Goal: Task Accomplishment & Management: Manage account settings

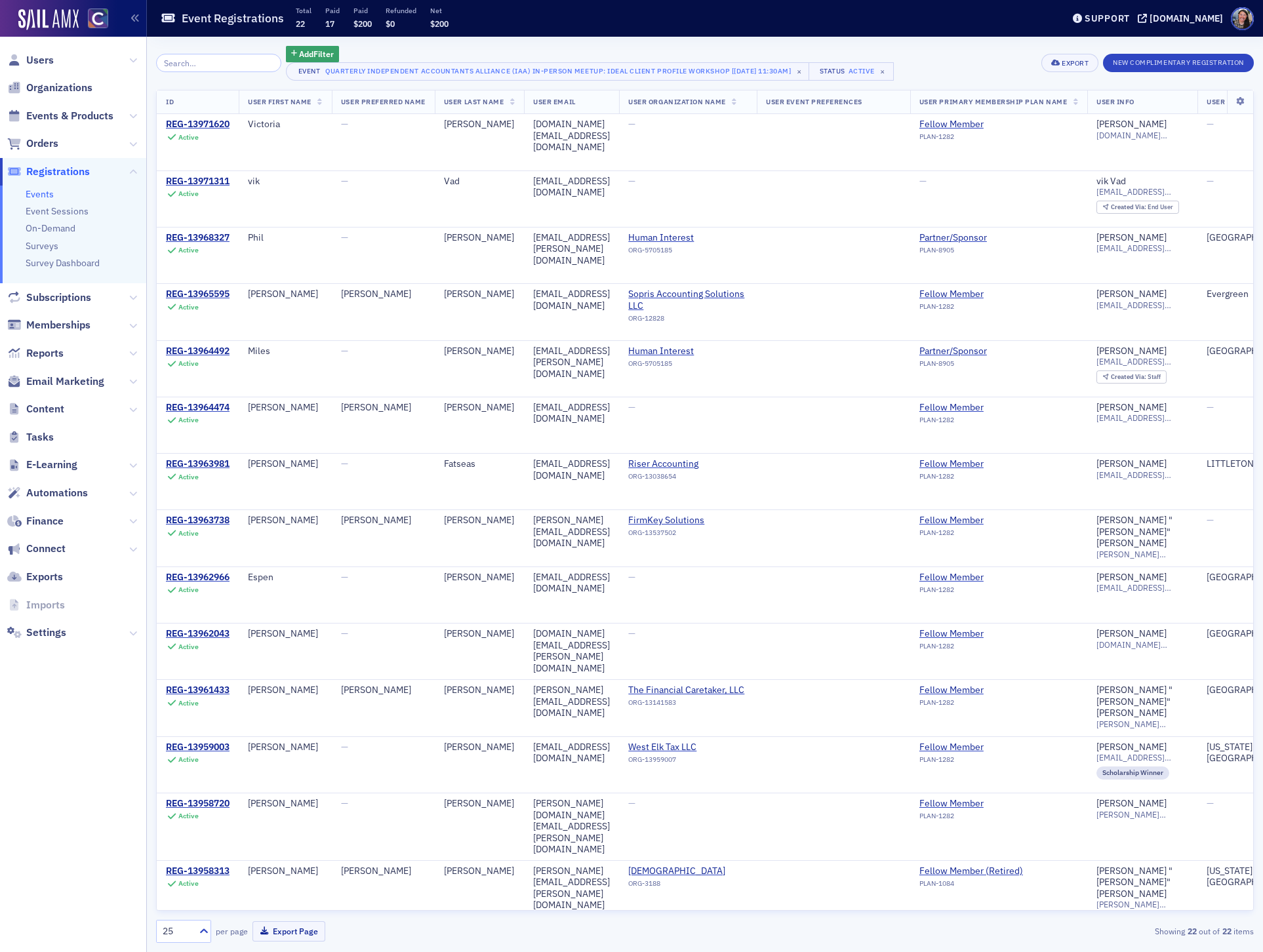
click at [47, 191] on link "Events" at bounding box center [39, 194] width 28 height 12
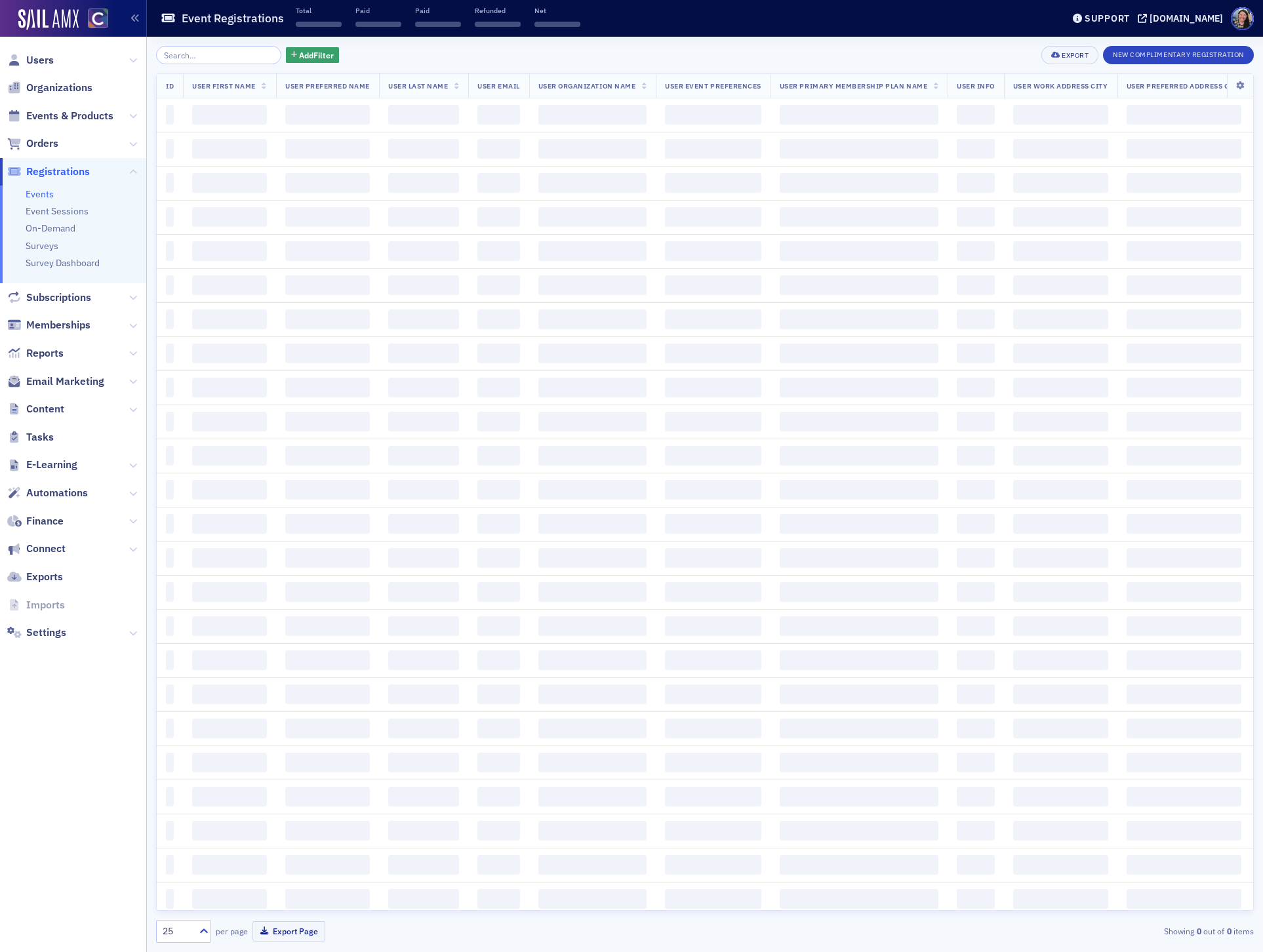
click at [212, 59] on input "search" at bounding box center [218, 55] width 125 height 18
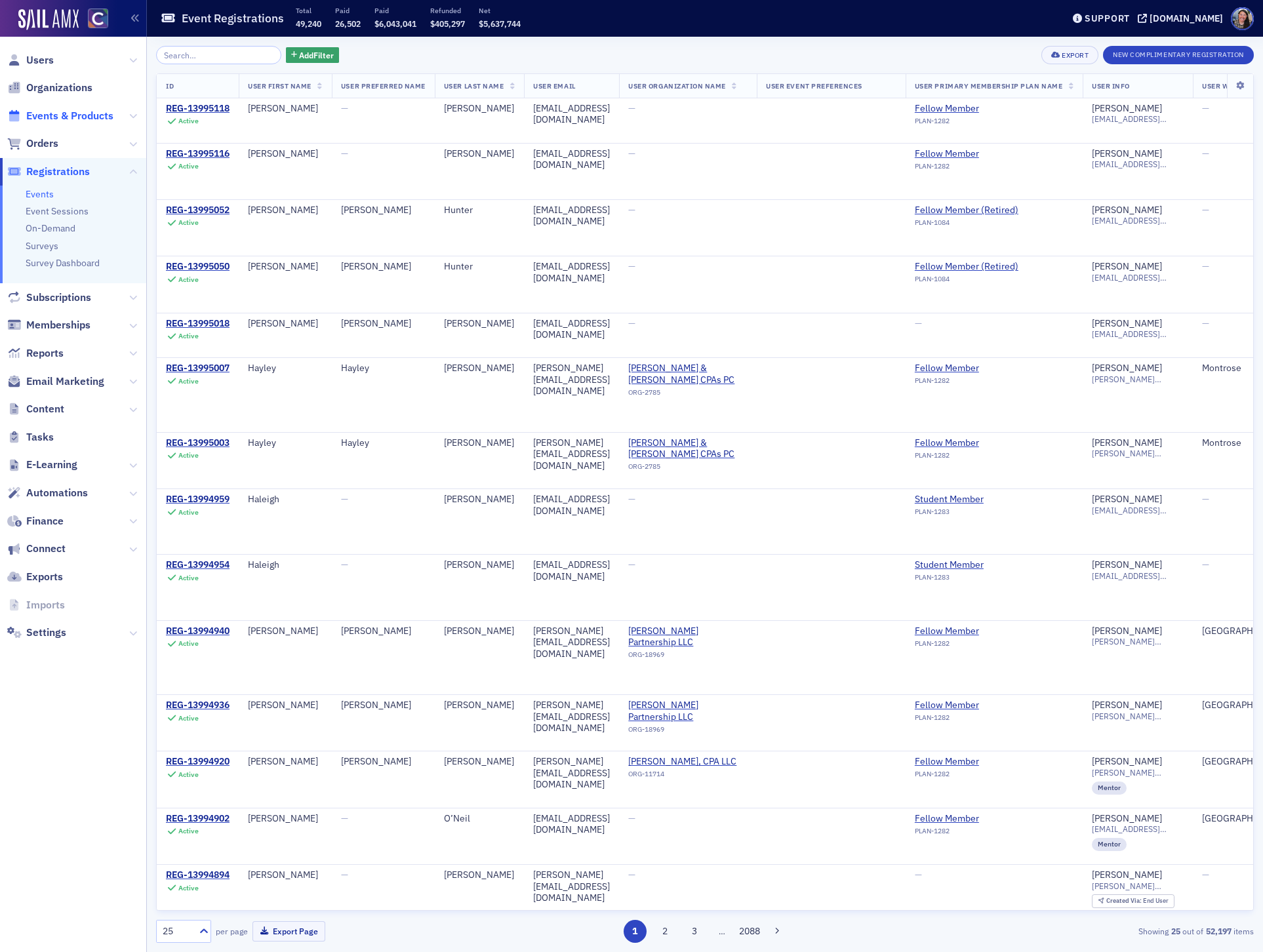
click at [61, 112] on span "Events & Products" at bounding box center [69, 116] width 87 height 15
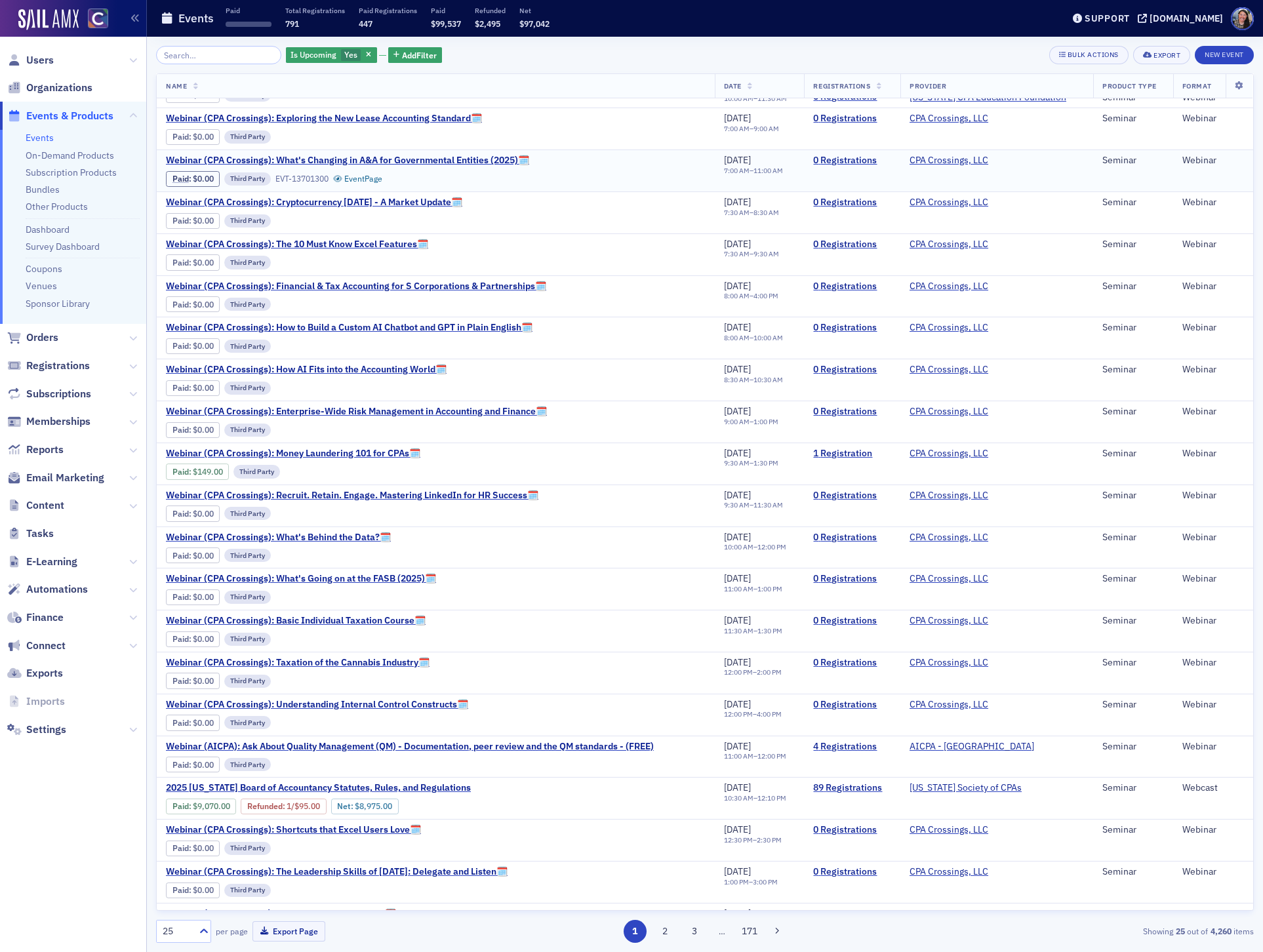
scroll to position [257, 0]
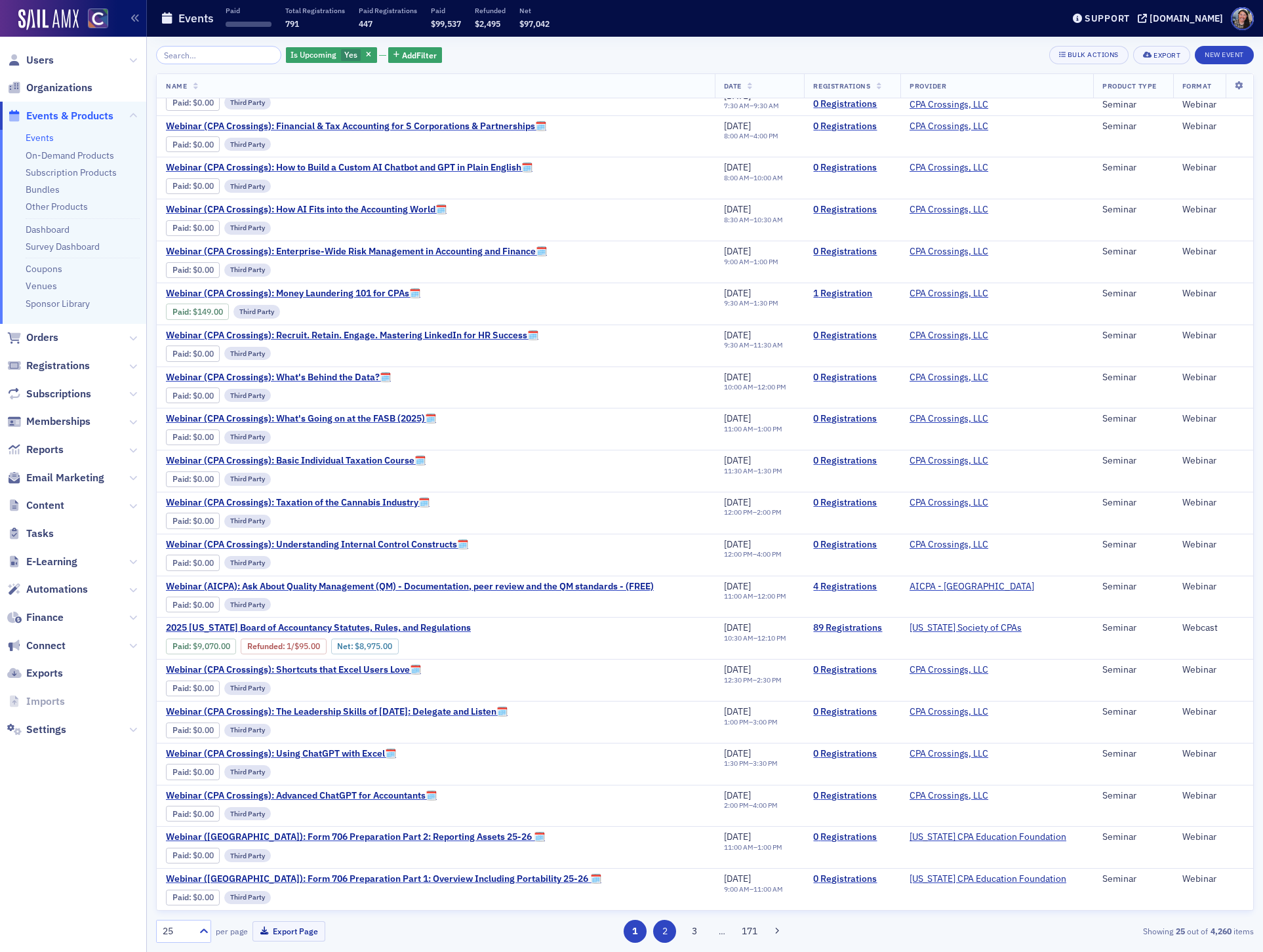
click at [661, 934] on button "2" at bounding box center [664, 931] width 23 height 23
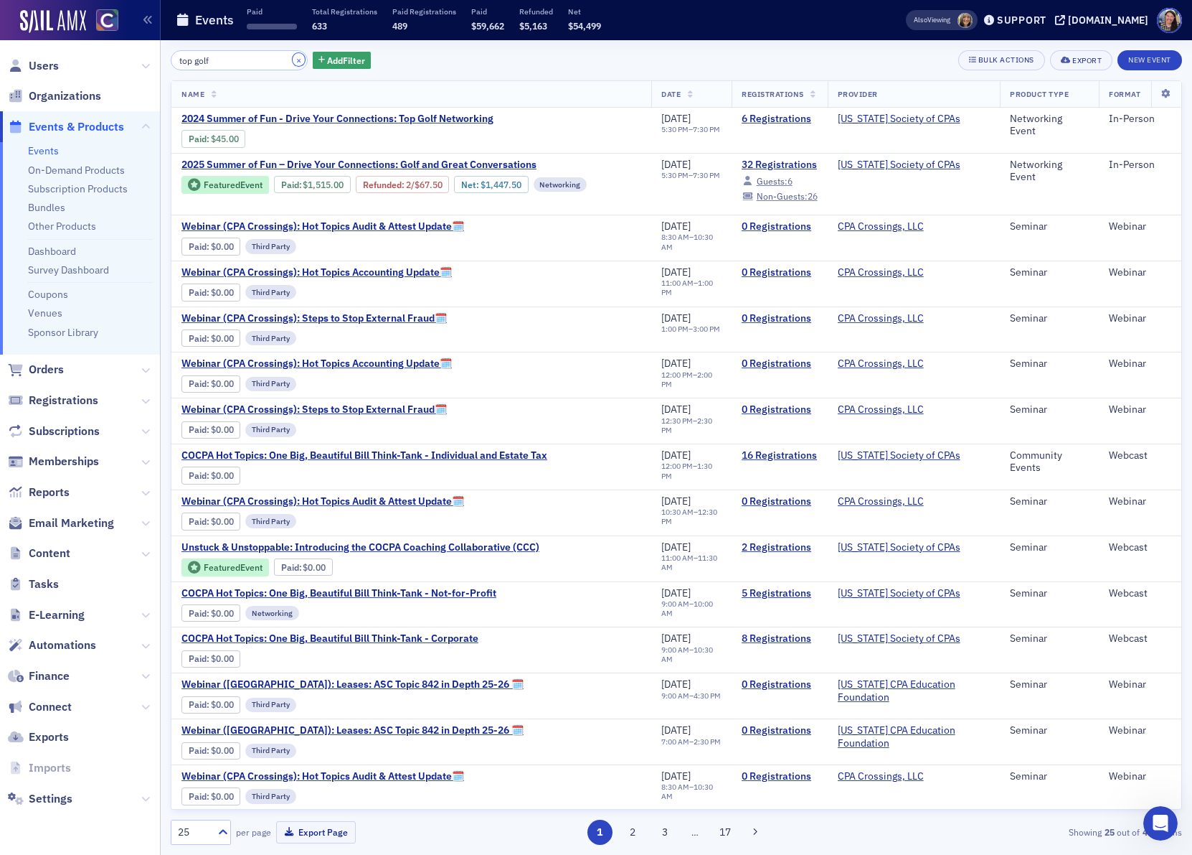
click at [293, 60] on button "×" at bounding box center [299, 59] width 13 height 13
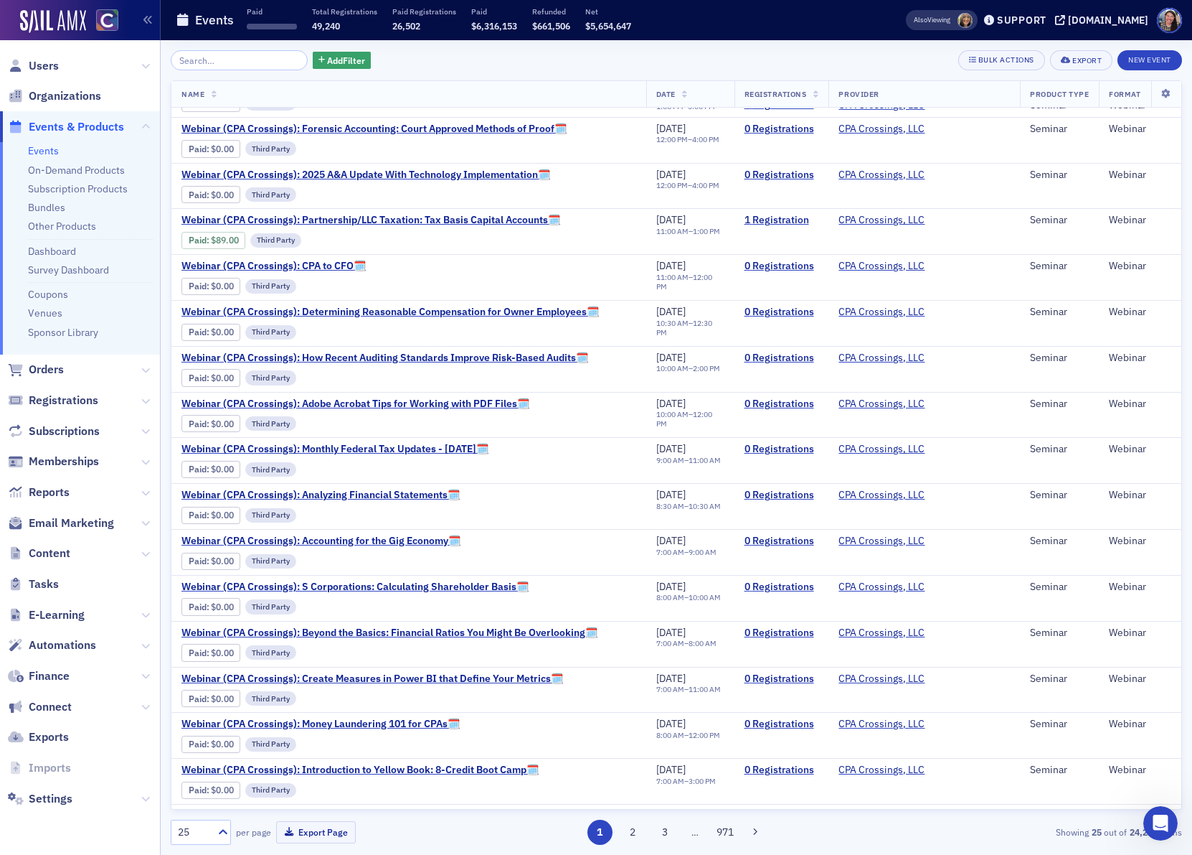
scroll to position [468, 0]
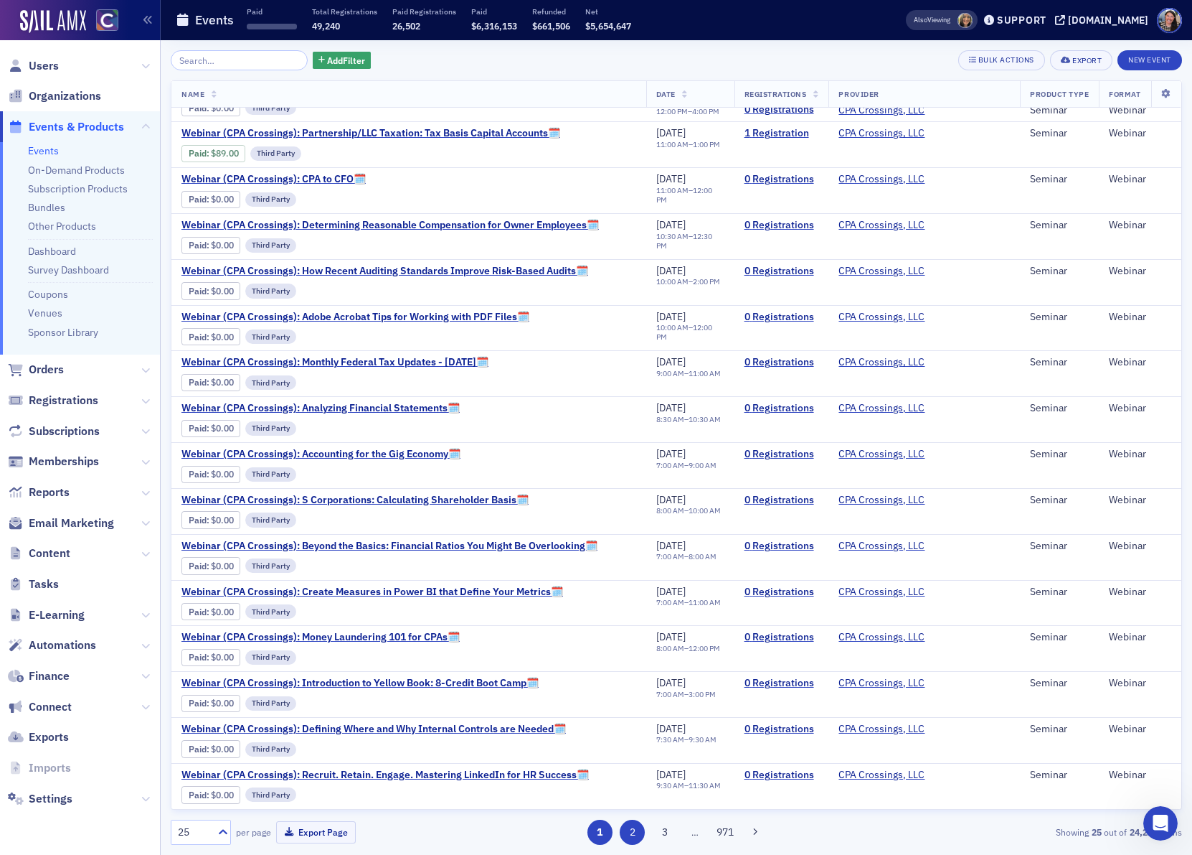
click at [623, 830] on button "2" at bounding box center [632, 831] width 25 height 25
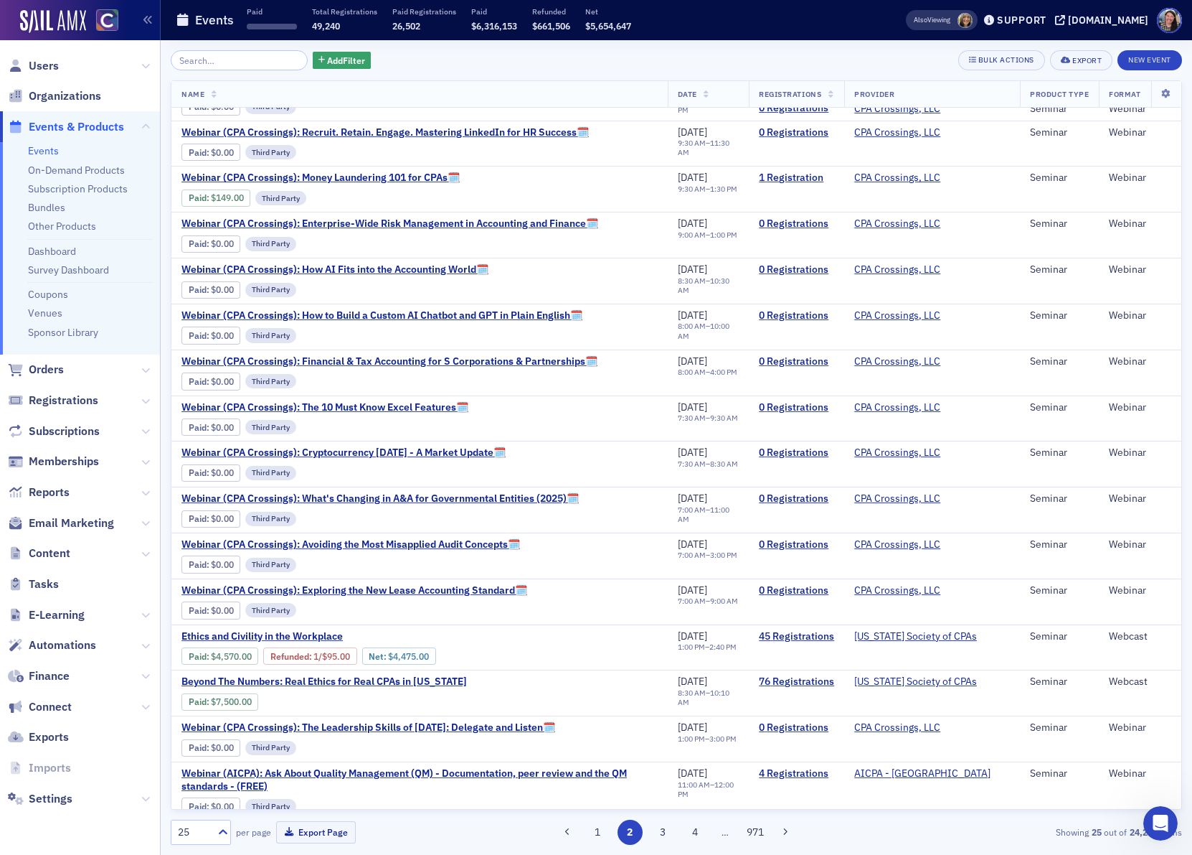
scroll to position [265, 0]
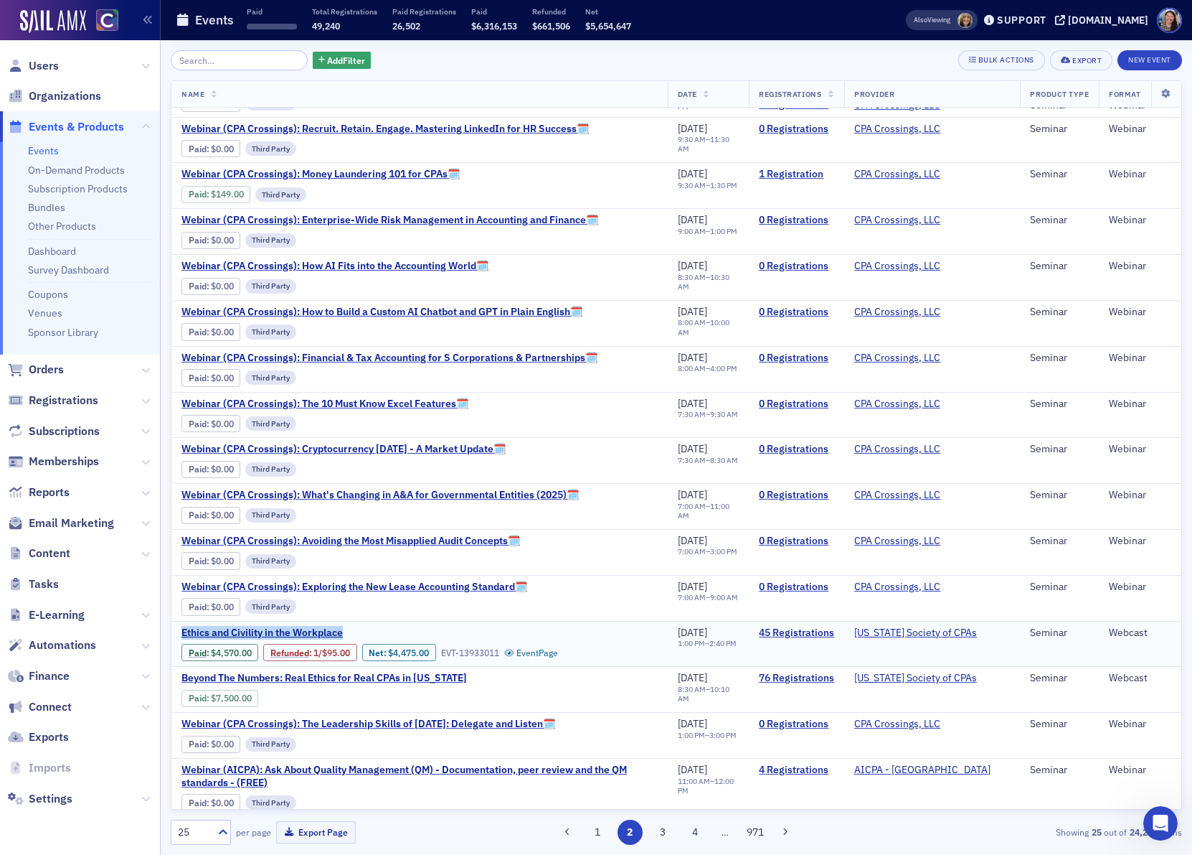
click at [263, 639] on span "Ethics and Civility in the Workplace" at bounding box center [302, 632] width 241 height 13
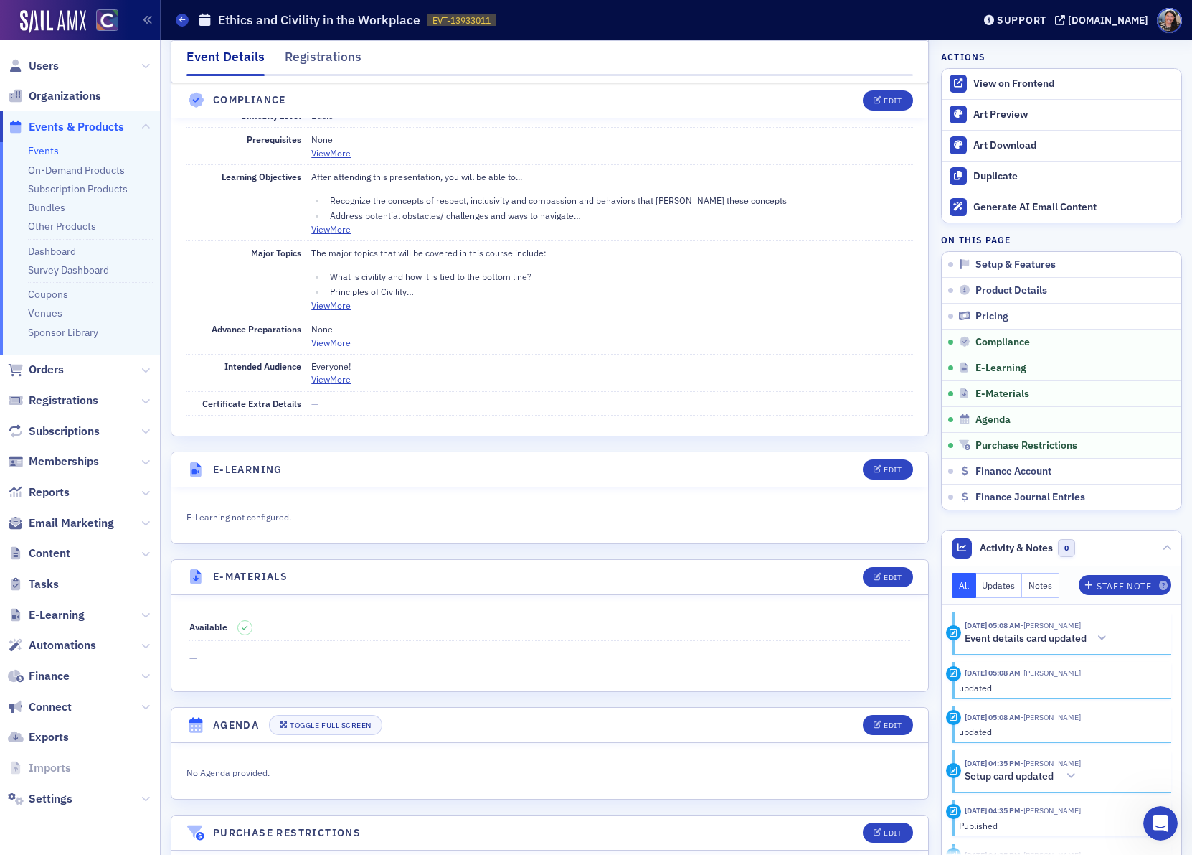
scroll to position [1697, 0]
click at [891, 481] on button "Edit" at bounding box center [888, 471] width 50 height 20
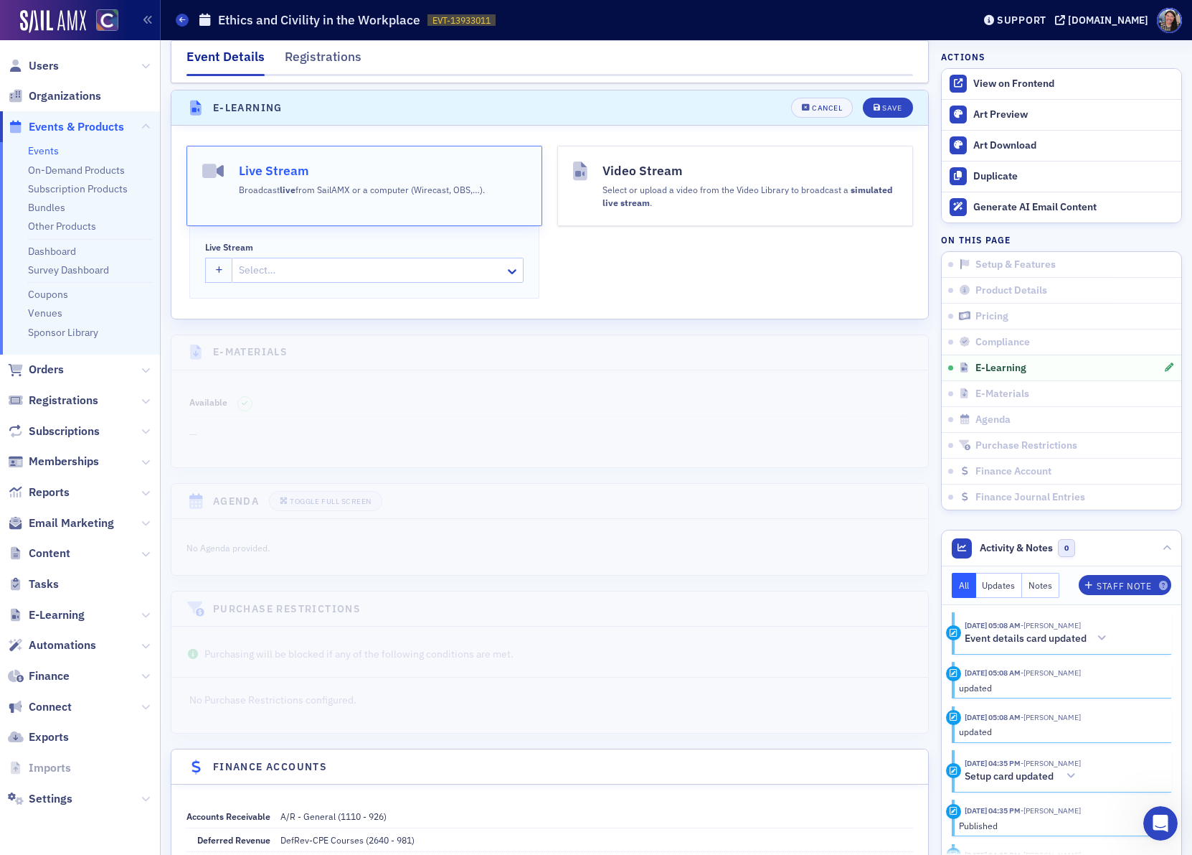
scroll to position [2086, 0]
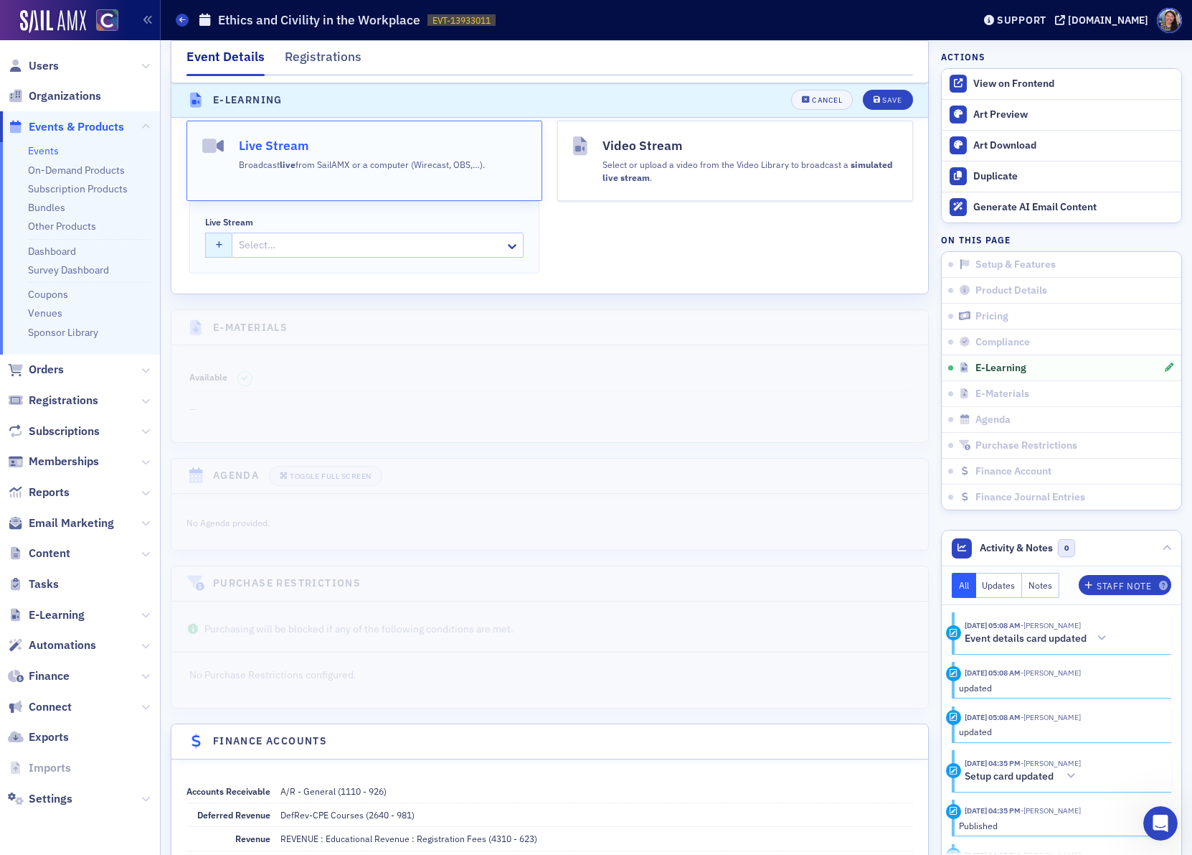
click at [220, 250] on icon "button" at bounding box center [219, 246] width 7 height 8
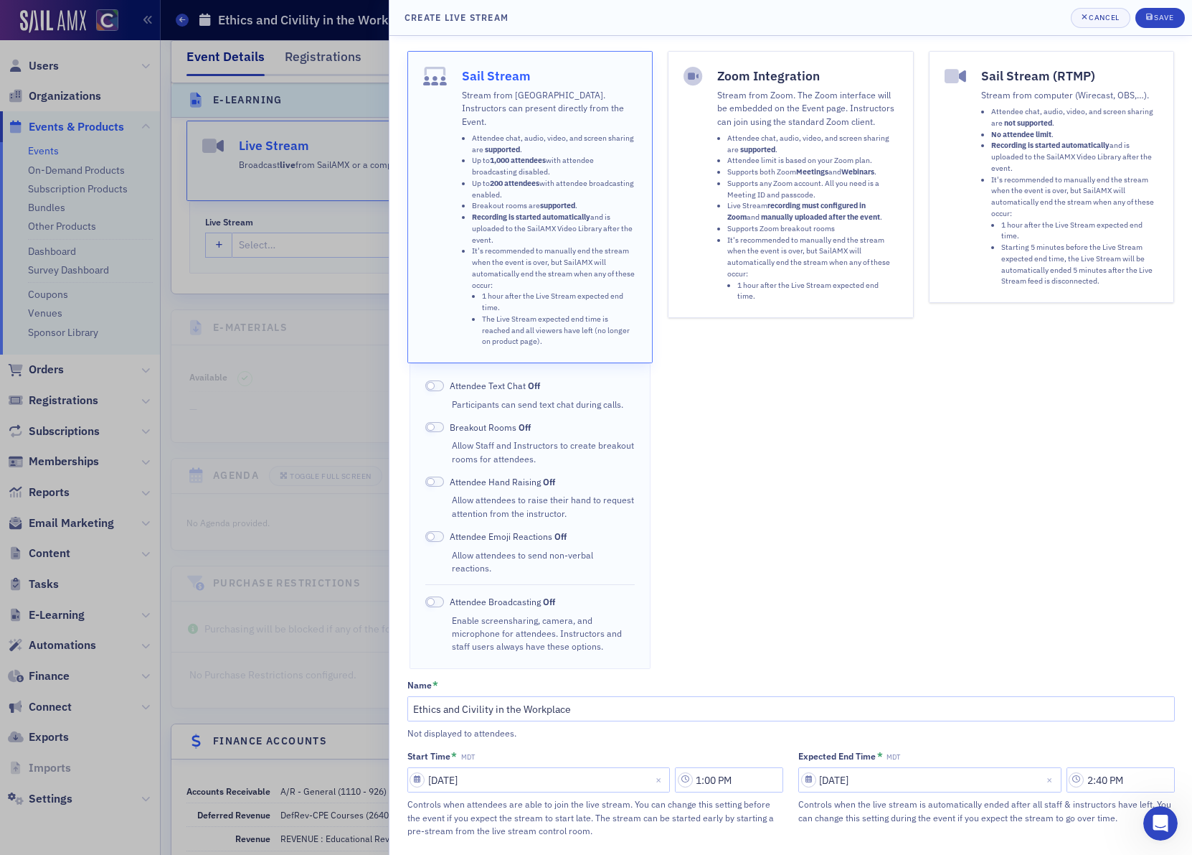
click at [794, 207] on strong "recording must configured in Zoom" at bounding box center [797, 211] width 138 height 22
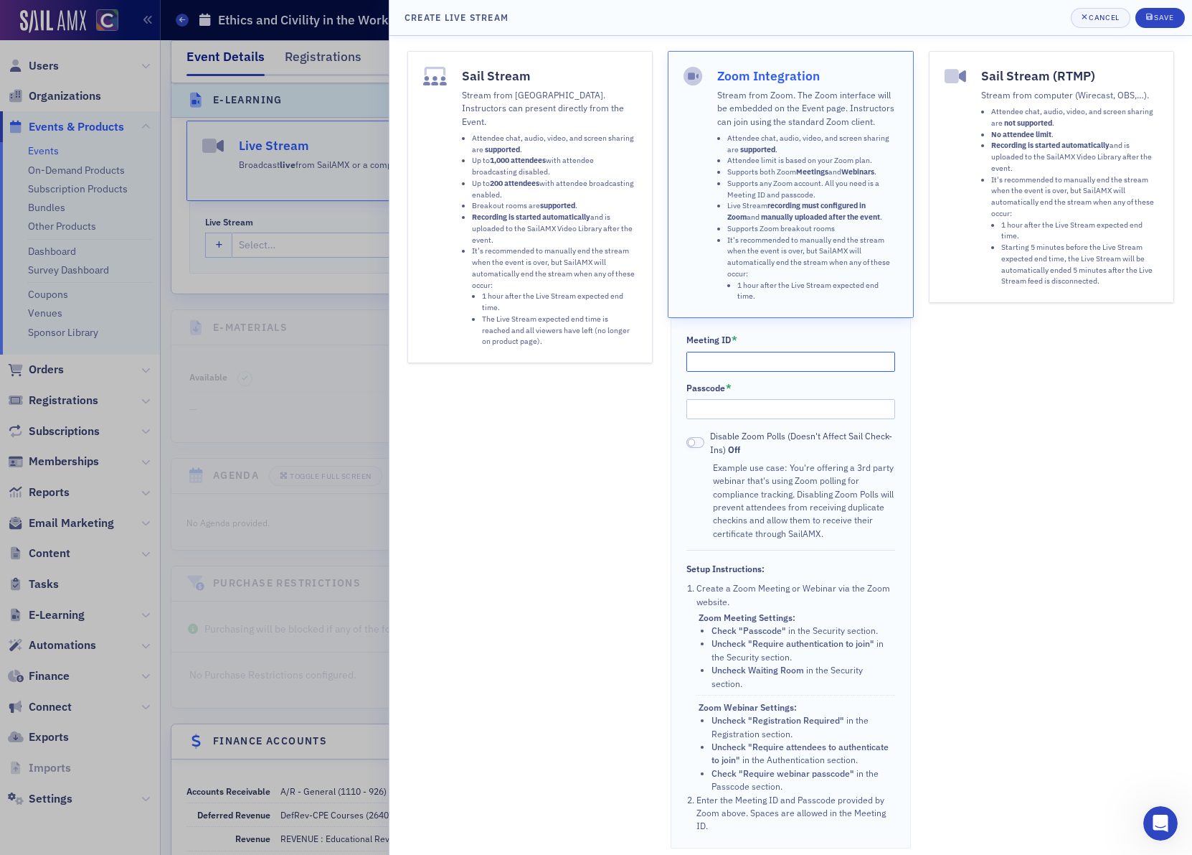
click at [718, 363] on input "Meeting ID *" at bounding box center [792, 362] width 210 height 20
paste input "833 8094 6633"
type input "833 8094 6633"
click at [811, 399] on input "Passcode *" at bounding box center [792, 409] width 210 height 20
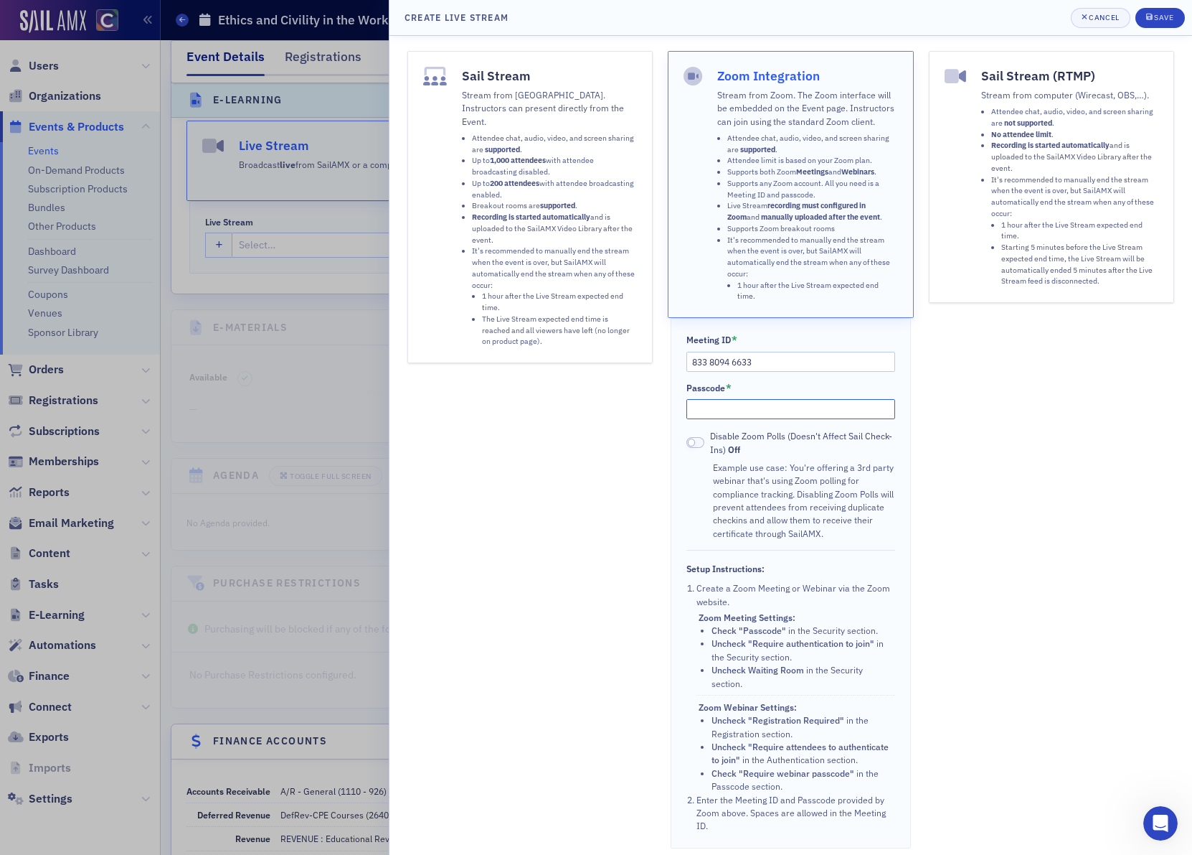
paste input "179522"
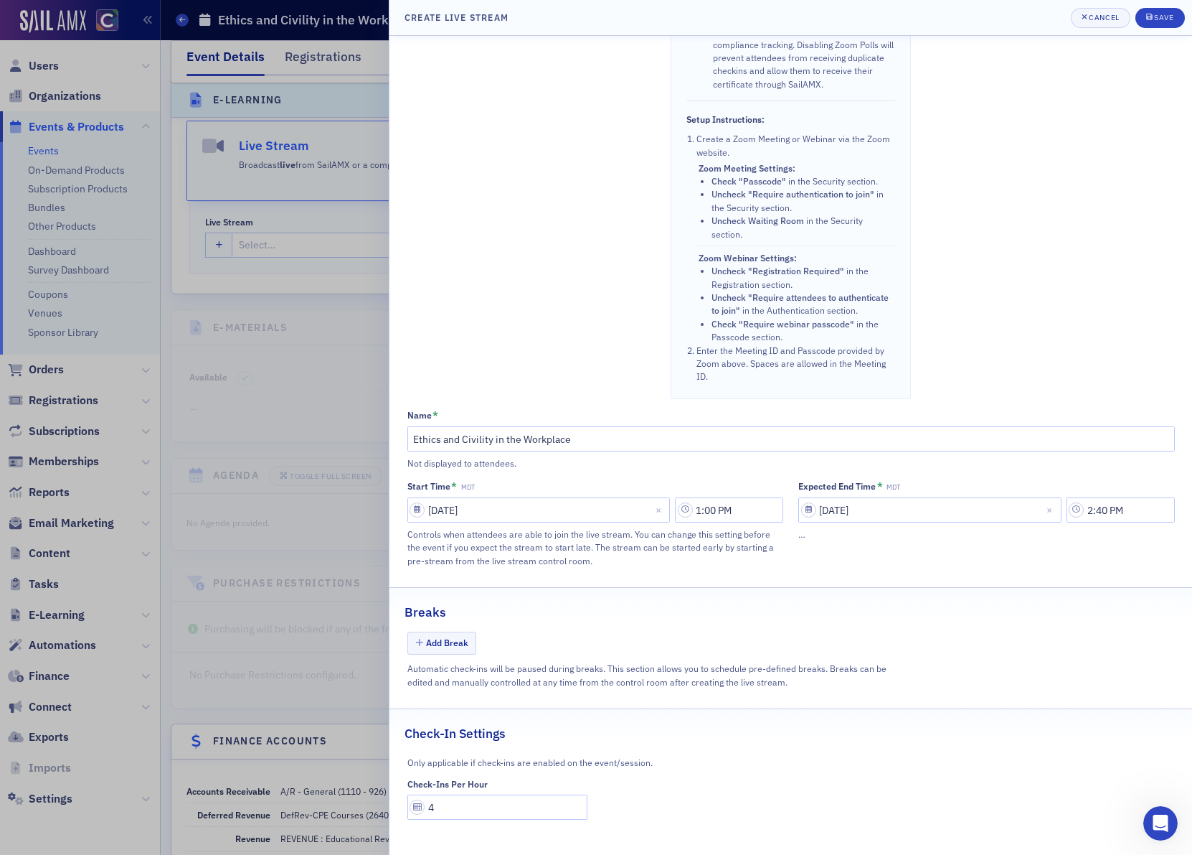
scroll to position [452, 0]
type input "179522"
click at [478, 811] on input "4" at bounding box center [498, 806] width 181 height 25
click at [479, 811] on input "4" at bounding box center [498, 806] width 181 height 25
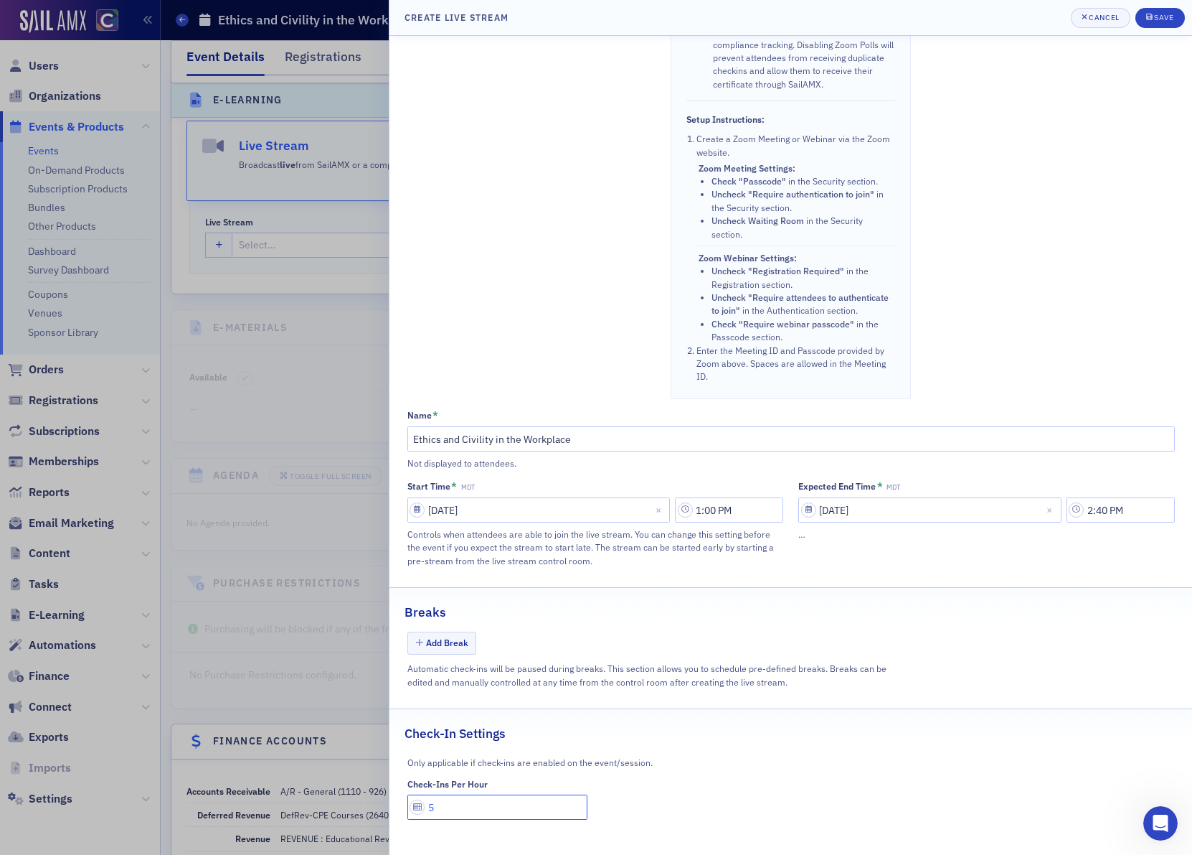
drag, startPoint x: 524, startPoint y: 806, endPoint x: 286, endPoint y: 799, distance: 238.3
click at [288, 799] on div "Create Live Stream Cancel Save Sail Stream Stream from SailAMX. Instructors can…" at bounding box center [596, 427] width 1192 height 855
type input "5"
click at [1067, 760] on div "Only applicable if check-ins are enabled on the event/session. Check-Ins Per Ho…" at bounding box center [791, 786] width 803 height 67
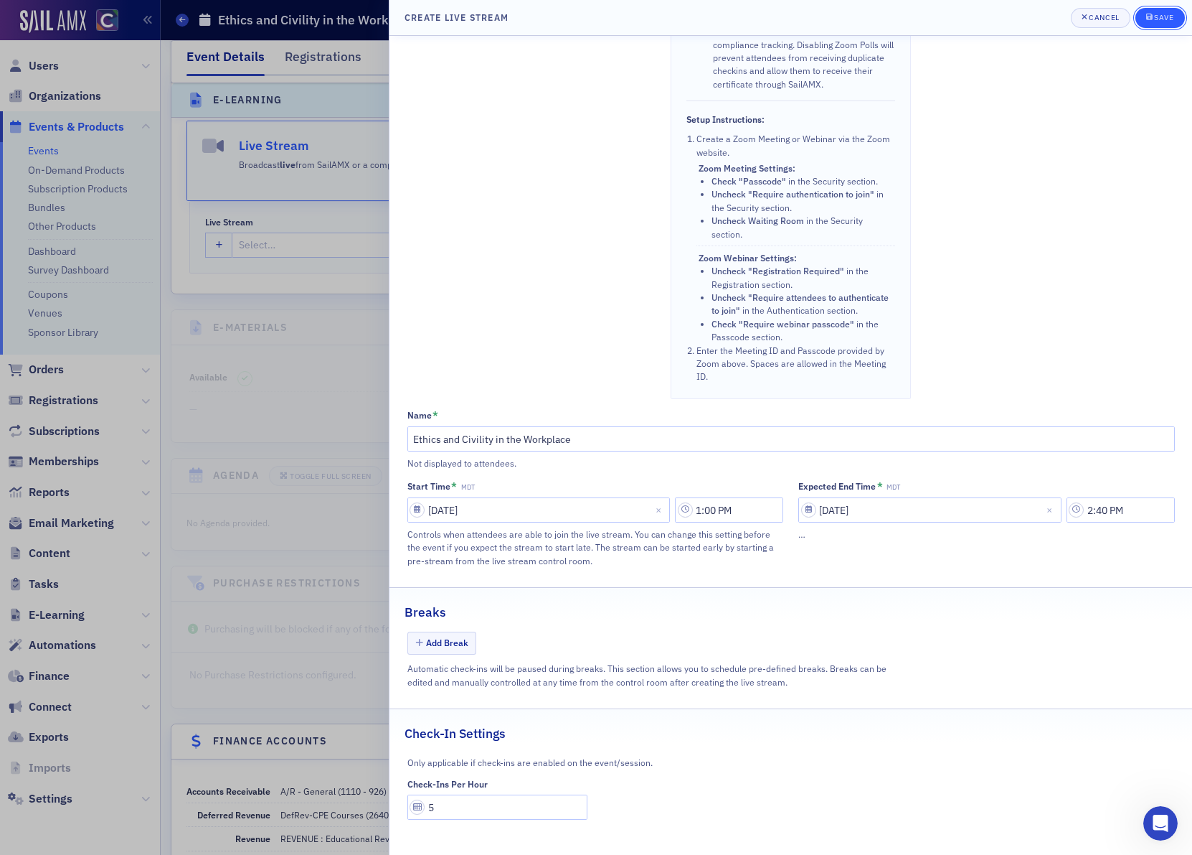
click at [1164, 19] on div "Save" at bounding box center [1163, 18] width 19 height 8
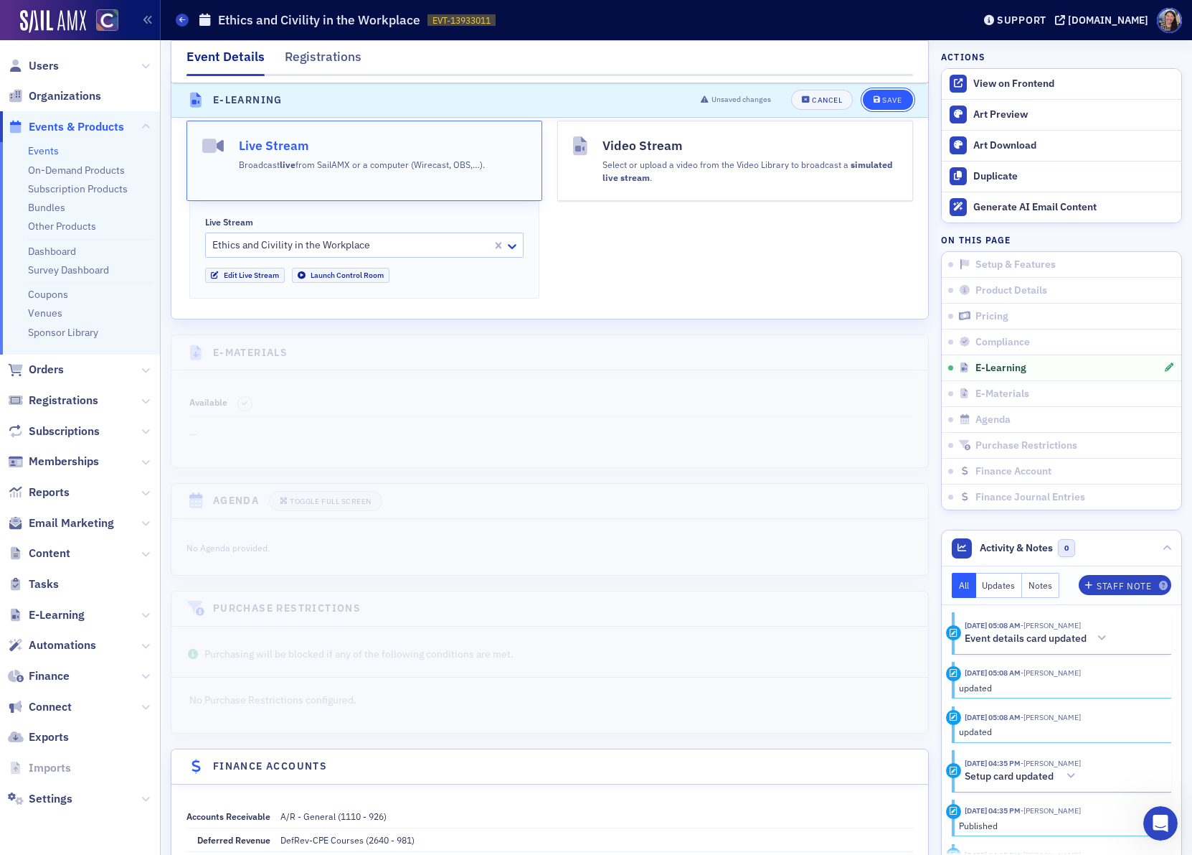
drag, startPoint x: 881, startPoint y: 96, endPoint x: 892, endPoint y: 95, distance: 10.9
click at [882, 97] on div "Save" at bounding box center [891, 101] width 19 height 8
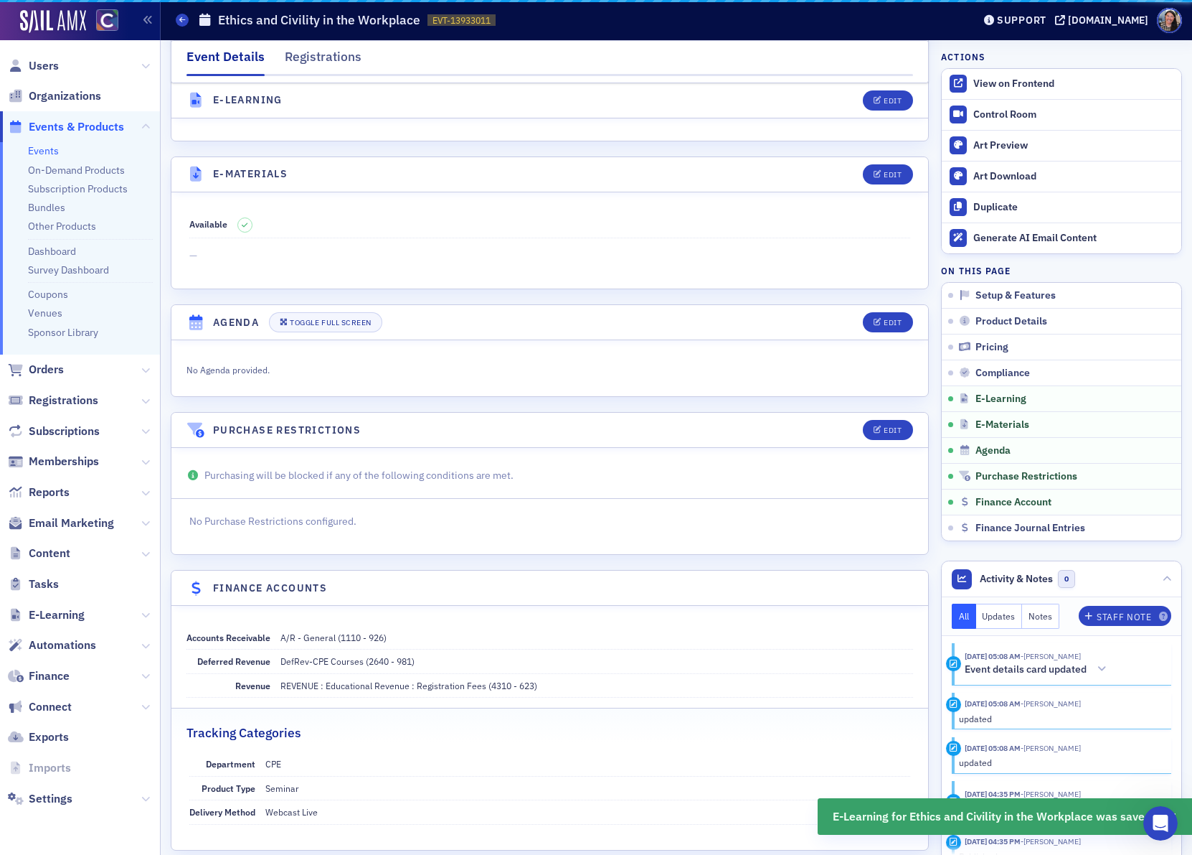
scroll to position [2030, 0]
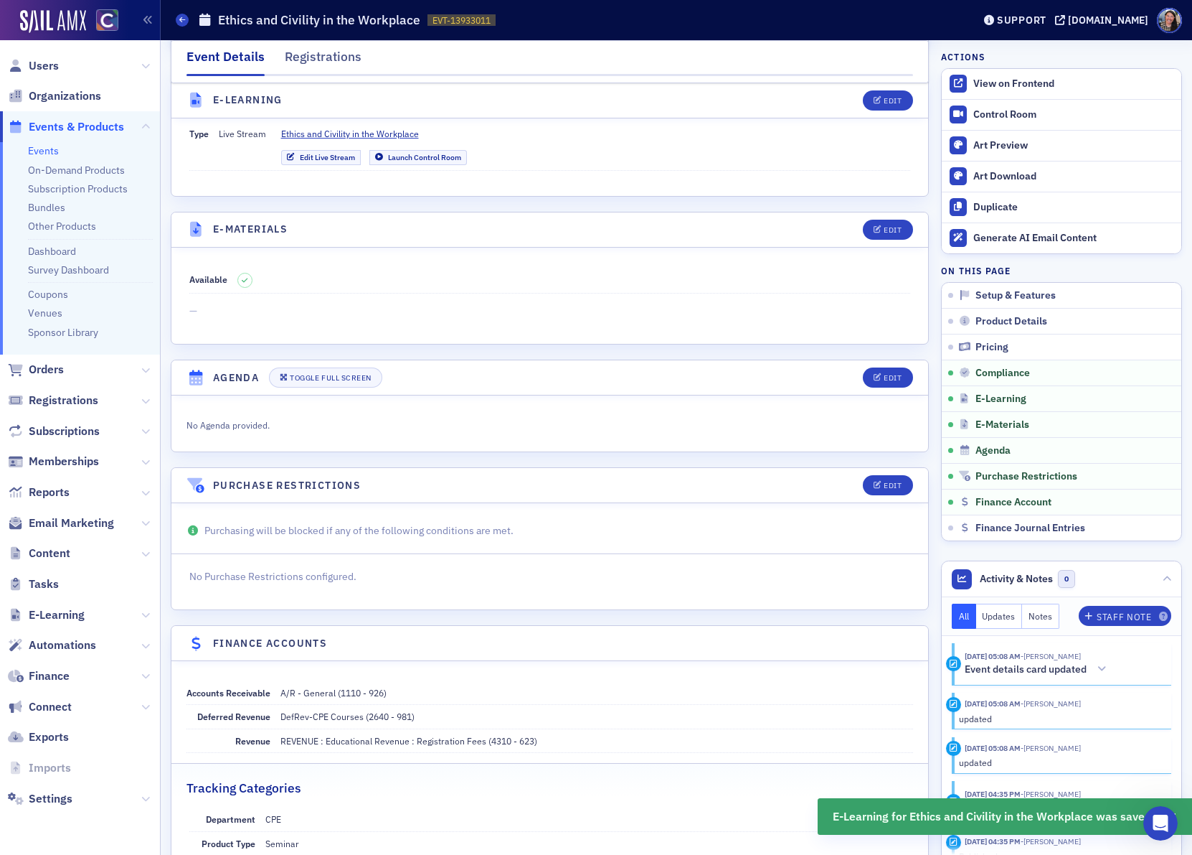
click at [39, 153] on link "Events" at bounding box center [43, 150] width 31 height 13
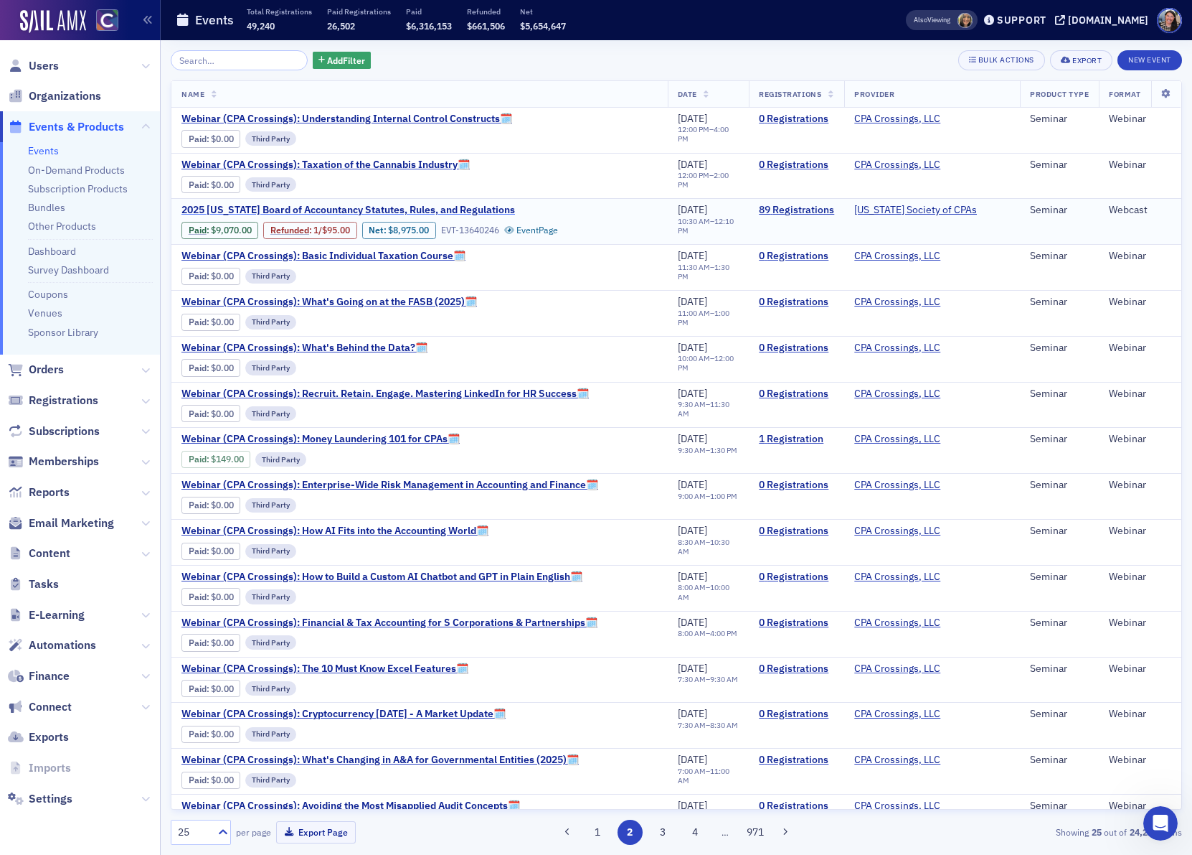
click at [290, 214] on span "2025 [US_STATE] Board of Accountancy Statutes, Rules, and Regulations" at bounding box center [349, 210] width 334 height 13
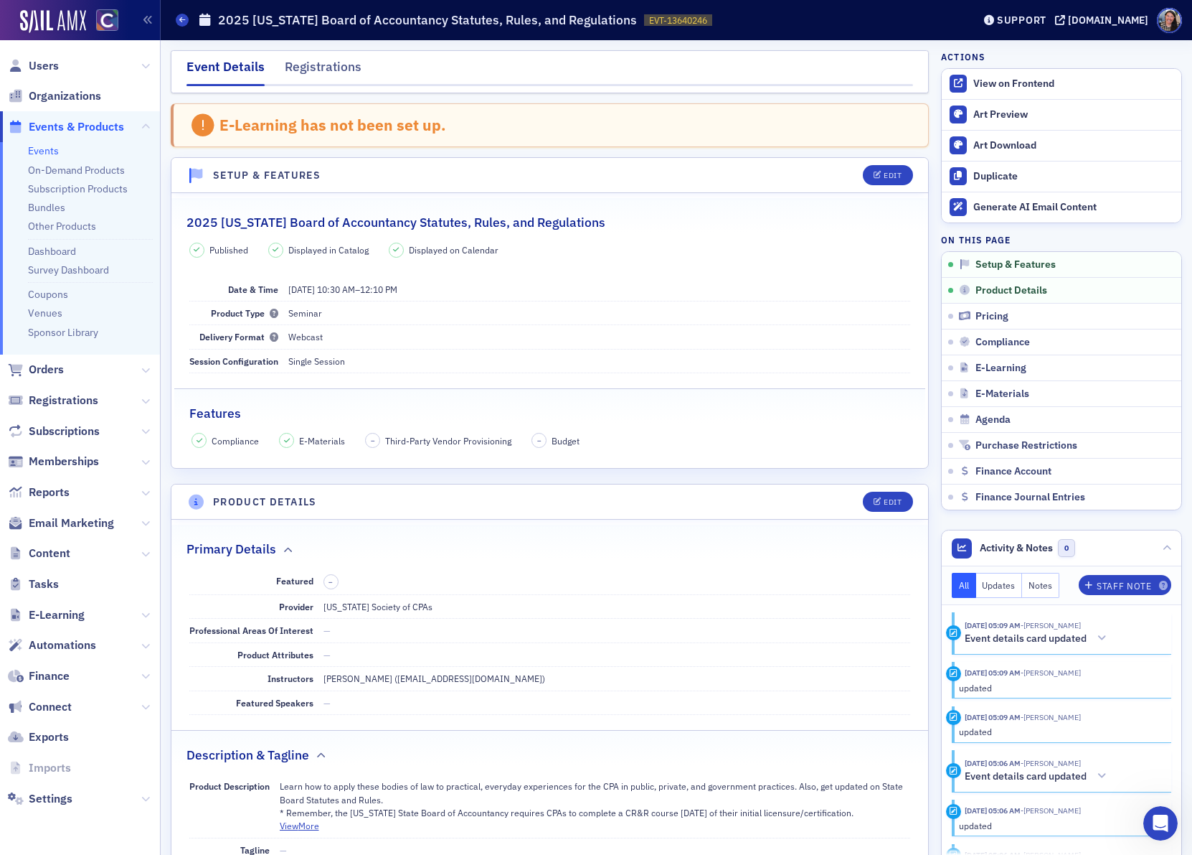
click at [369, 220] on h2 "2025 [US_STATE] Board of Accountancy Statutes, Rules, and Regulations" at bounding box center [396, 222] width 419 height 19
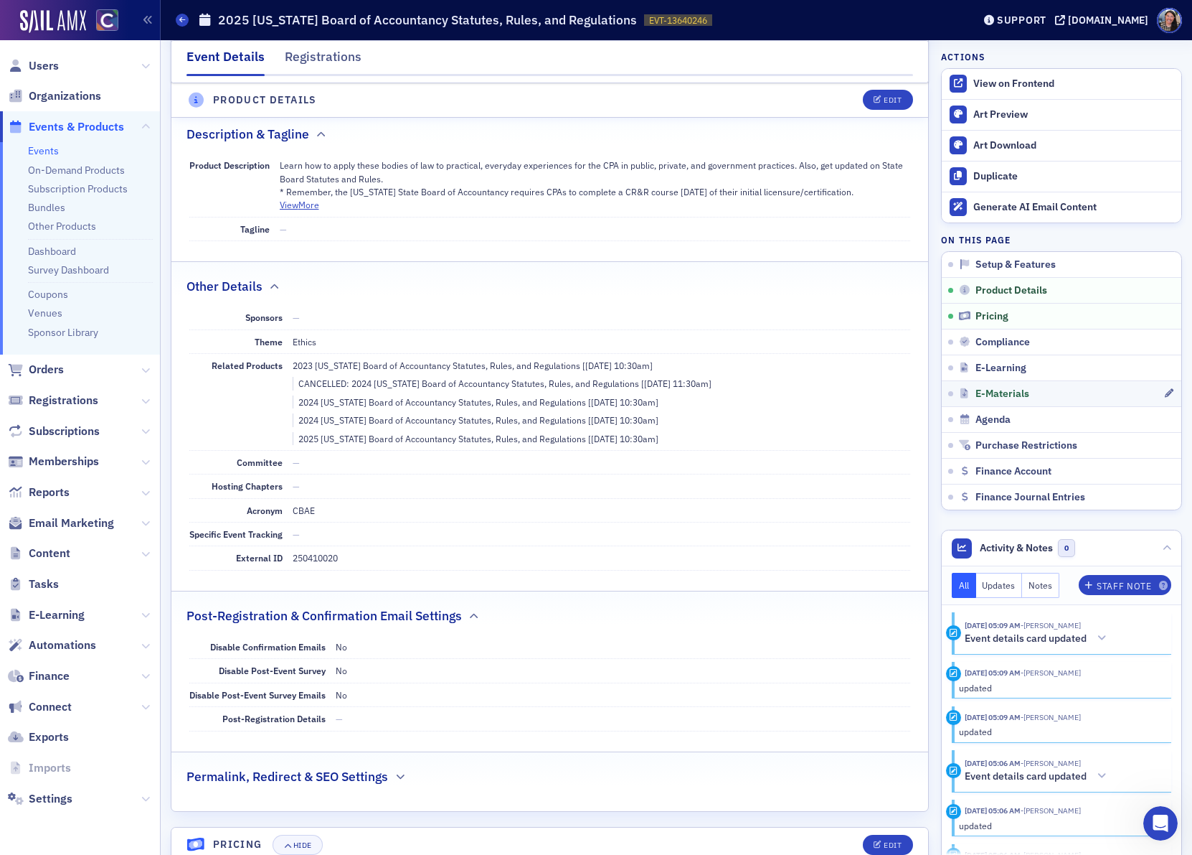
scroll to position [644, 0]
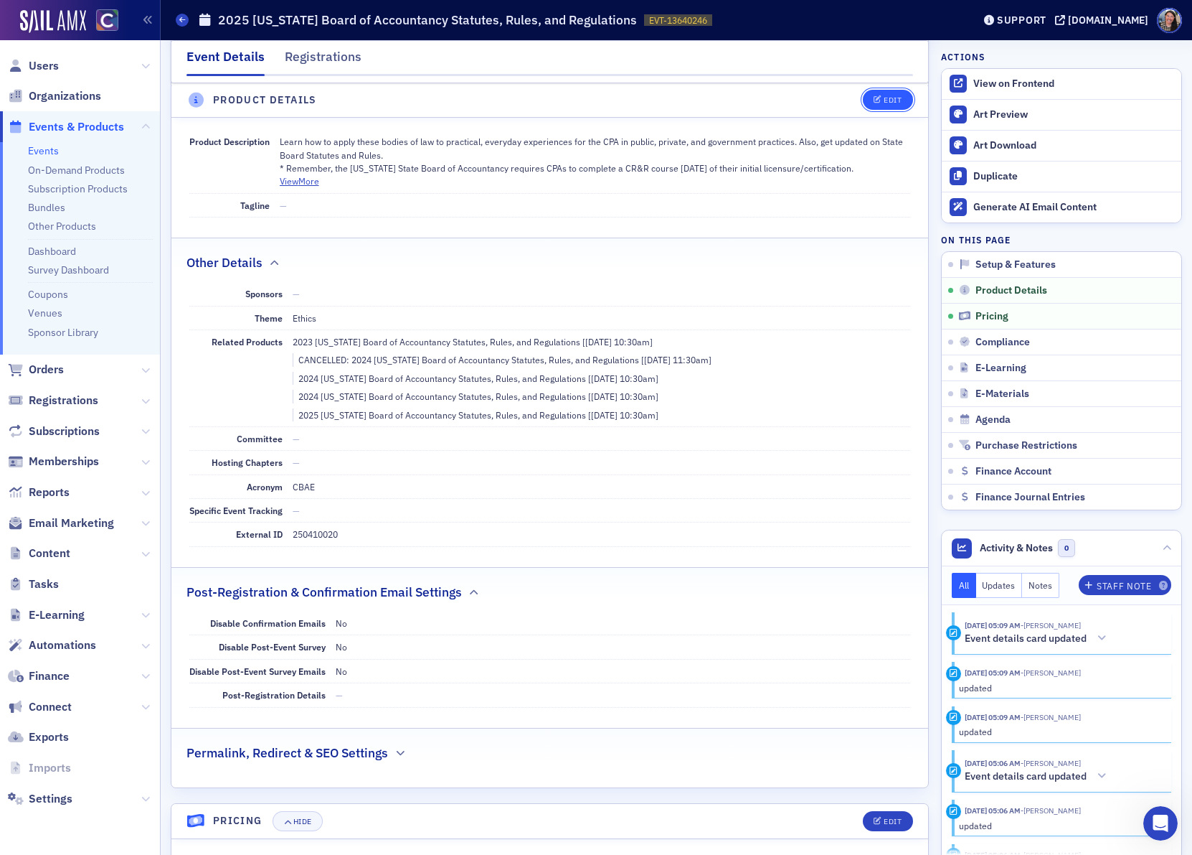
click at [891, 93] on button "Edit" at bounding box center [888, 100] width 50 height 20
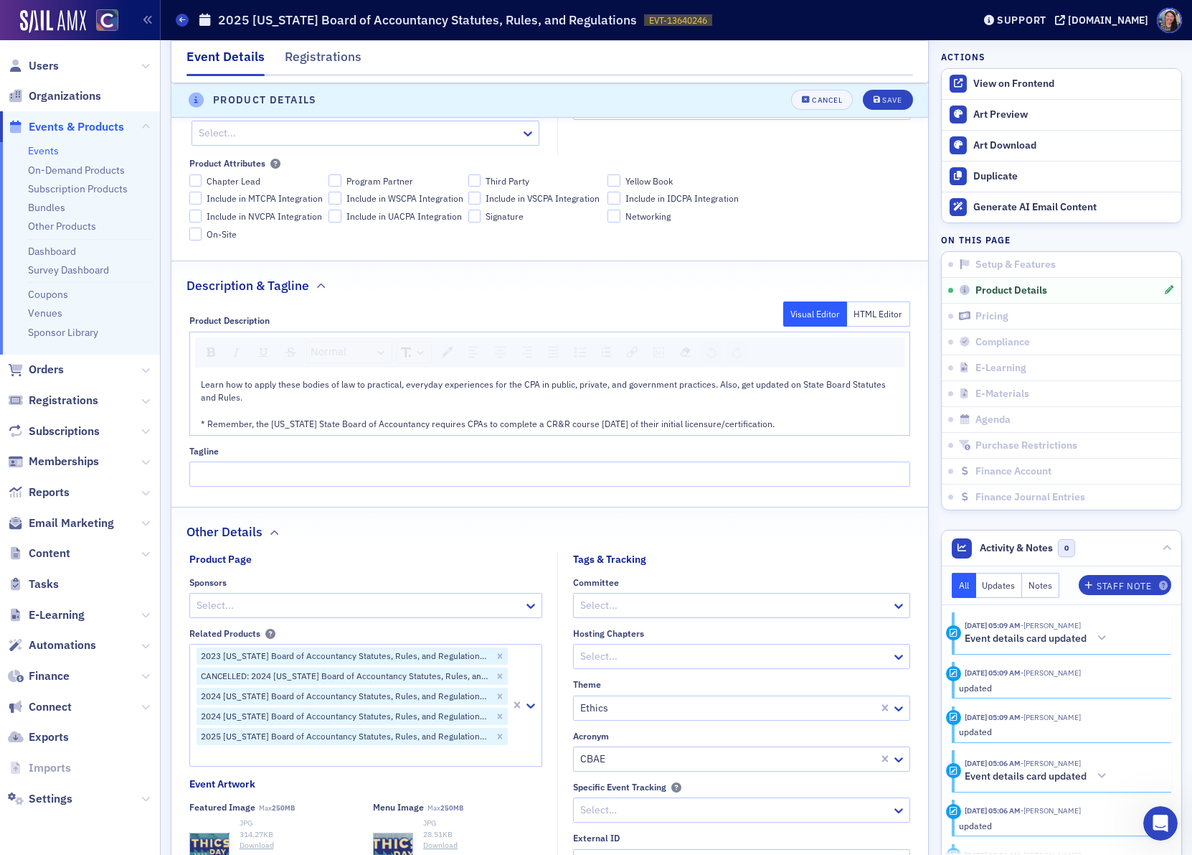
scroll to position [651, 0]
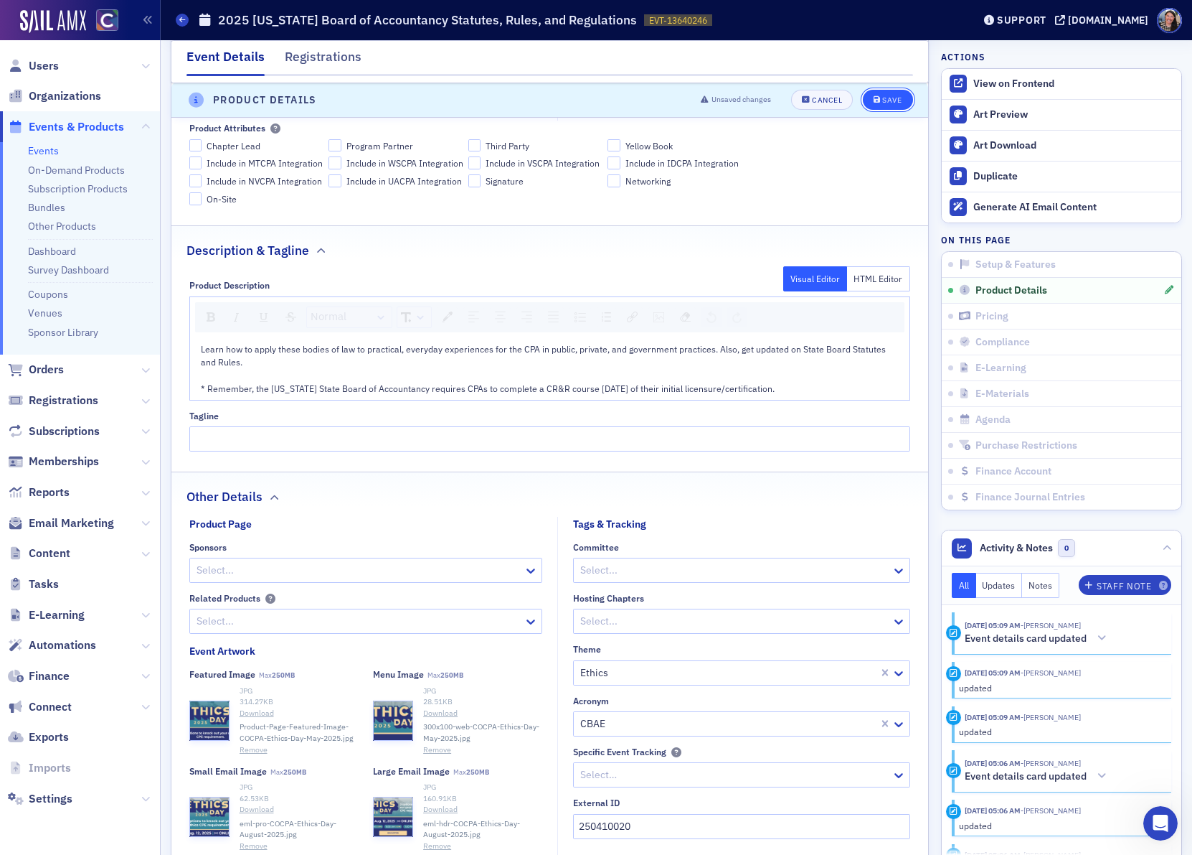
click at [882, 97] on div "Save" at bounding box center [891, 101] width 19 height 8
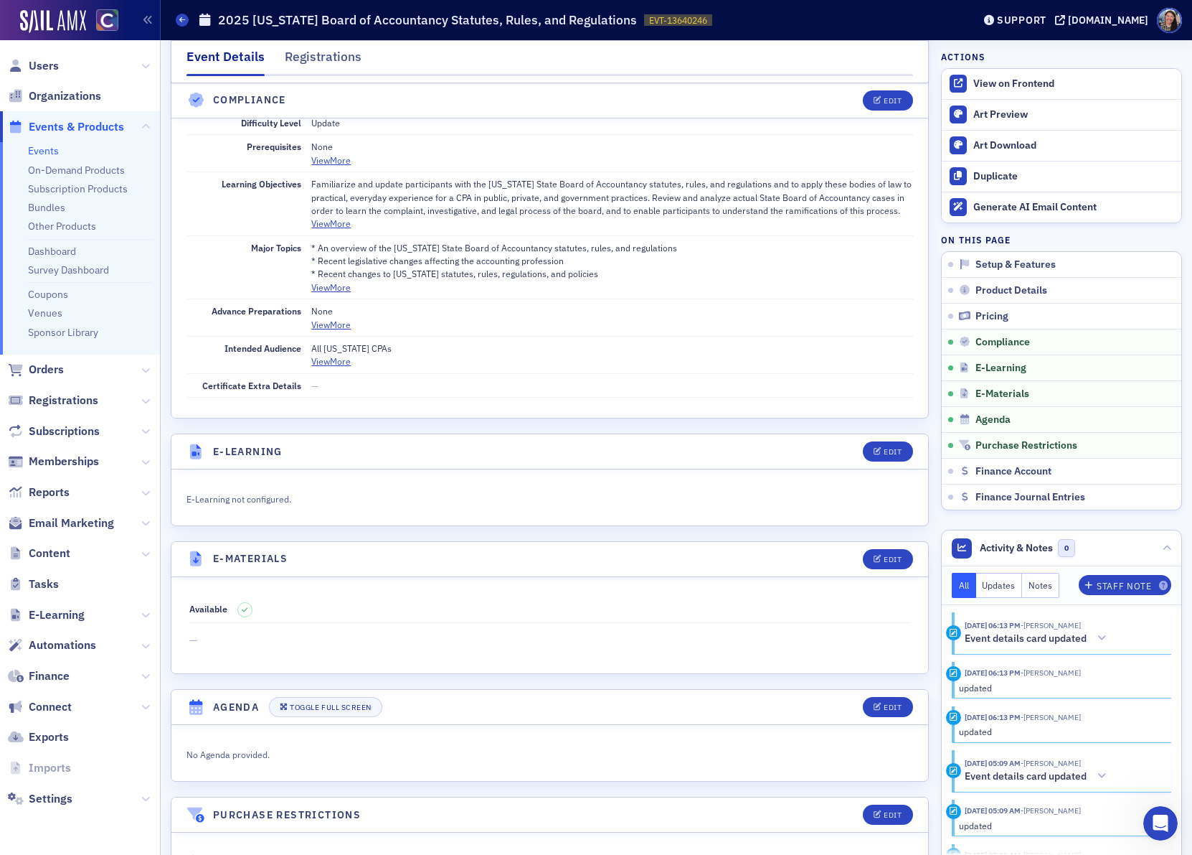
scroll to position [1711, 0]
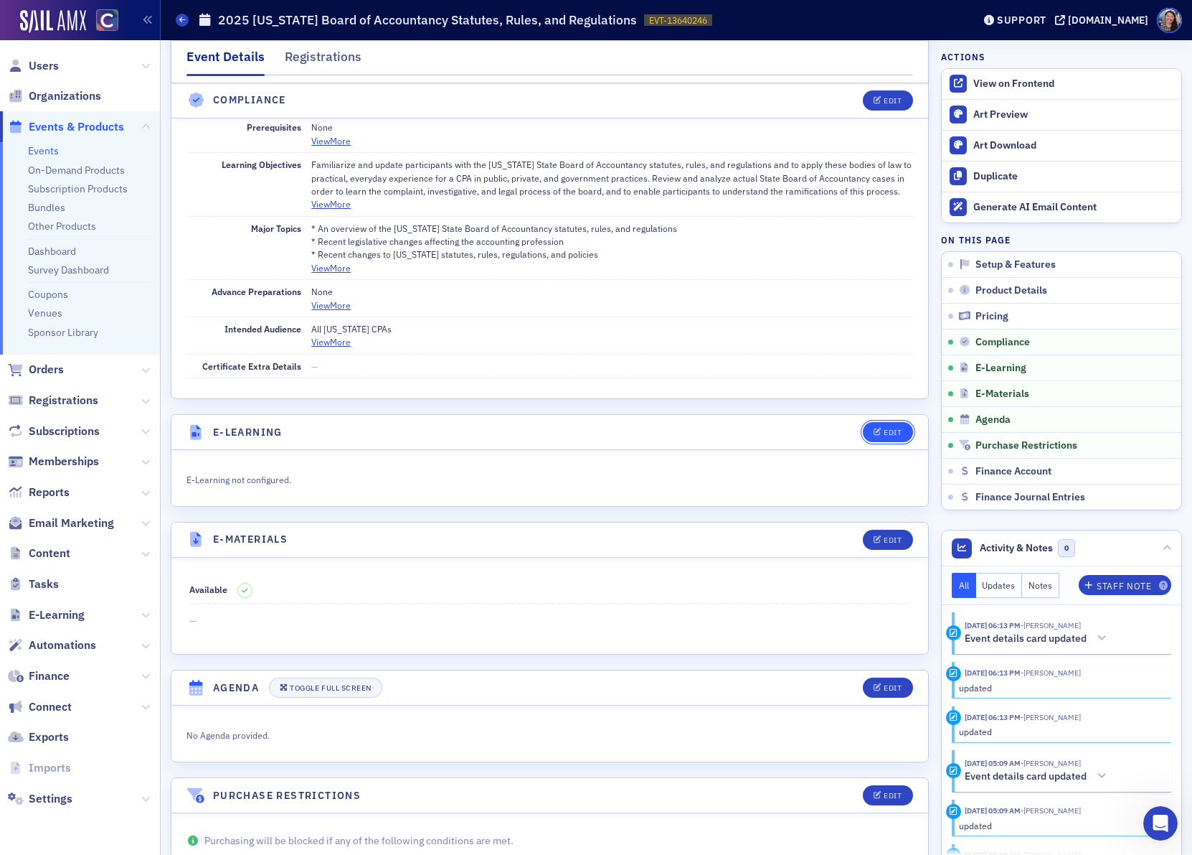
click at [886, 436] on div "Edit" at bounding box center [893, 432] width 18 height 8
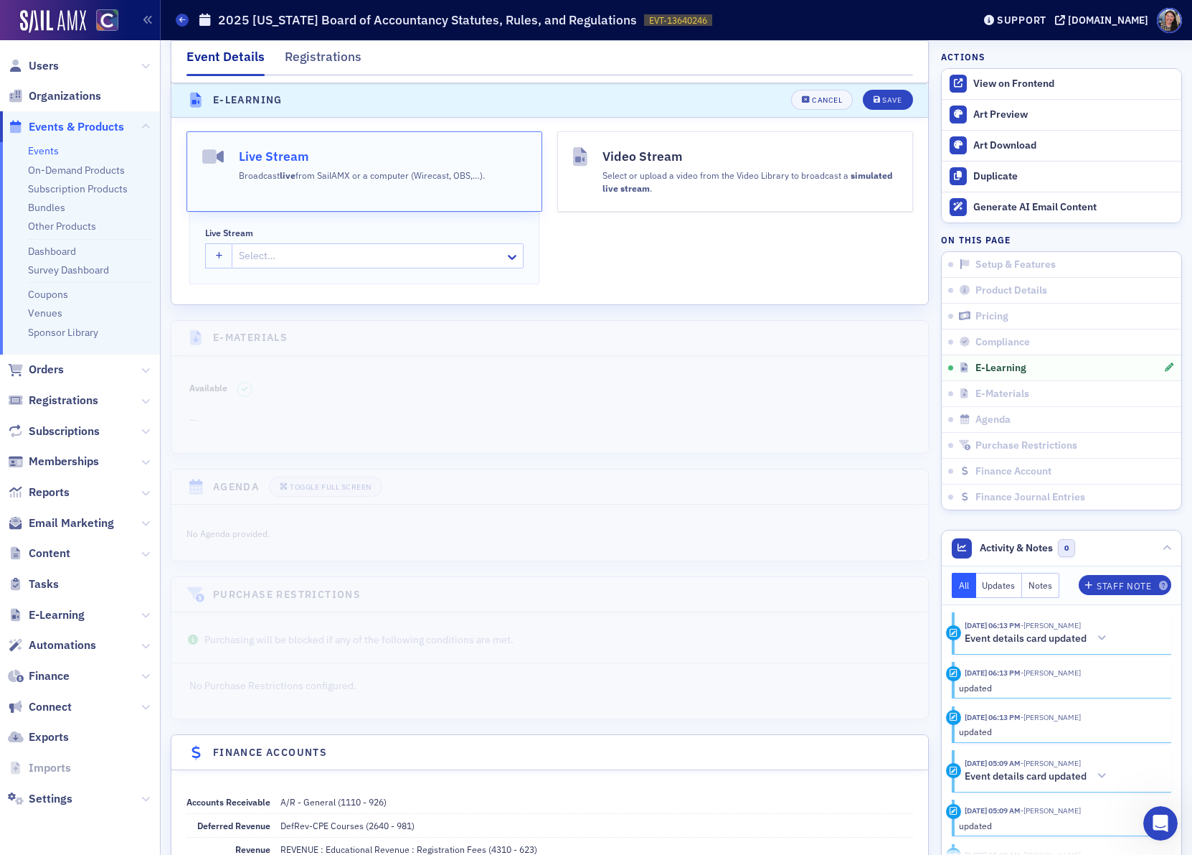
scroll to position [2060, 0]
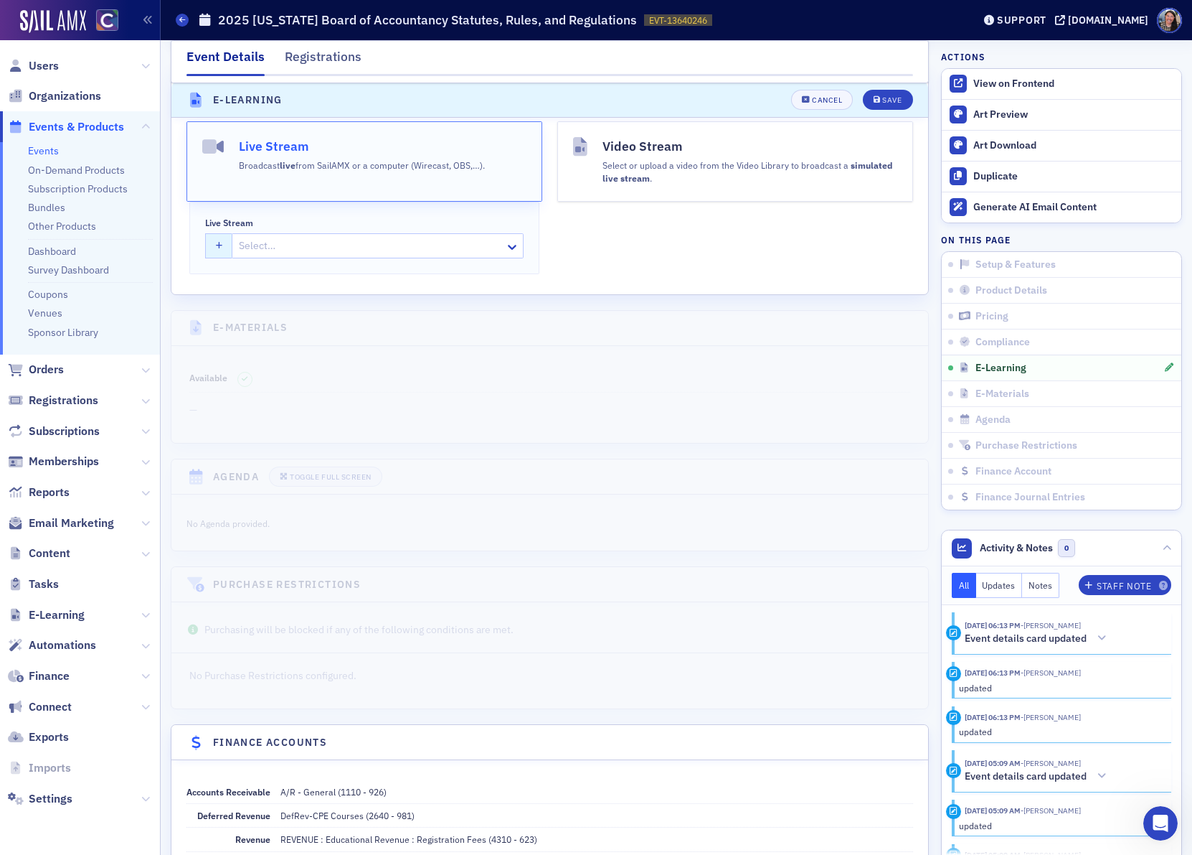
click at [212, 258] on button "button" at bounding box center [219, 245] width 28 height 25
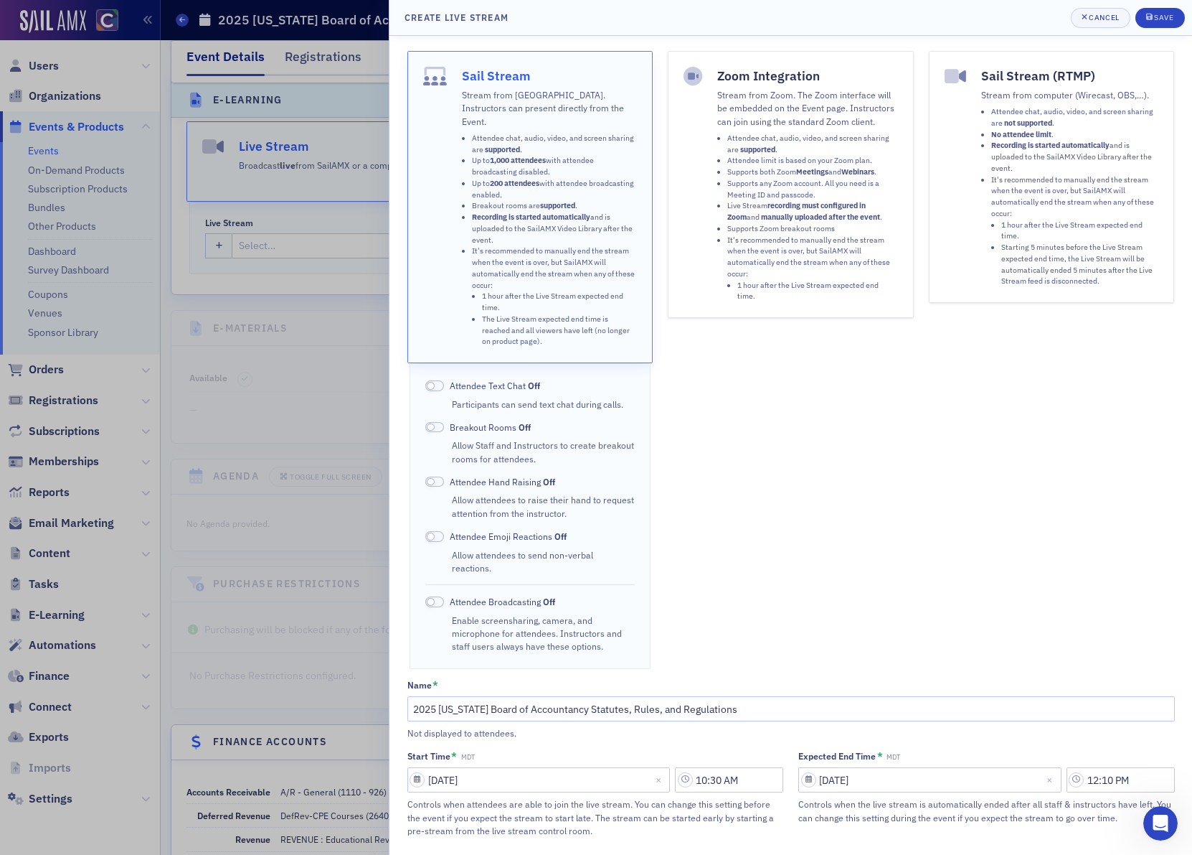
click at [788, 202] on strong "recording must configured in Zoom" at bounding box center [797, 211] width 138 height 22
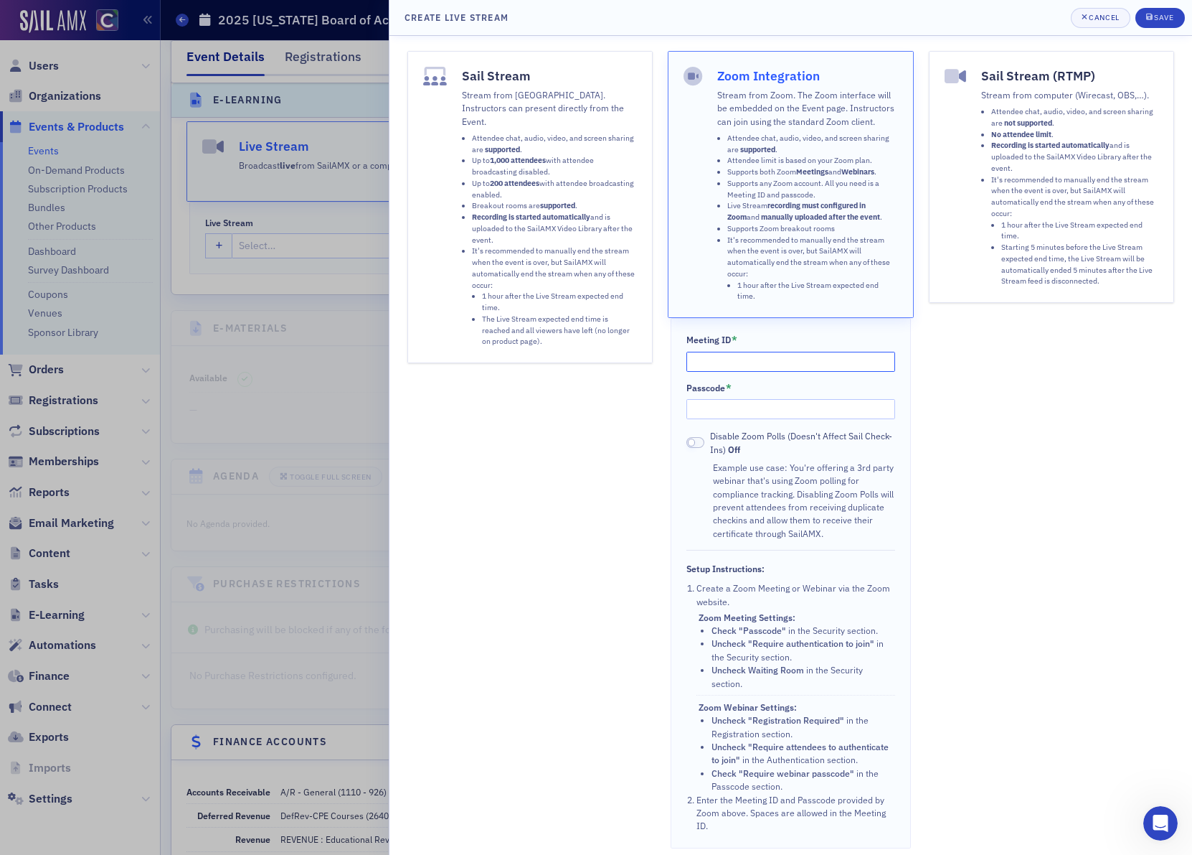
click at [760, 362] on input "Meeting ID *" at bounding box center [792, 362] width 210 height 20
paste input "851 0038 2537"
type input "851 0038 2537"
click at [761, 414] on input "Passcode *" at bounding box center [792, 409] width 210 height 20
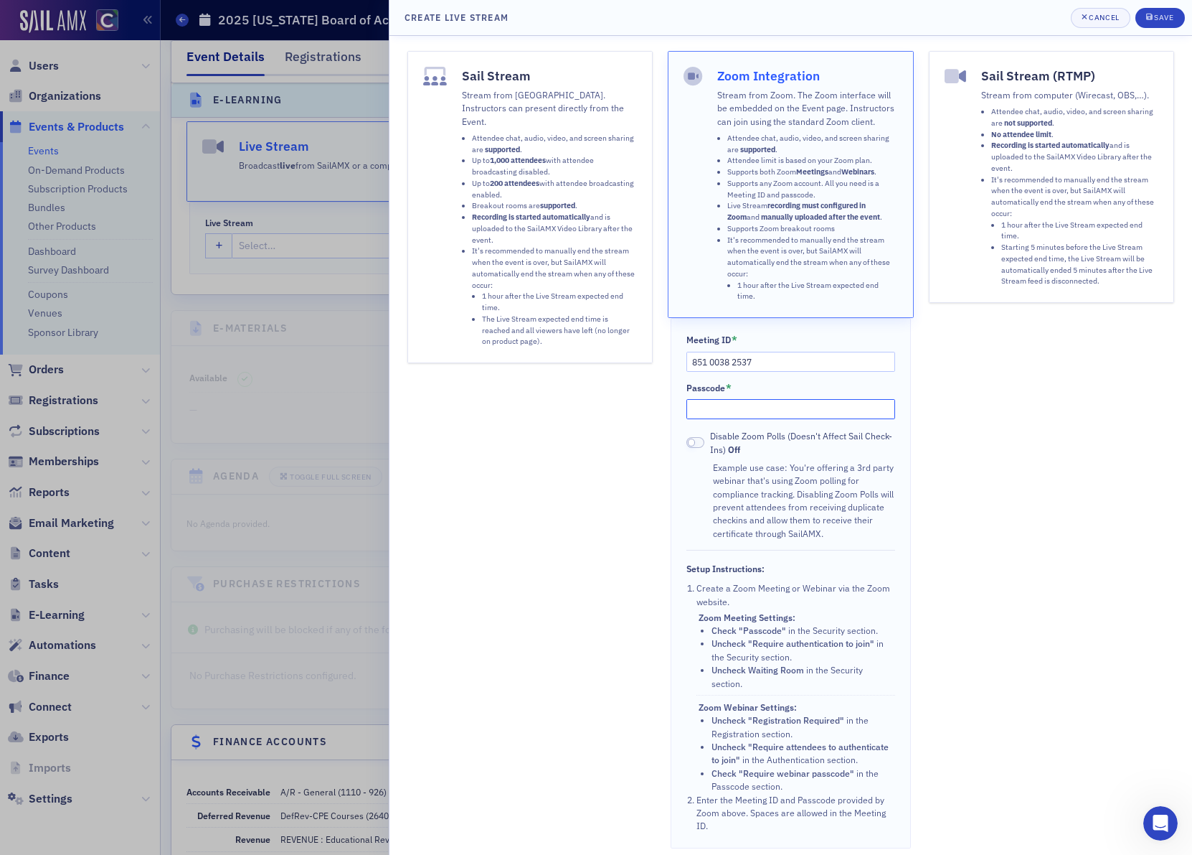
paste input "576374"
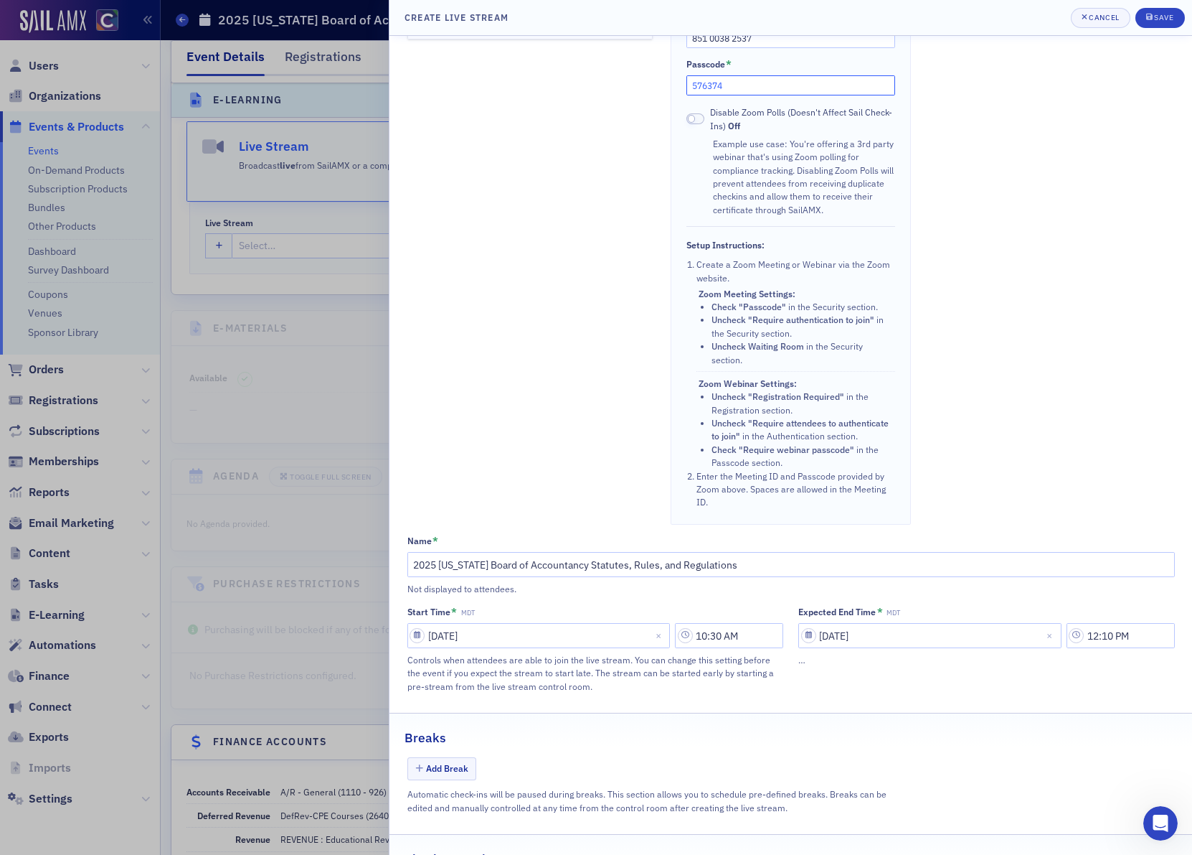
scroll to position [453, 0]
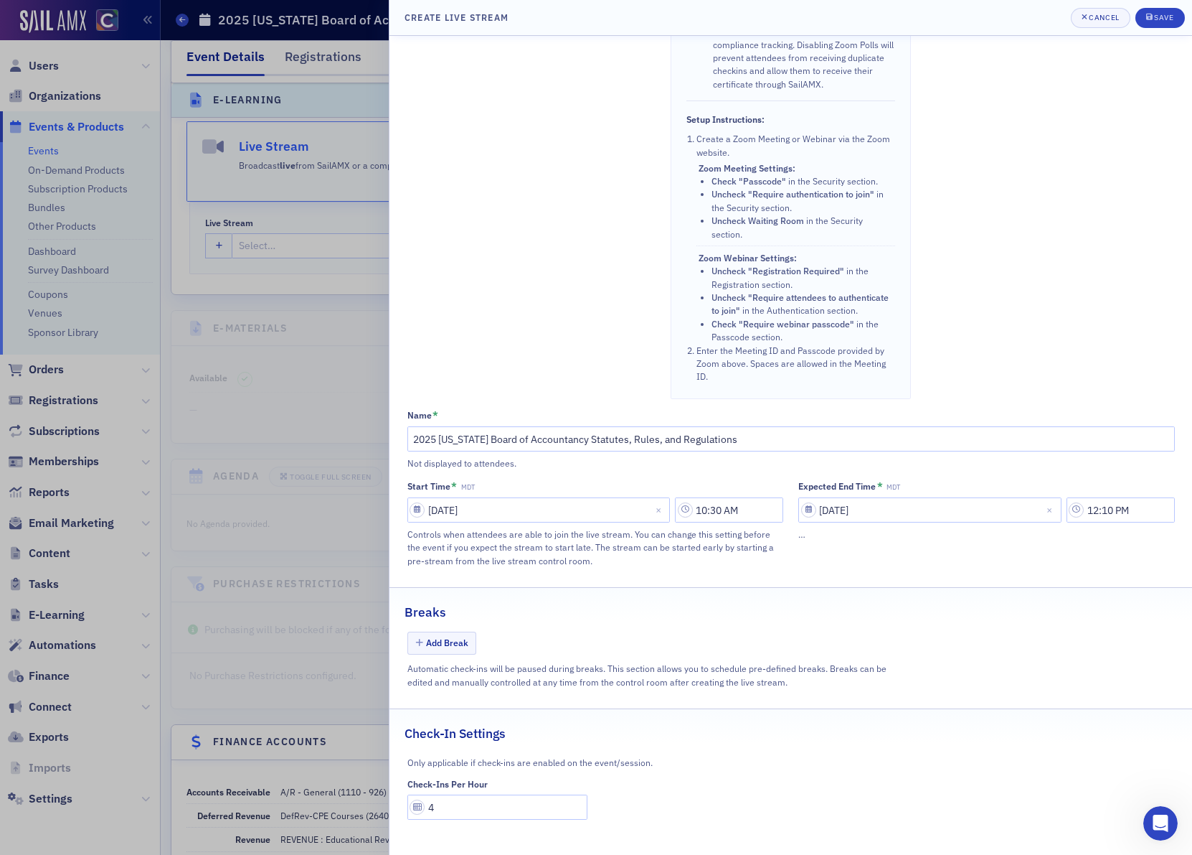
type input "576374"
drag, startPoint x: 453, startPoint y: 799, endPoint x: 262, endPoint y: 789, distance: 191.1
click at [270, 796] on div "Create Live Stream Cancel Save Sail Stream Stream from SailAMX. Instructors can…" at bounding box center [596, 427] width 1192 height 855
type input "5"
click at [1154, 17] on div "Save" at bounding box center [1163, 18] width 19 height 8
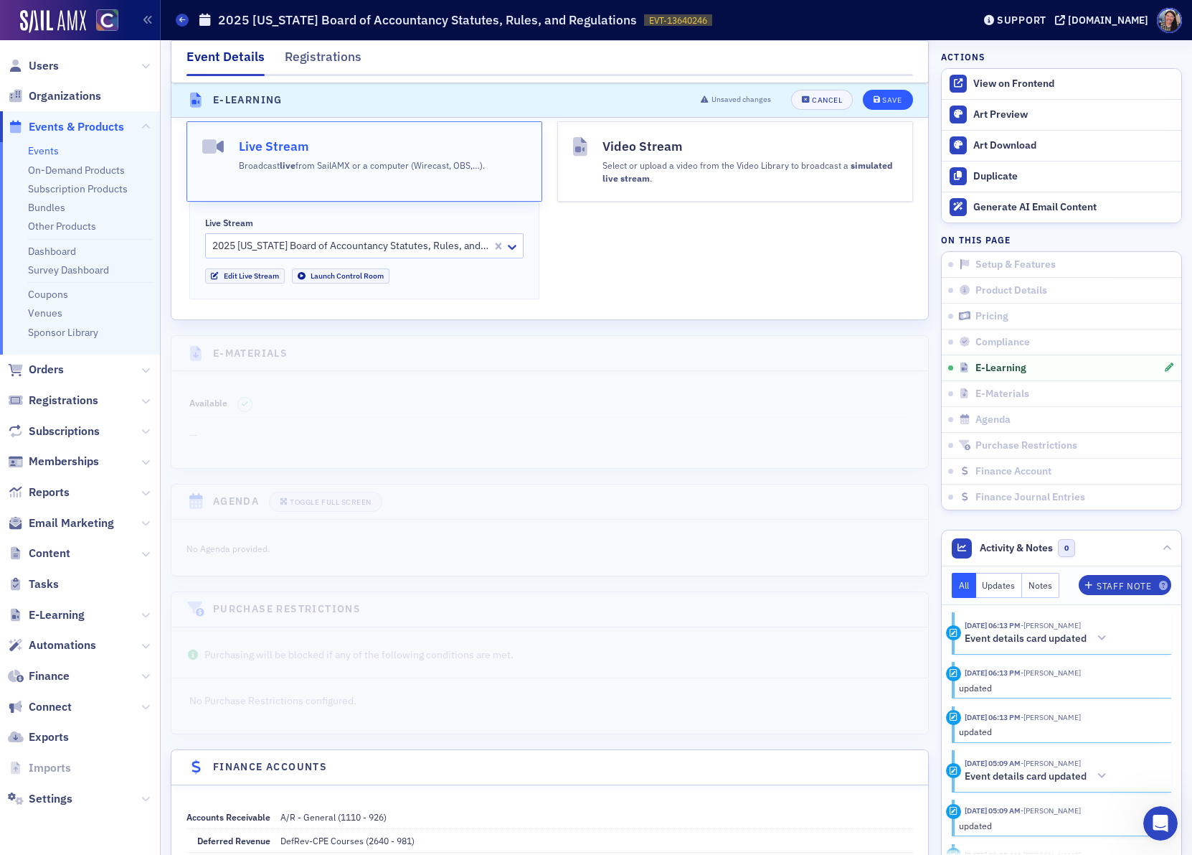
click at [897, 111] on header "E-Learning Unsaved changes Cancel Save" at bounding box center [549, 100] width 757 height 35
click at [888, 106] on button "Save" at bounding box center [888, 100] width 50 height 20
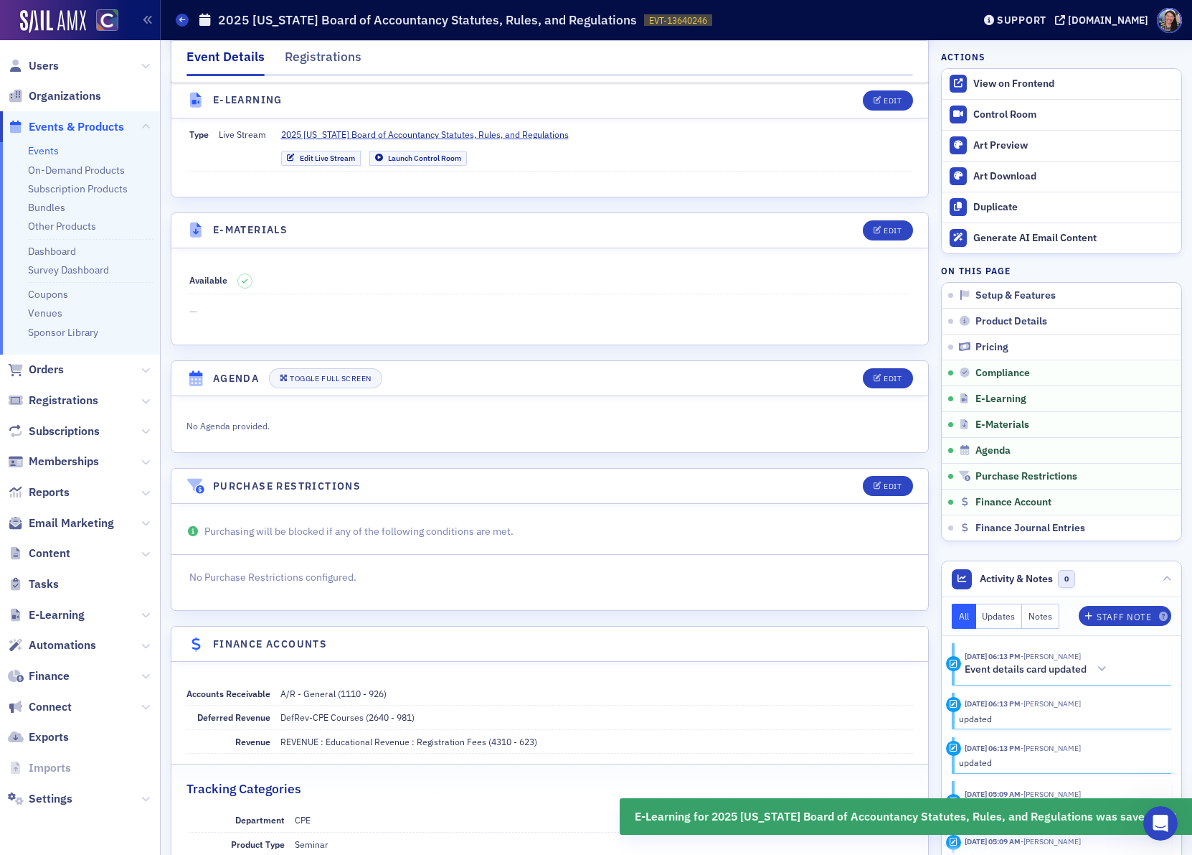
click at [37, 146] on link "Events" at bounding box center [43, 150] width 31 height 13
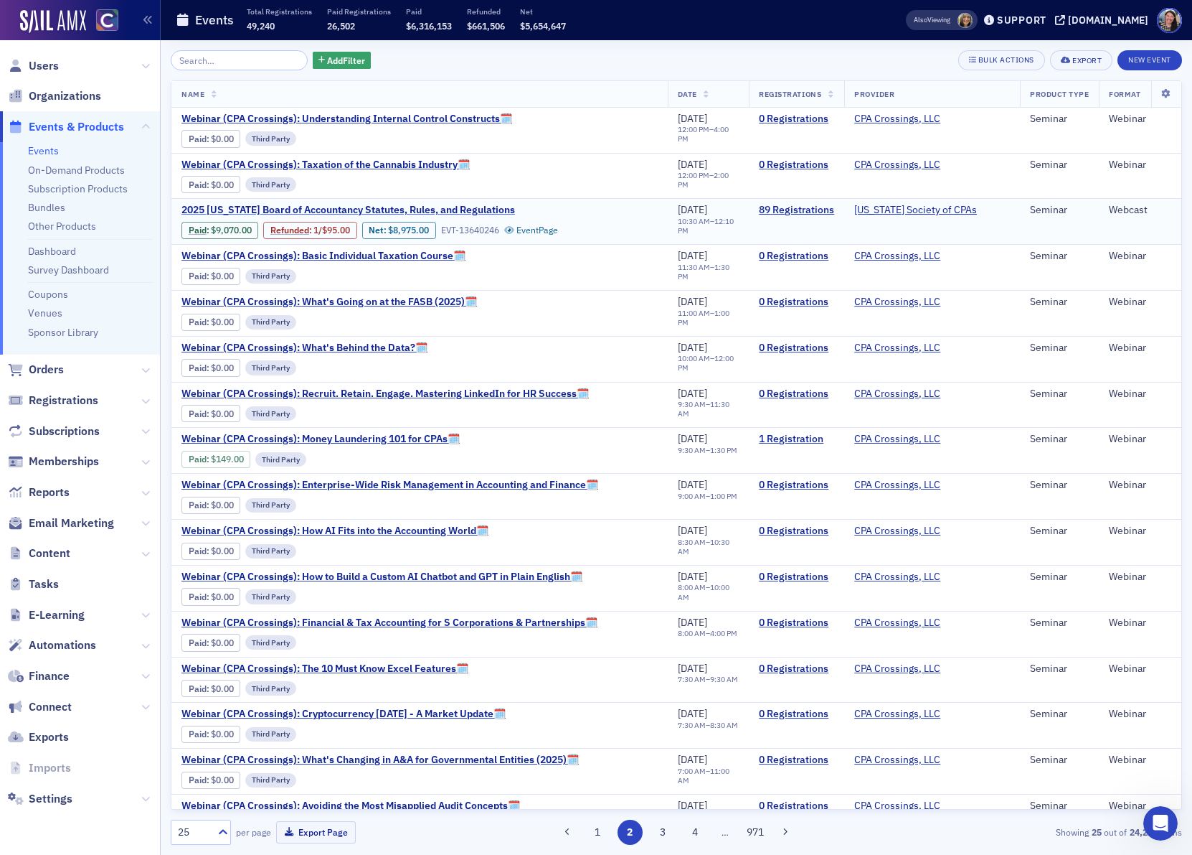
click at [345, 207] on span "2025 [US_STATE] Board of Accountancy Statutes, Rules, and Regulations" at bounding box center [349, 210] width 334 height 13
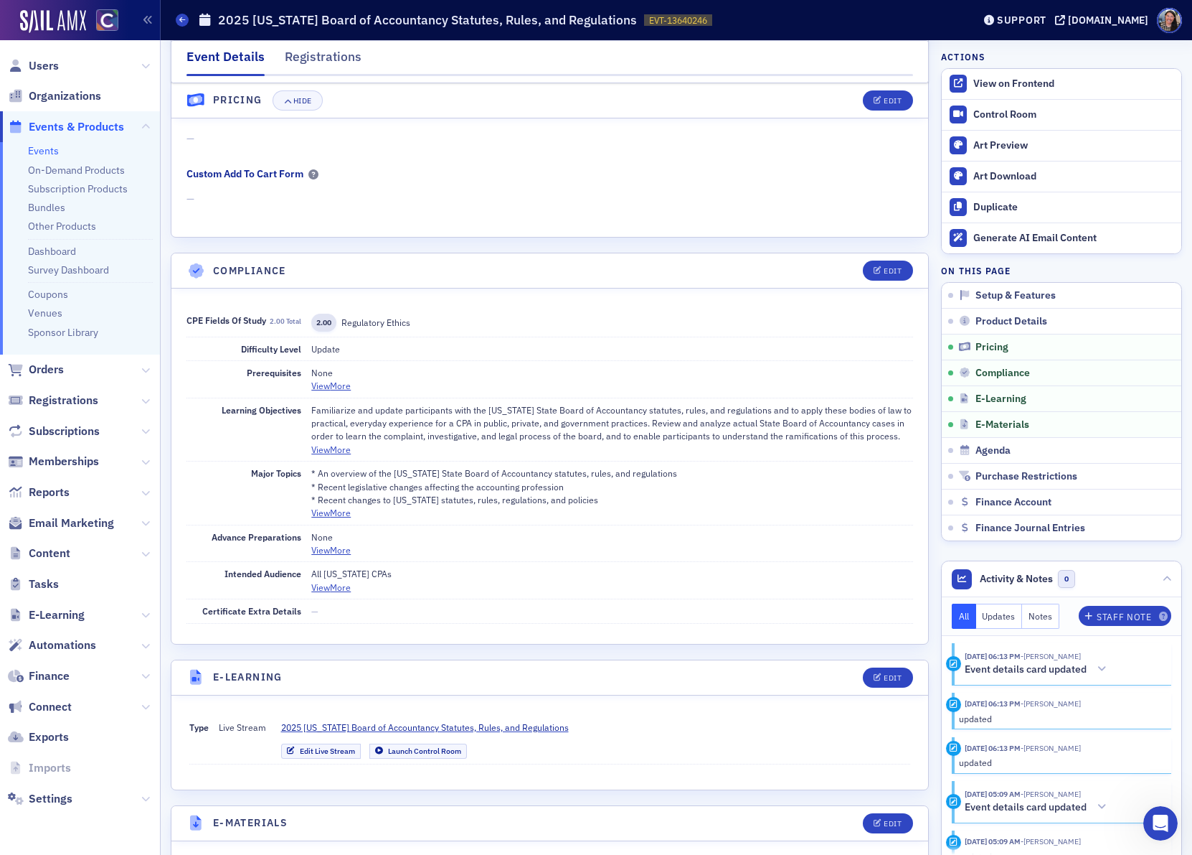
scroll to position [1403, 0]
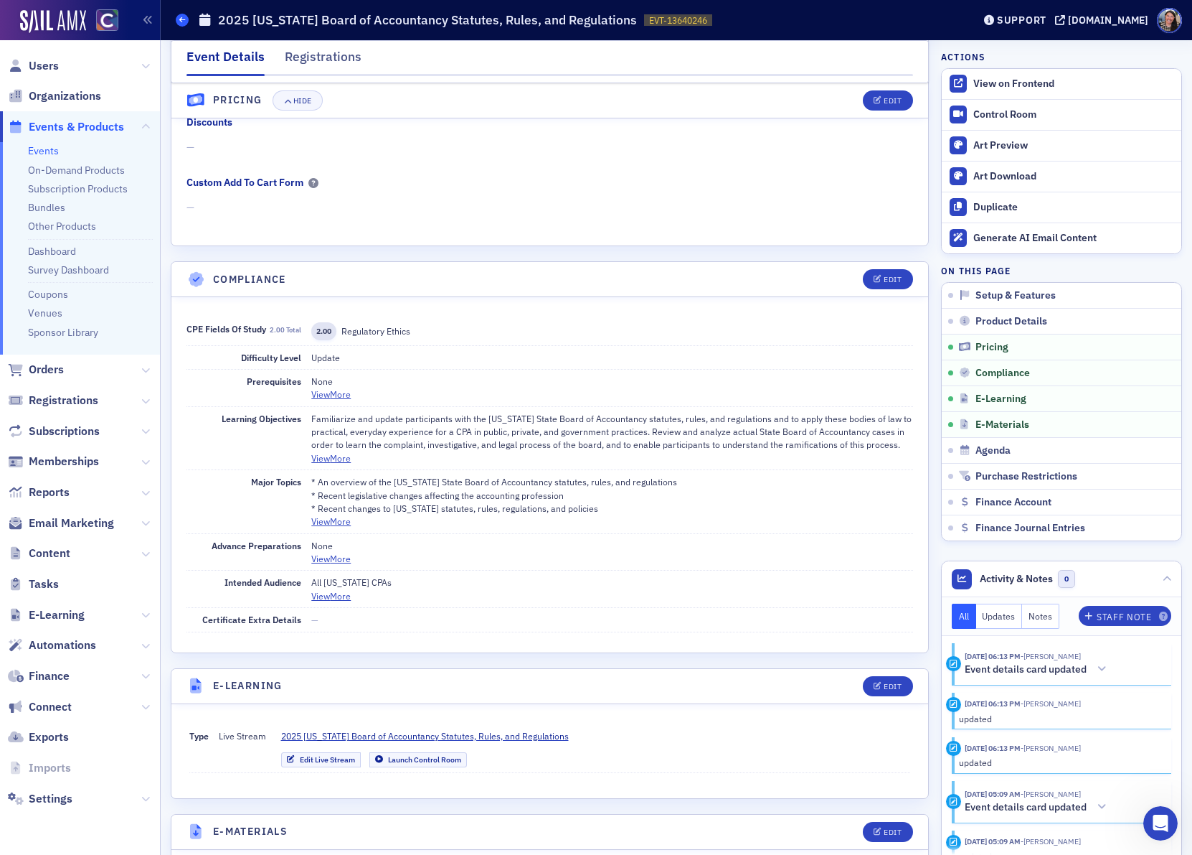
click at [180, 17] on icon at bounding box center [182, 20] width 6 height 6
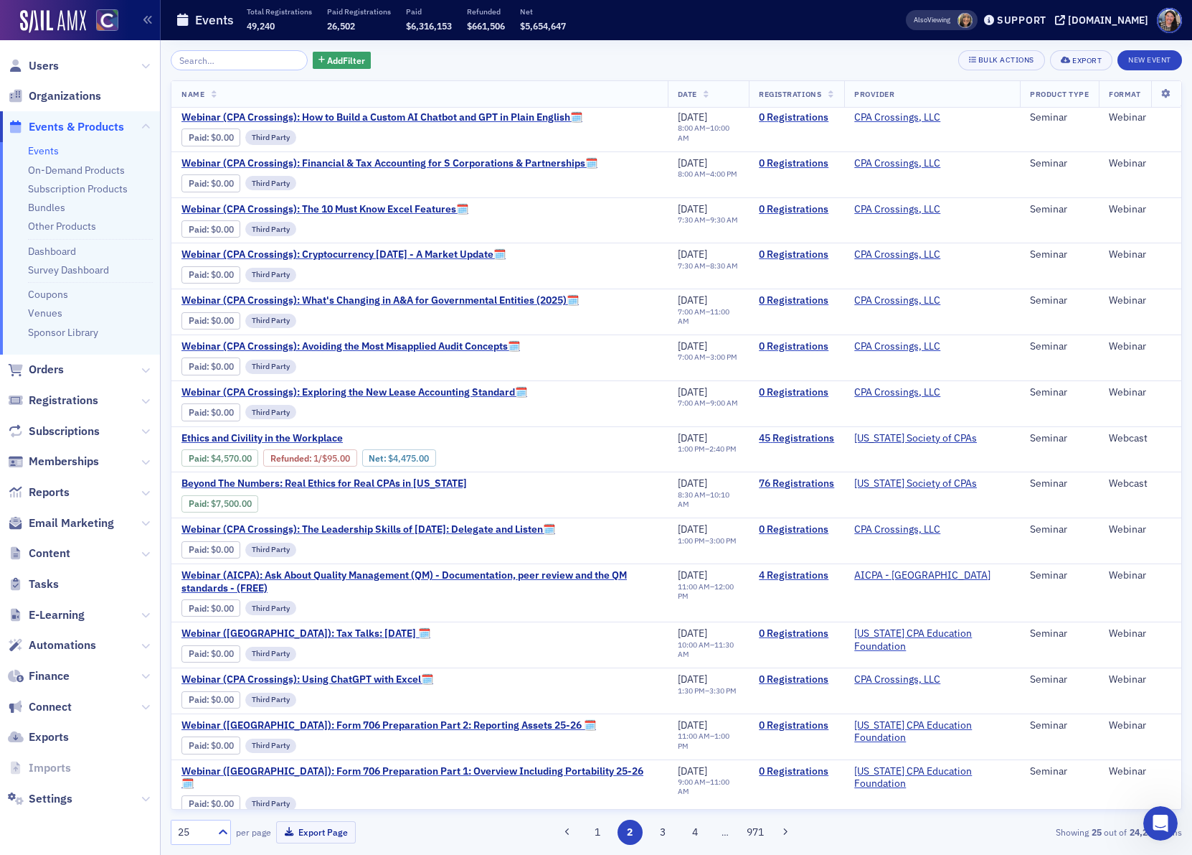
scroll to position [479, 0]
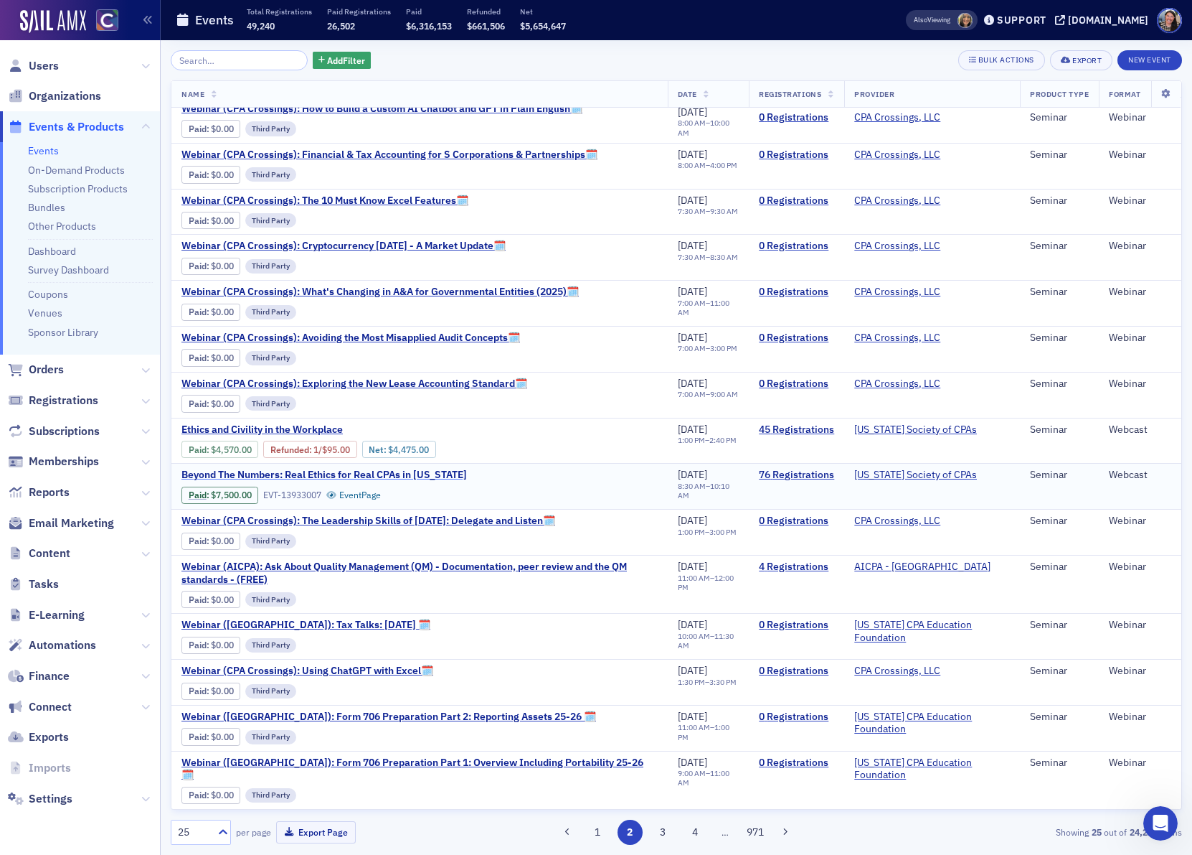
click at [423, 481] on span "Beyond The Numbers: Real Ethics for Real CPAs in [US_STATE]" at bounding box center [325, 475] width 286 height 13
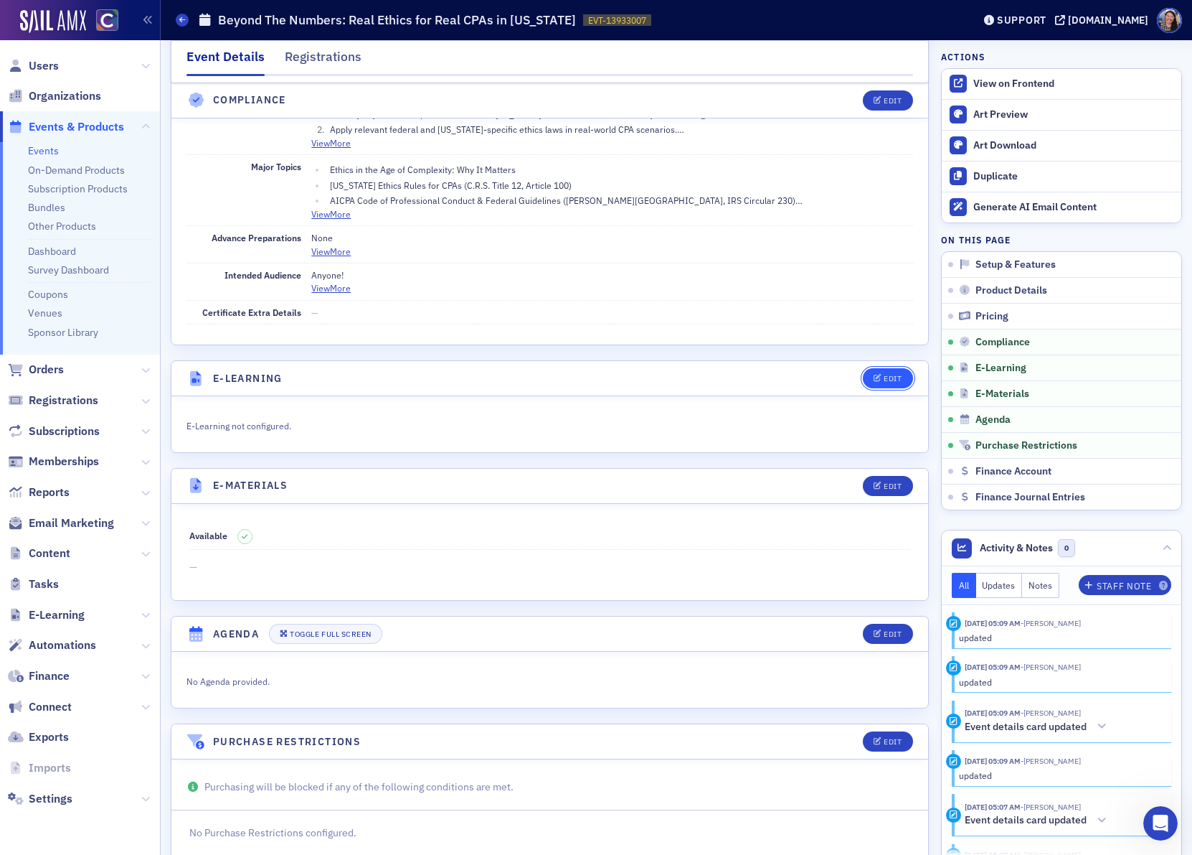
click at [890, 382] on div "Edit" at bounding box center [893, 379] width 18 height 8
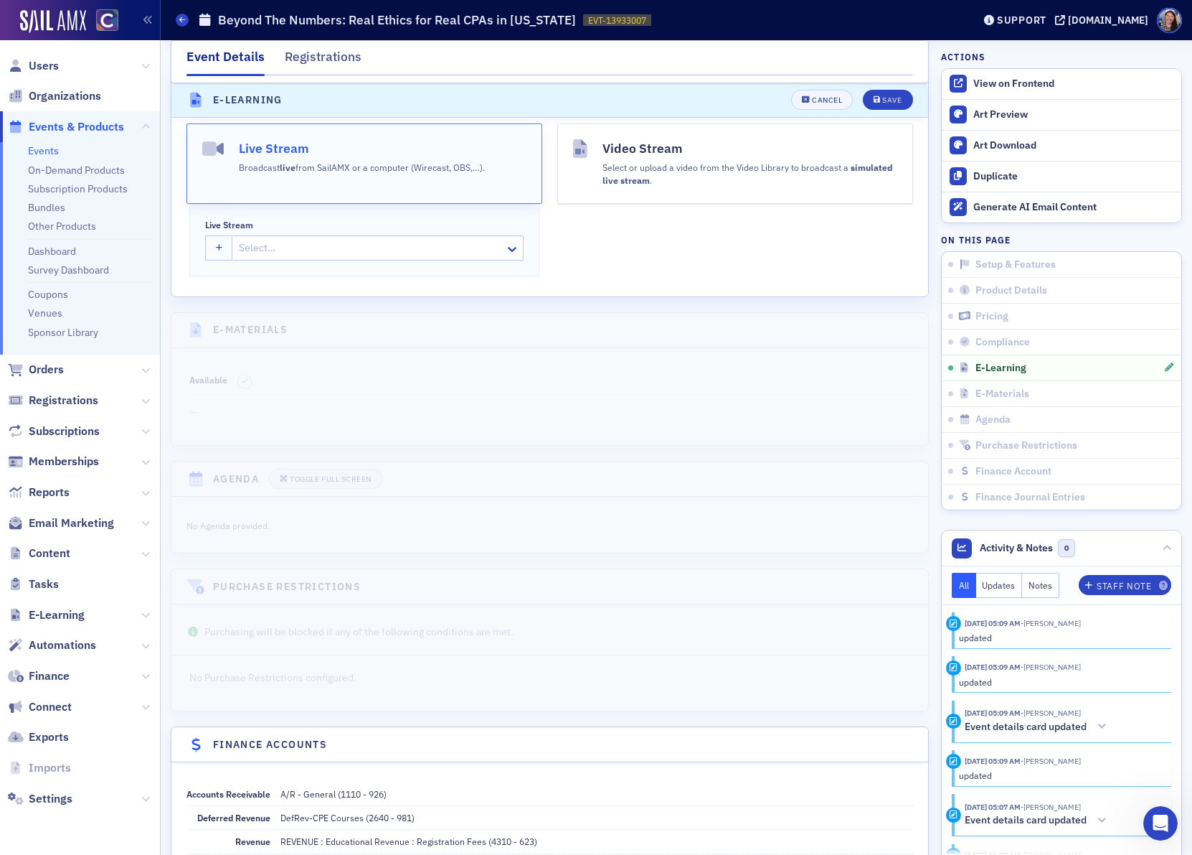
scroll to position [2080, 0]
click at [212, 258] on button "button" at bounding box center [219, 245] width 28 height 25
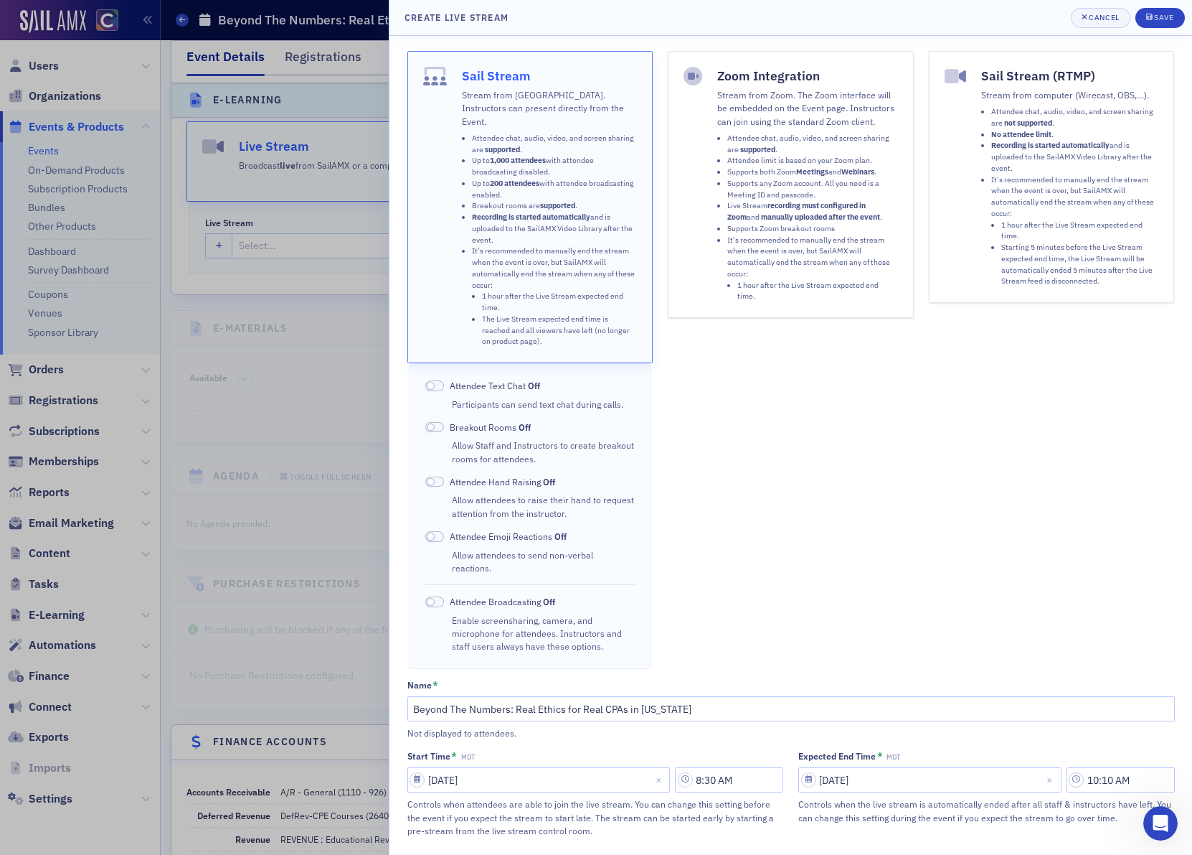
click at [820, 138] on li "Attendee chat, audio, video, and screen sharing are supported ." at bounding box center [813, 144] width 171 height 23
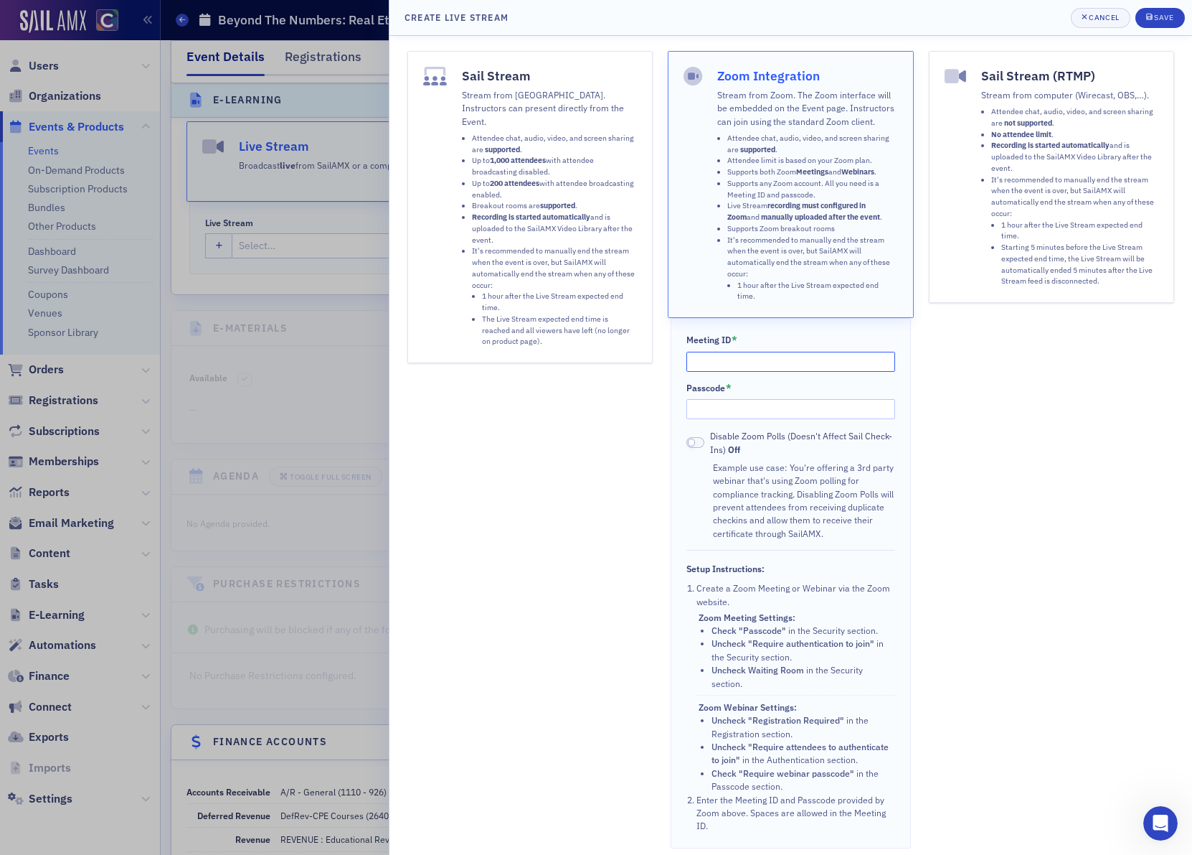
click at [843, 356] on input "Meeting ID *" at bounding box center [792, 362] width 210 height 20
paste input "816 1774 0565"
type input "816 1774 0565"
click at [806, 416] on input "Passcode *" at bounding box center [792, 409] width 210 height 20
paste input "920814"
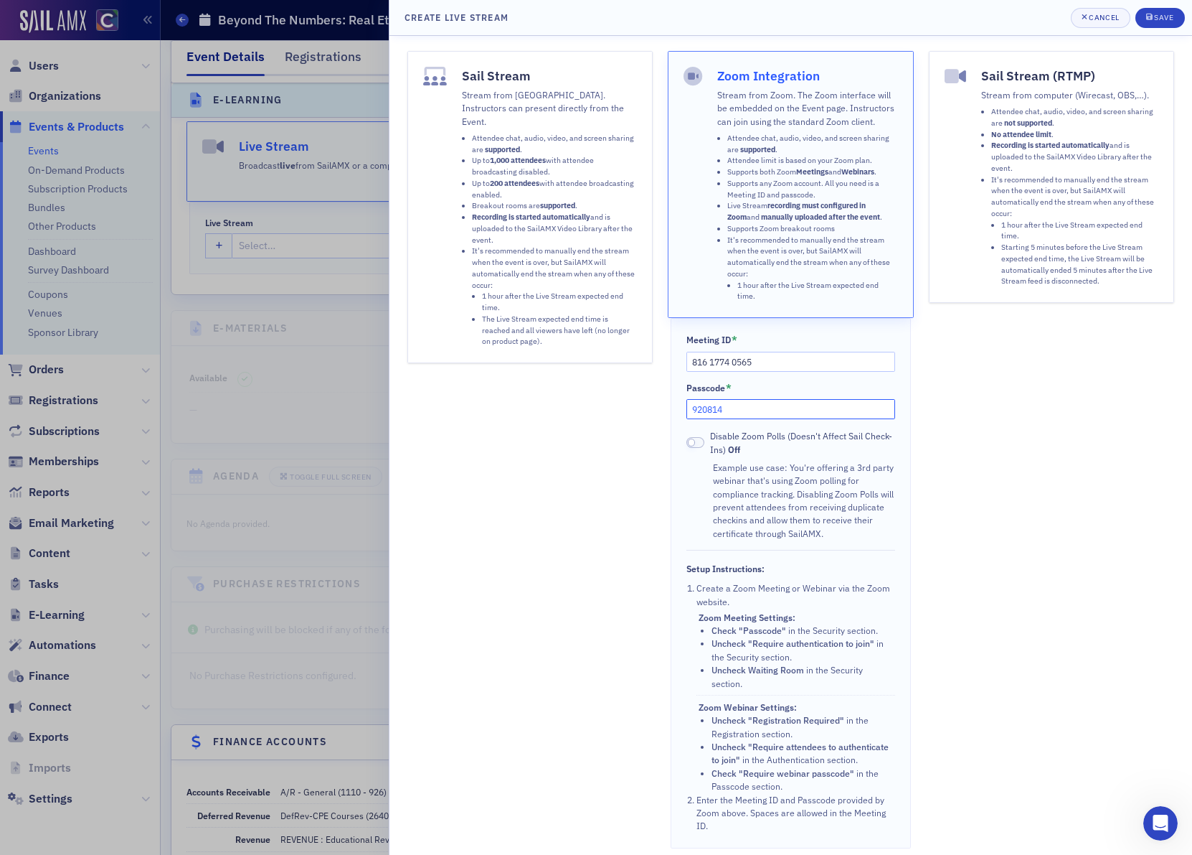
type input "920814"
click at [1002, 438] on div "Sail Stream (RTMP) Stream from computer (Wirecast, OBS,…). Attendee chat, audio…" at bounding box center [1052, 449] width 246 height 797
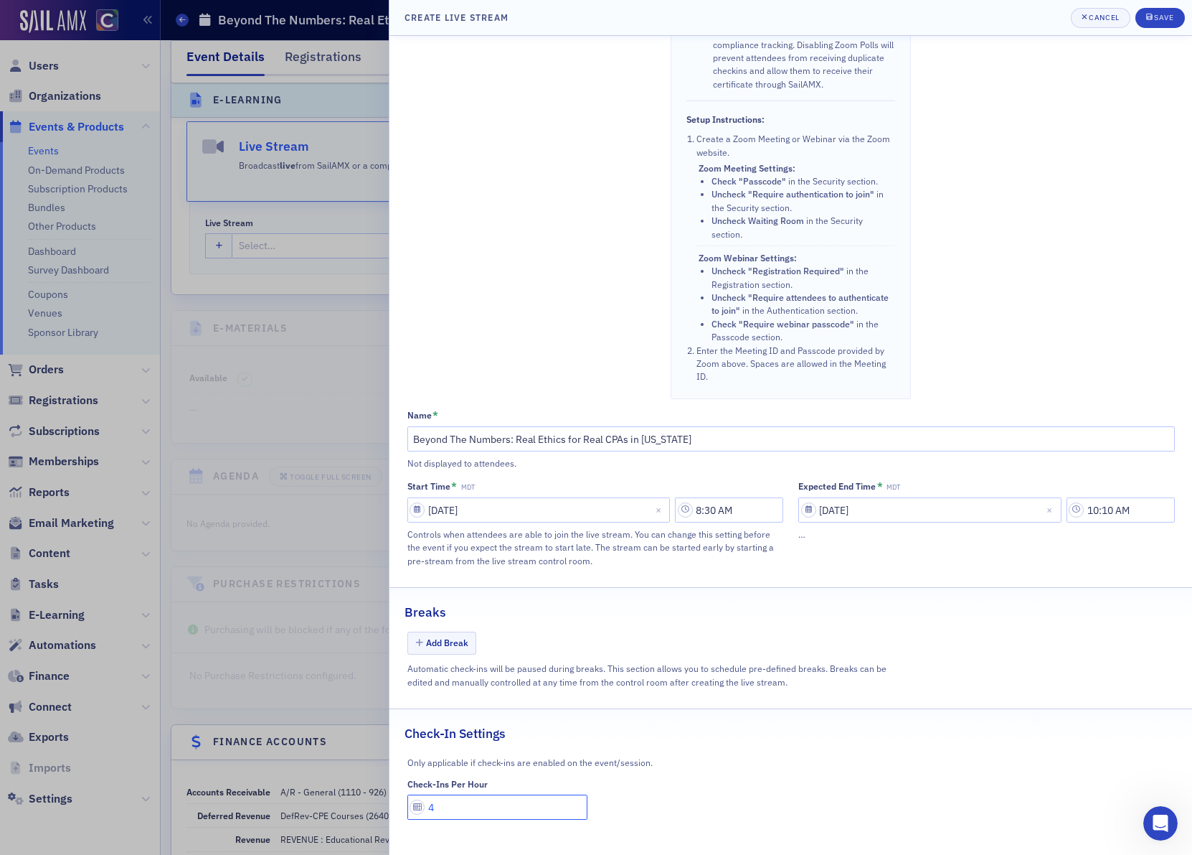
click at [472, 807] on input "4" at bounding box center [498, 806] width 181 height 25
type input "5"
click at [1157, 18] on div "Save" at bounding box center [1163, 18] width 19 height 8
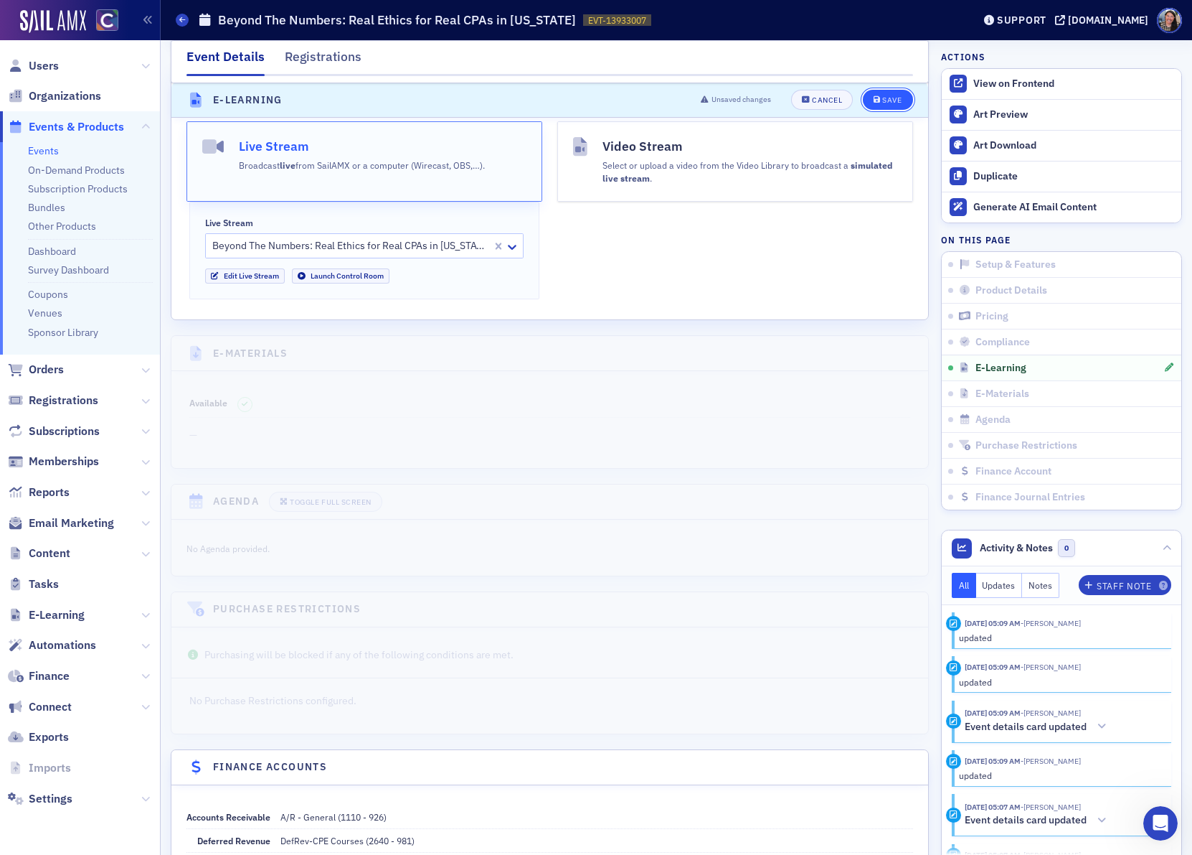
click at [898, 97] on div "Save" at bounding box center [891, 101] width 19 height 8
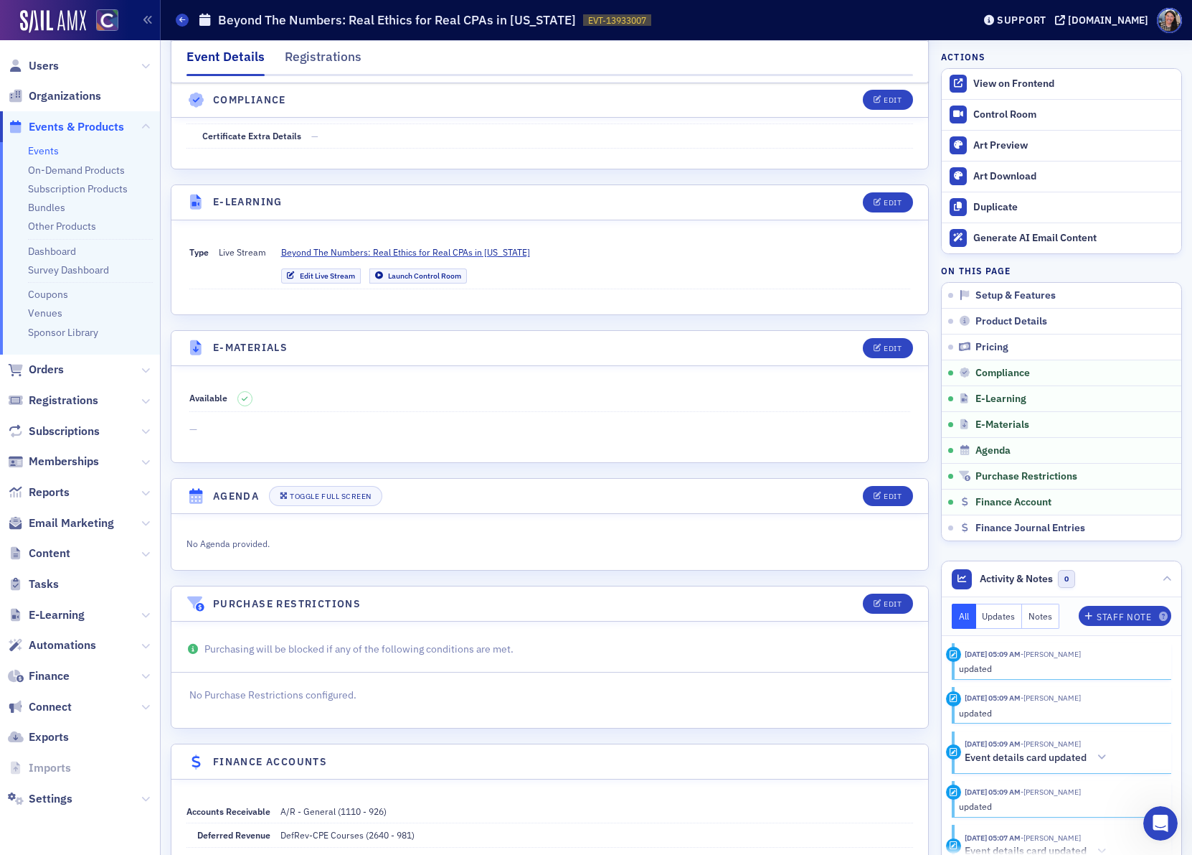
scroll to position [1910, 0]
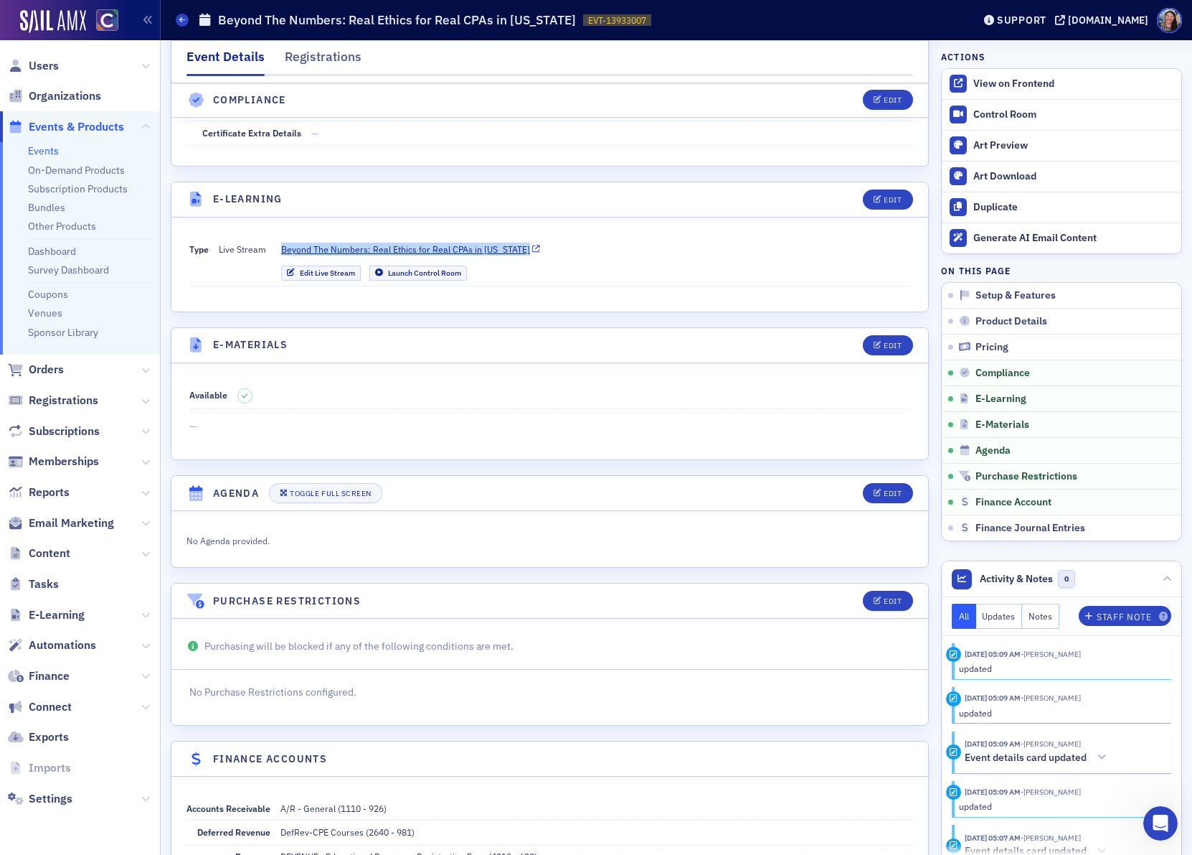
copy span "Beyond The Numbers: Real Ethics for Real CPAs in [US_STATE]"
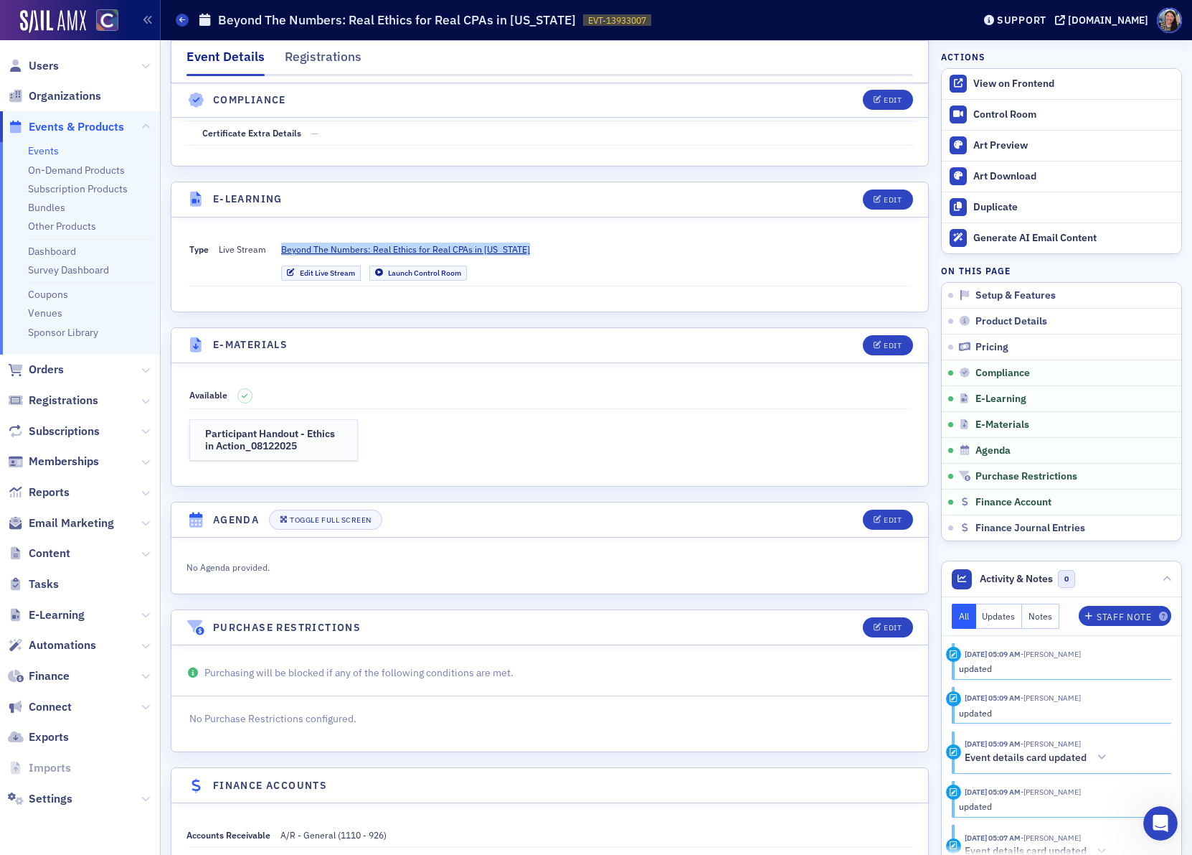
click at [44, 153] on link "Events" at bounding box center [43, 150] width 31 height 13
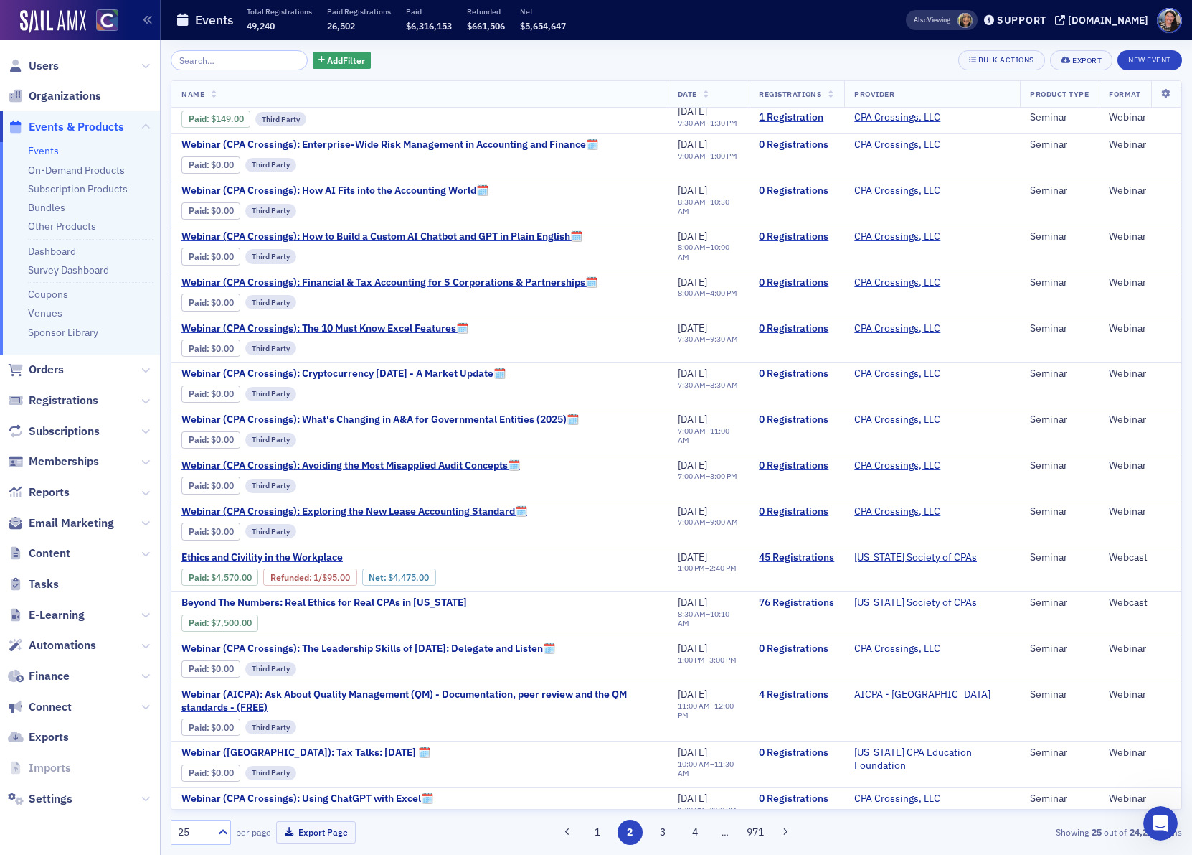
scroll to position [353, 0]
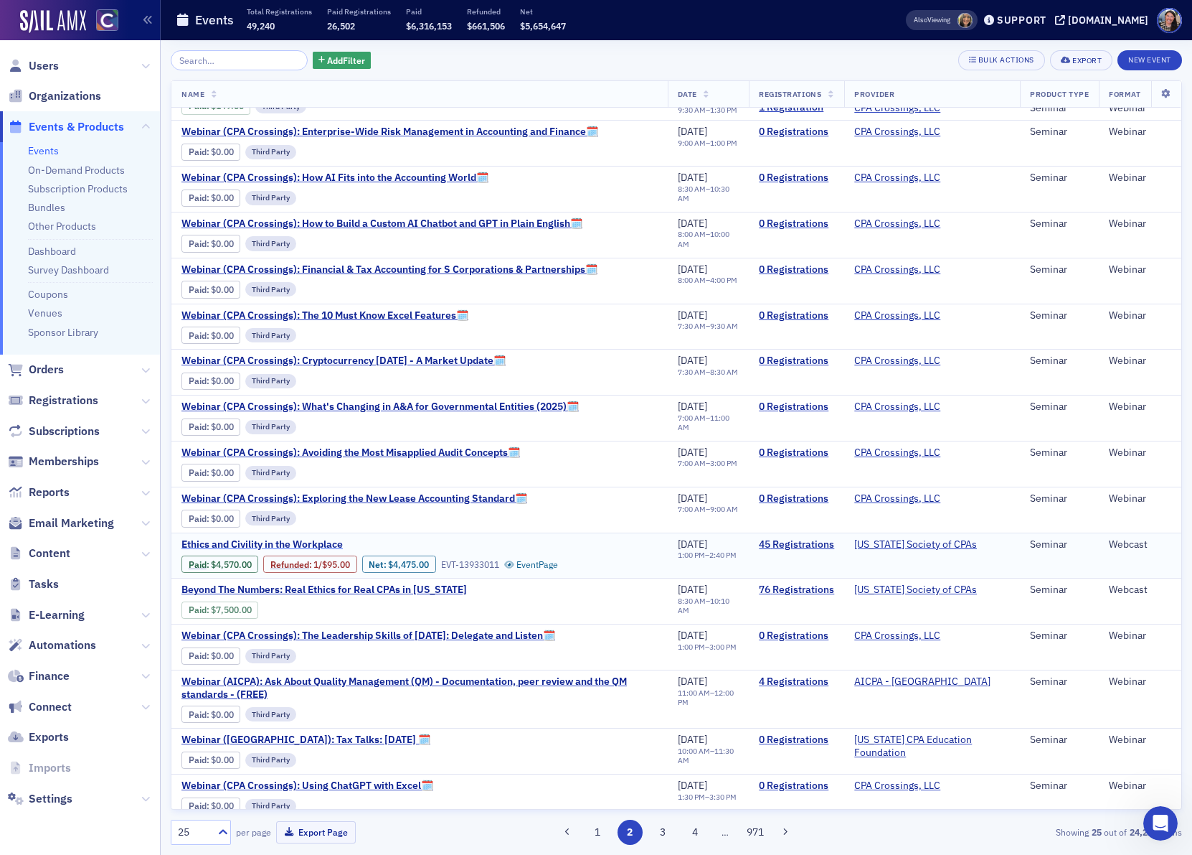
click at [265, 551] on span "Ethics and Civility in the Workplace" at bounding box center [302, 544] width 241 height 13
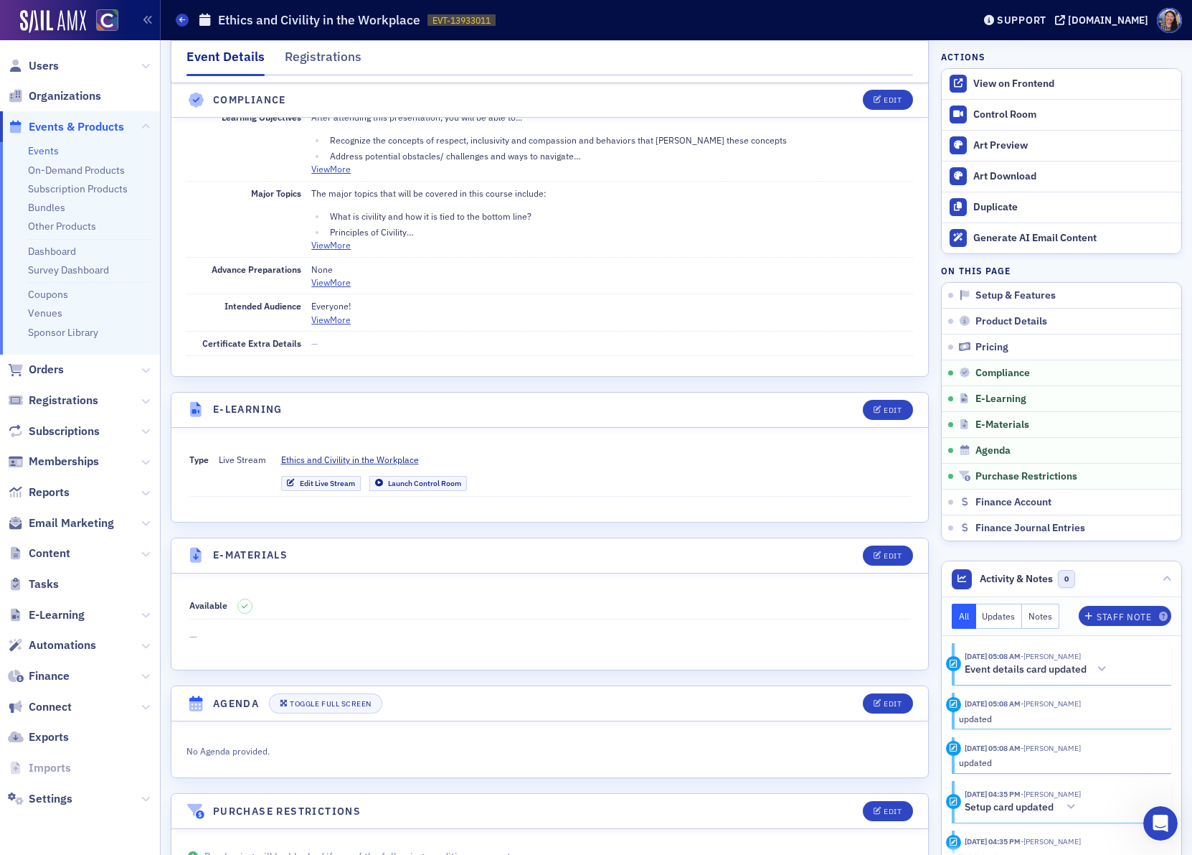
scroll to position [1714, 0]
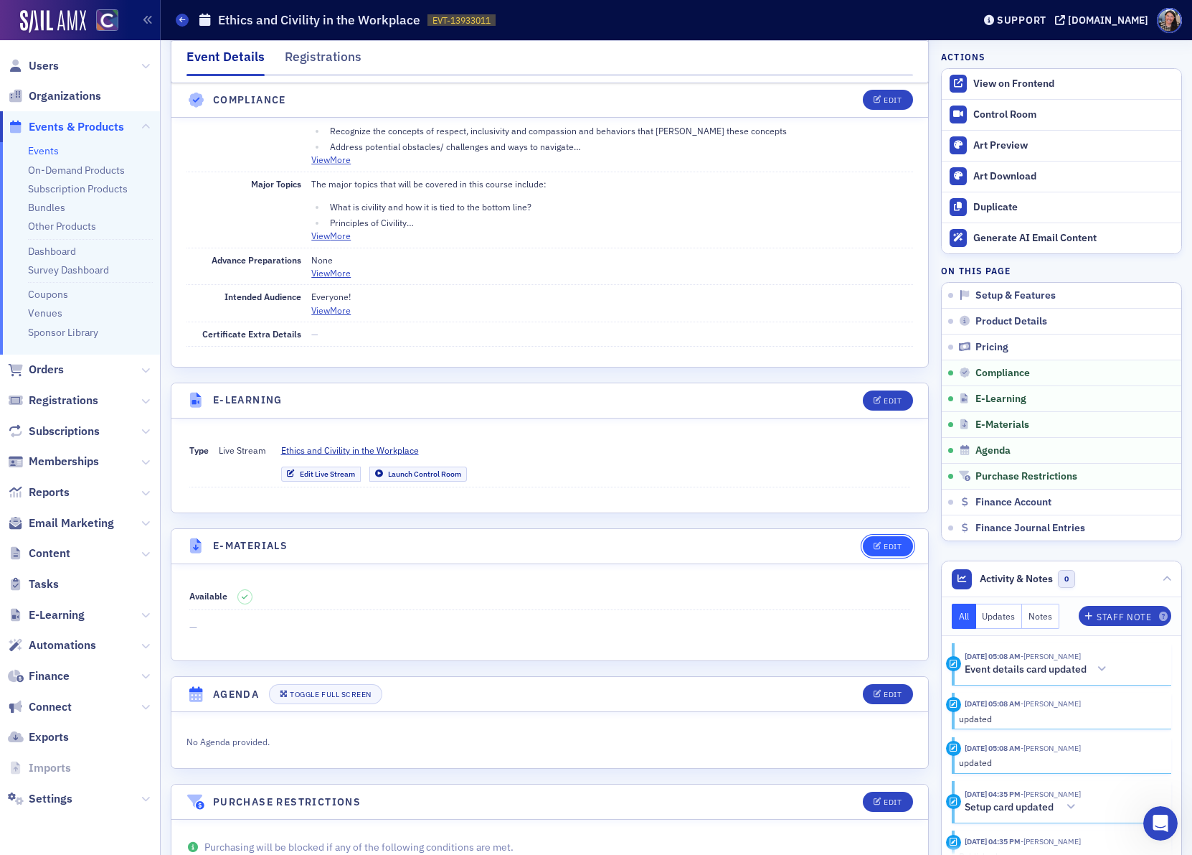
click at [899, 550] on div "Edit" at bounding box center [893, 546] width 18 height 8
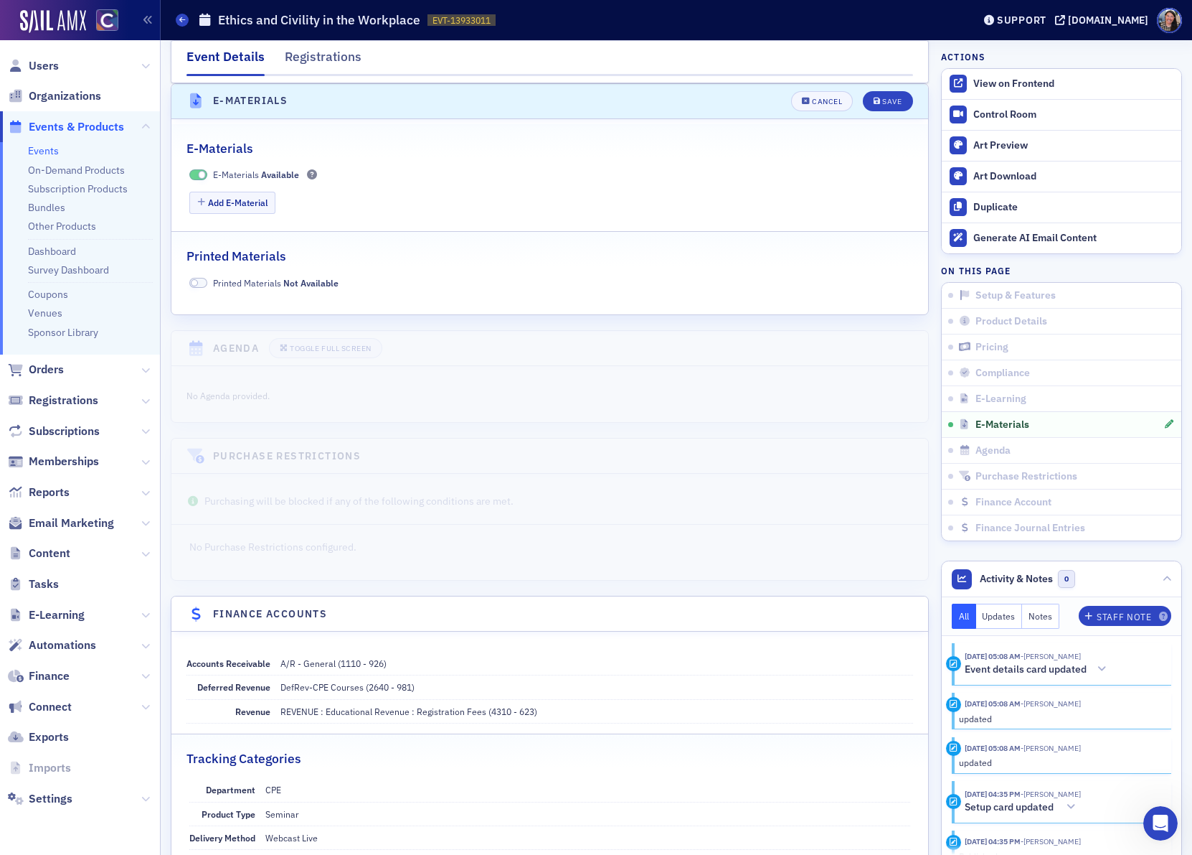
scroll to position [2177, 0]
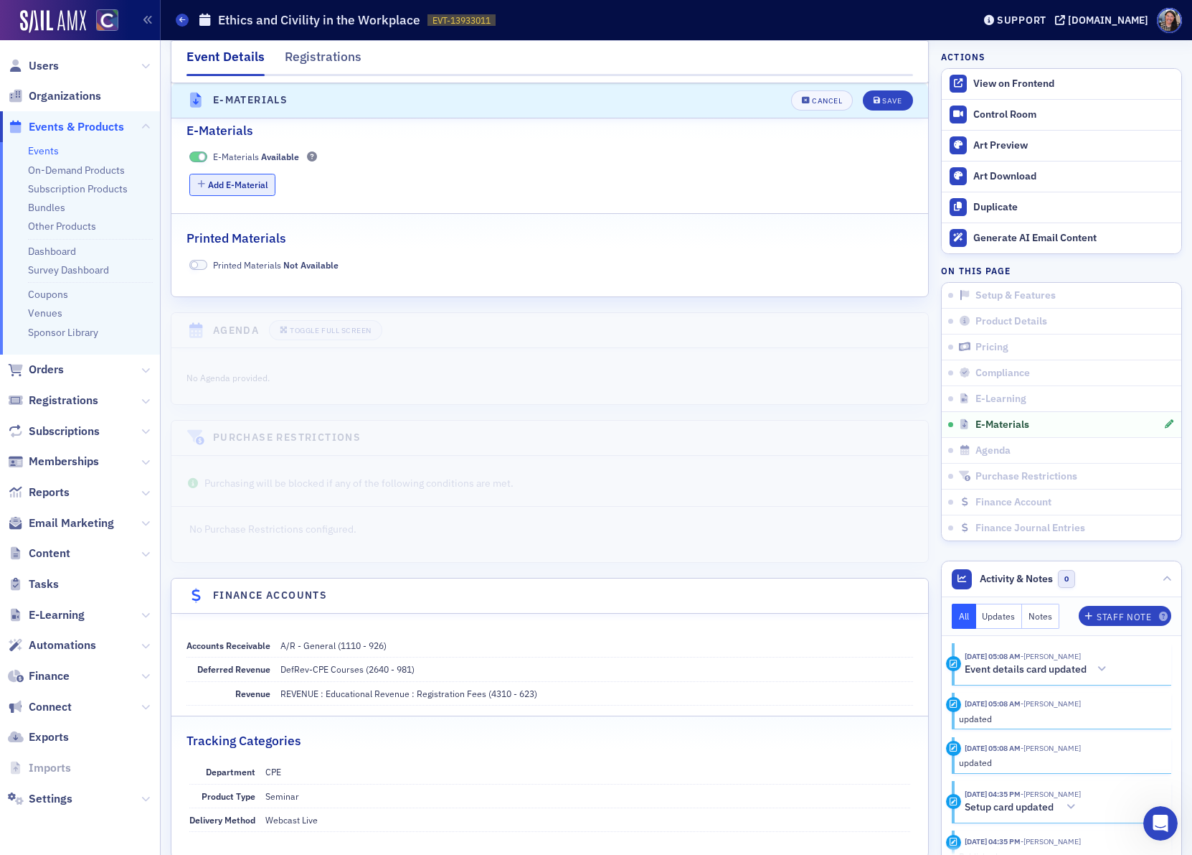
click at [256, 196] on button "Add E-Material" at bounding box center [232, 185] width 87 height 22
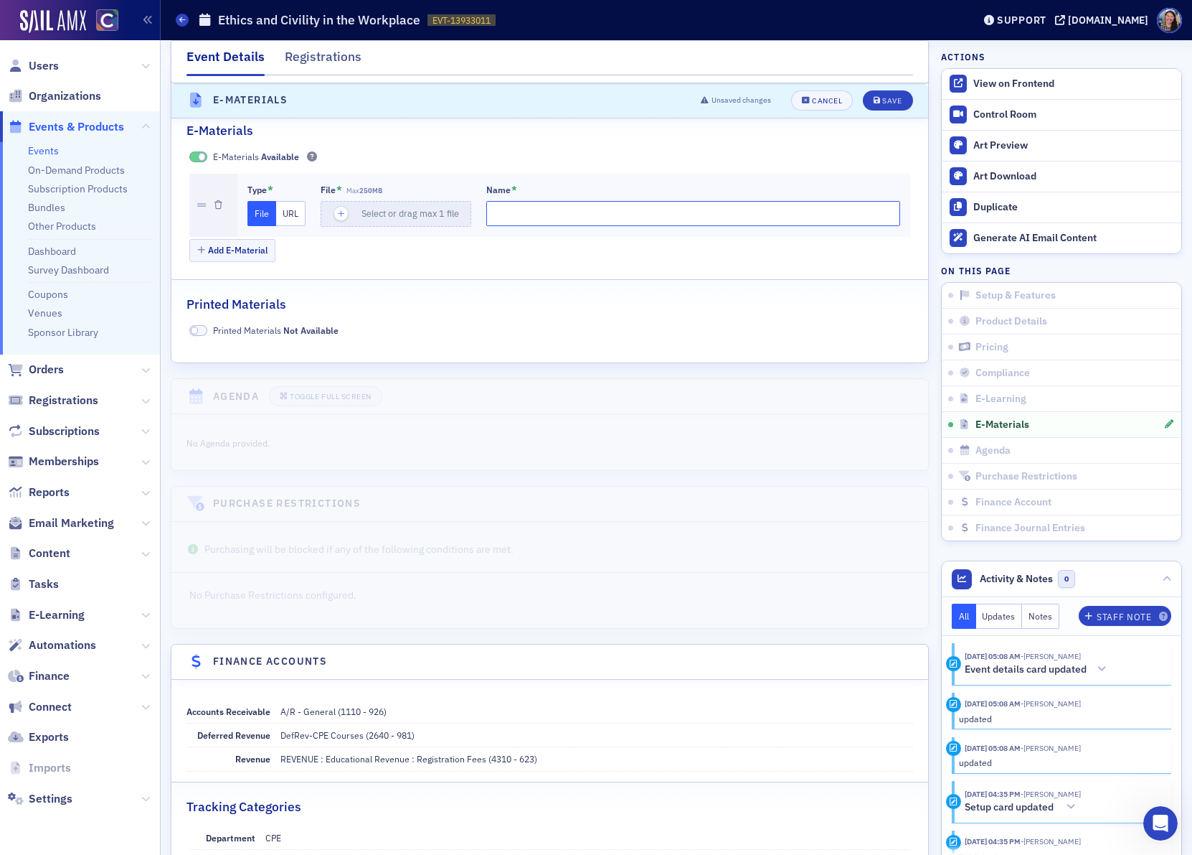
click at [516, 224] on input "Name *" at bounding box center [693, 213] width 415 height 25
click at [291, 226] on button "URL" at bounding box center [290, 213] width 29 height 25
click at [403, 226] on input "url" at bounding box center [398, 213] width 155 height 25
paste input "https://drive.google.com/file/d/1X0jFuTaMYoqFWh4bU2DhsYBsu4UjCy5g/view?usp=shar…"
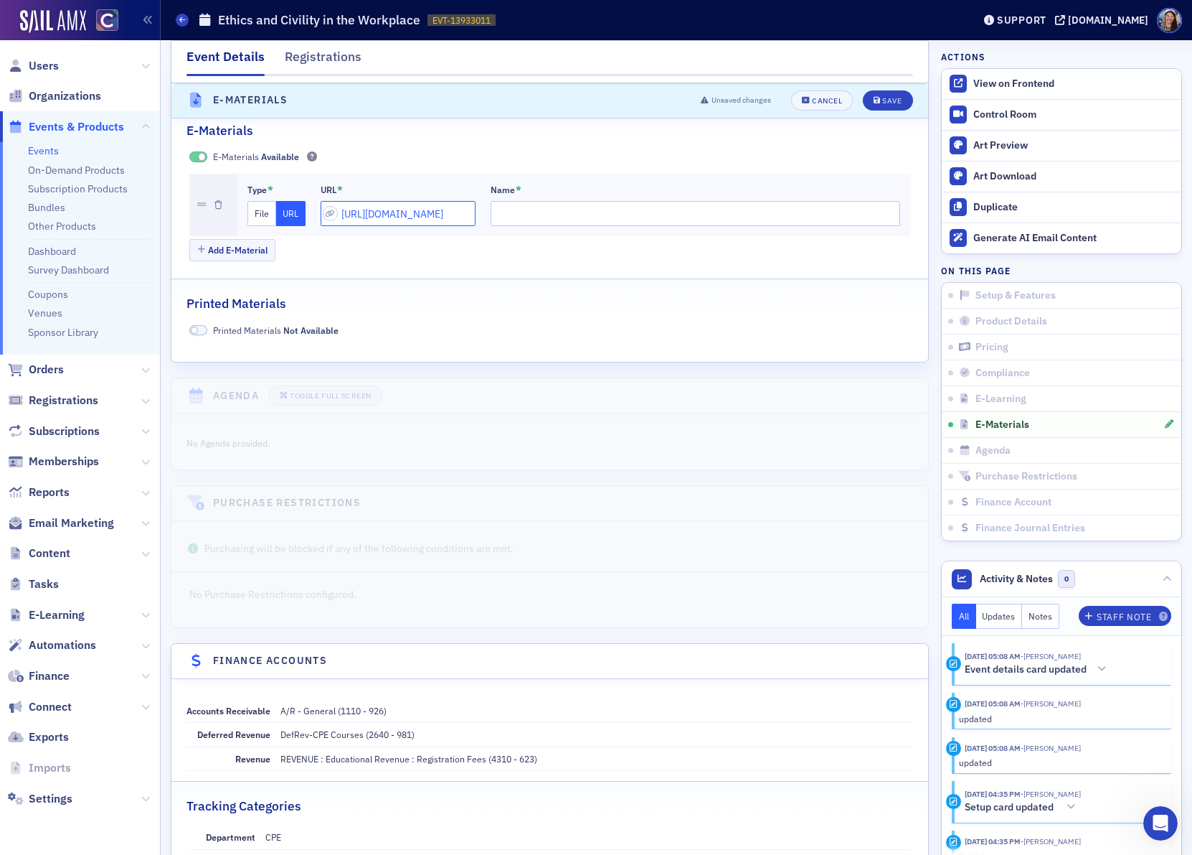
type input "https://drive.google.com/file/d/1X0jFuTaMYoqFWh4bU2DhsYBsu4UjCy5g/view?usp=shar…"
click at [533, 226] on input "Name *" at bounding box center [696, 213] width 410 height 25
click at [351, 20] on h1 "Ethics and Civility in the Workplace" at bounding box center [319, 19] width 202 height 17
click at [367, 20] on h1 "Ethics and Civility in the Workplace" at bounding box center [319, 19] width 202 height 17
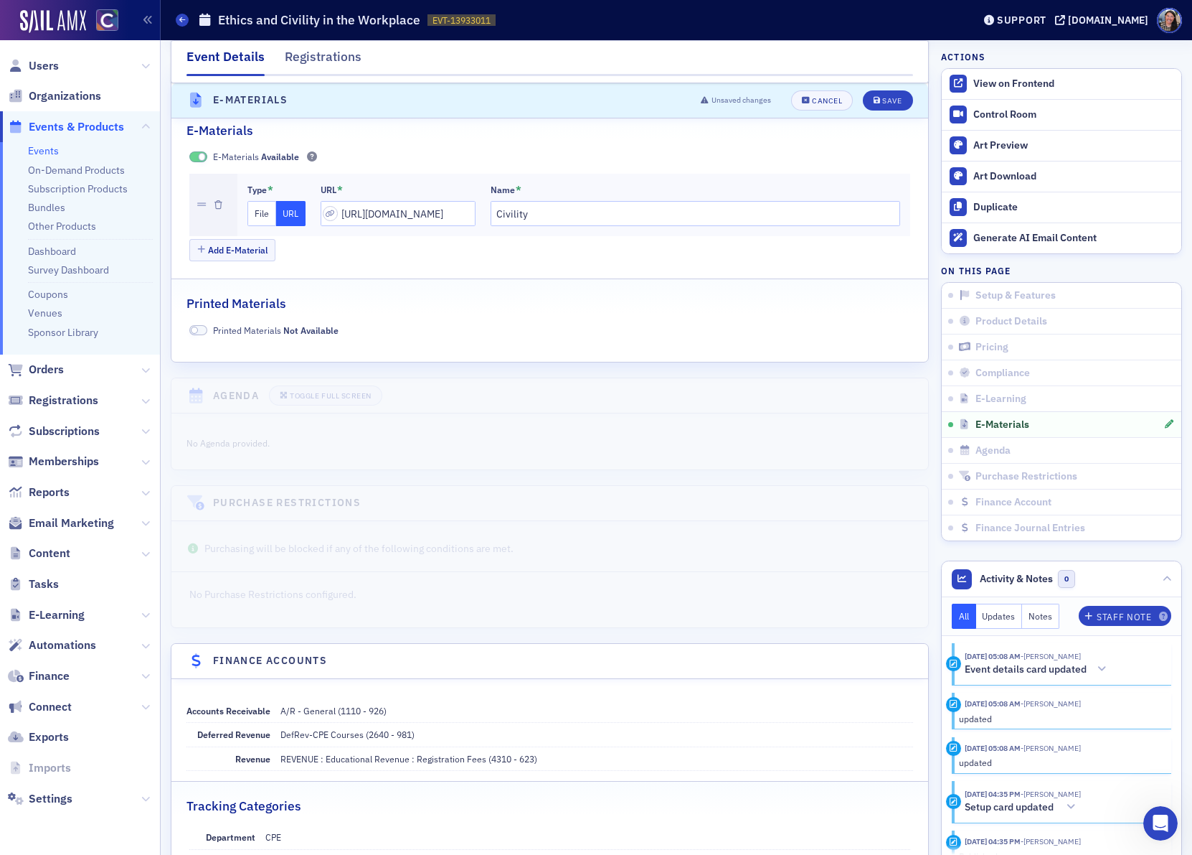
click at [366, 19] on h1 "Ethics and Civility in the Workplace" at bounding box center [319, 19] width 202 height 17
copy h1 "Ethics and Civility in the Workplace"
click at [547, 226] on input "Civility" at bounding box center [696, 213] width 410 height 25
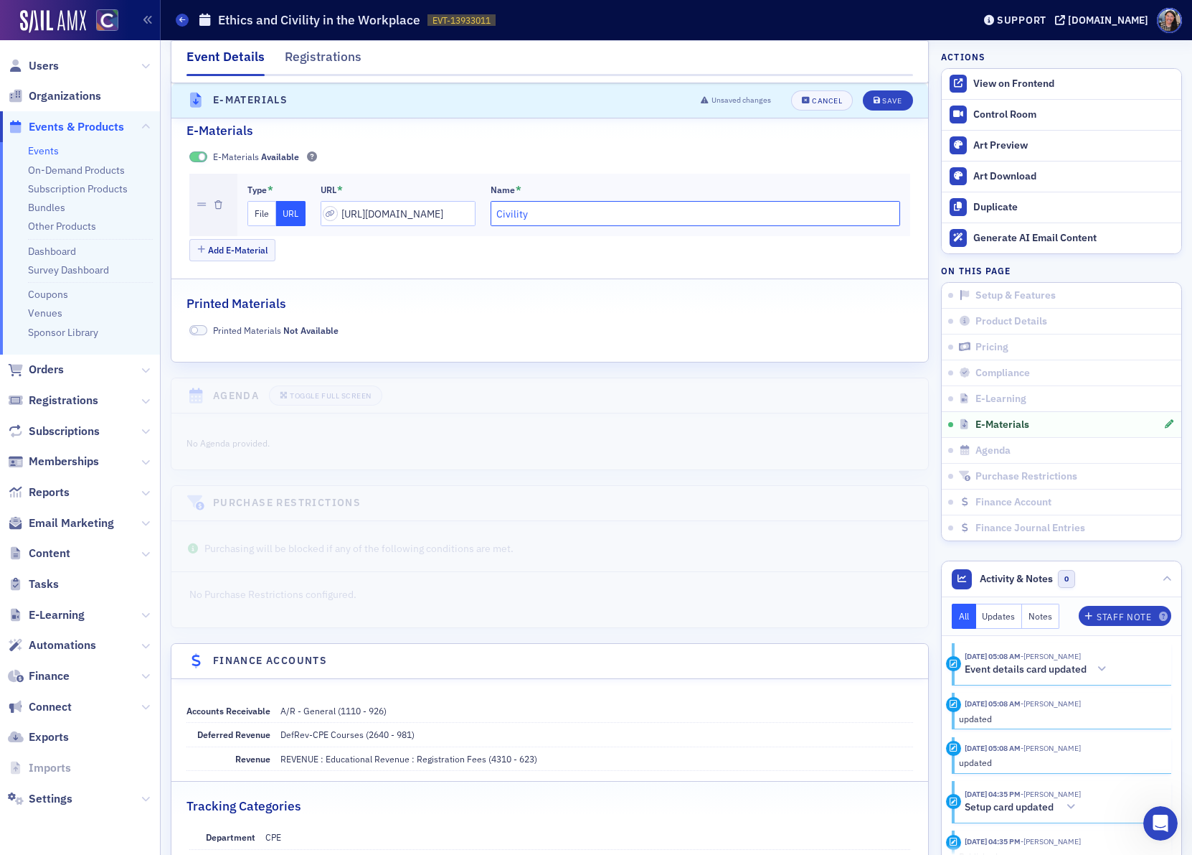
click at [547, 226] on input "Civility" at bounding box center [696, 213] width 410 height 25
paste input "Ethics and Civility in the Workplace"
drag, startPoint x: 638, startPoint y: 231, endPoint x: 709, endPoint y: 238, distance: 71.4
click at [640, 226] on input "Ethics and Civility in the Workplace_08122025" at bounding box center [696, 213] width 410 height 25
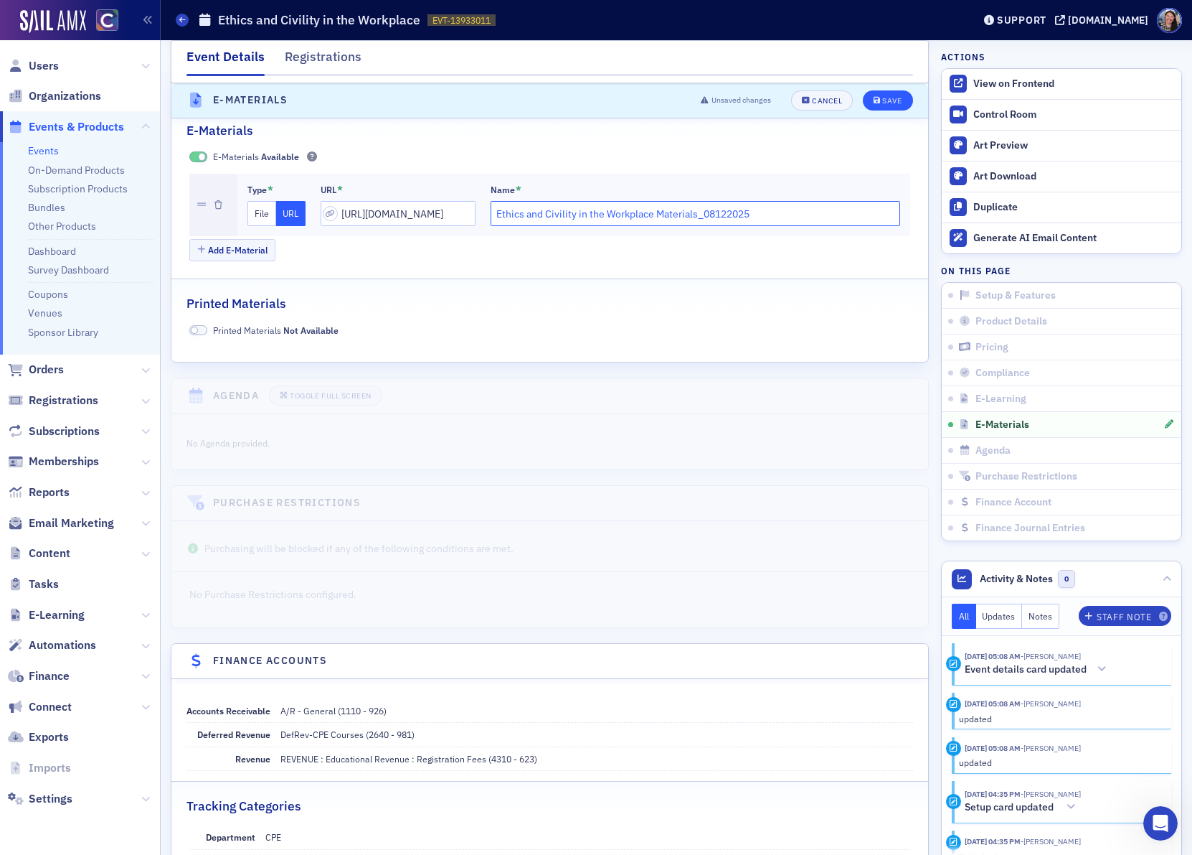
type input "Ethics and Civility in the Workplace Materials_08122025"
click at [883, 107] on button "Save" at bounding box center [888, 100] width 50 height 20
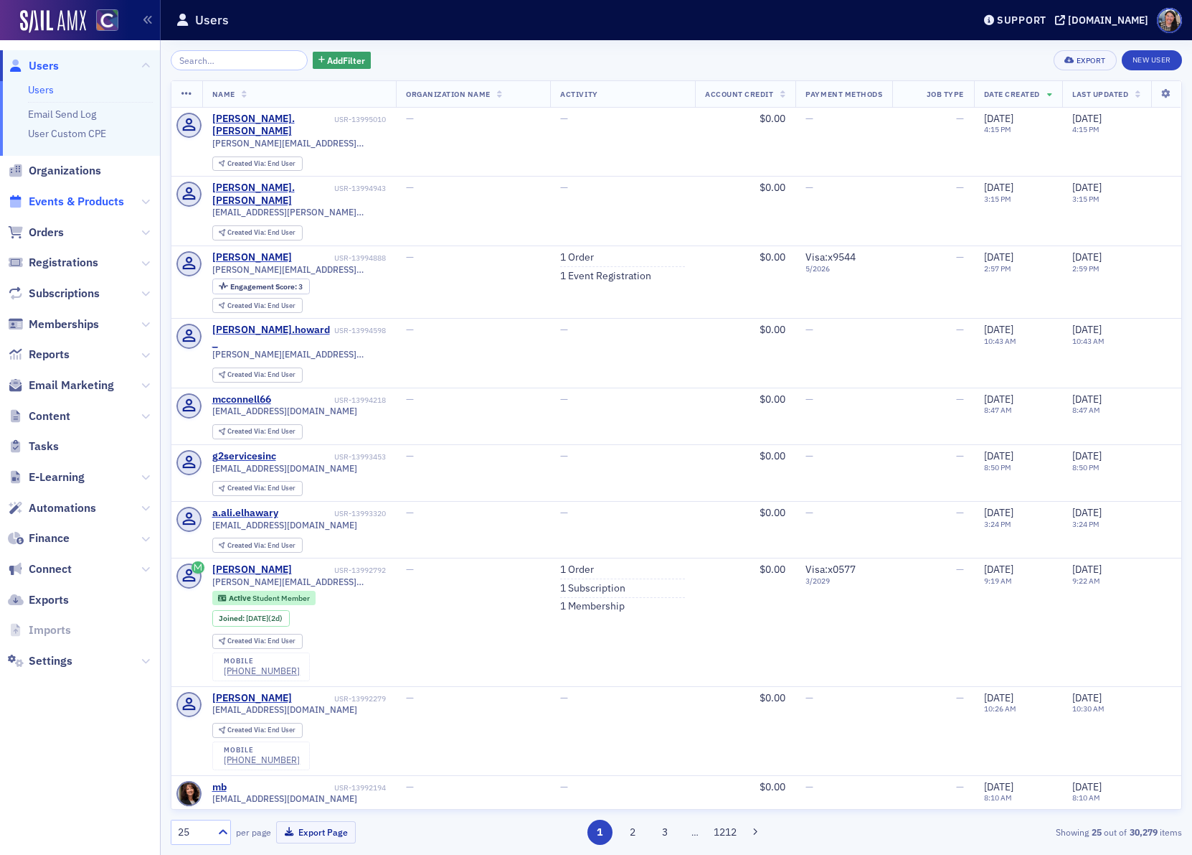
click at [88, 199] on span "Events & Products" at bounding box center [76, 202] width 95 height 16
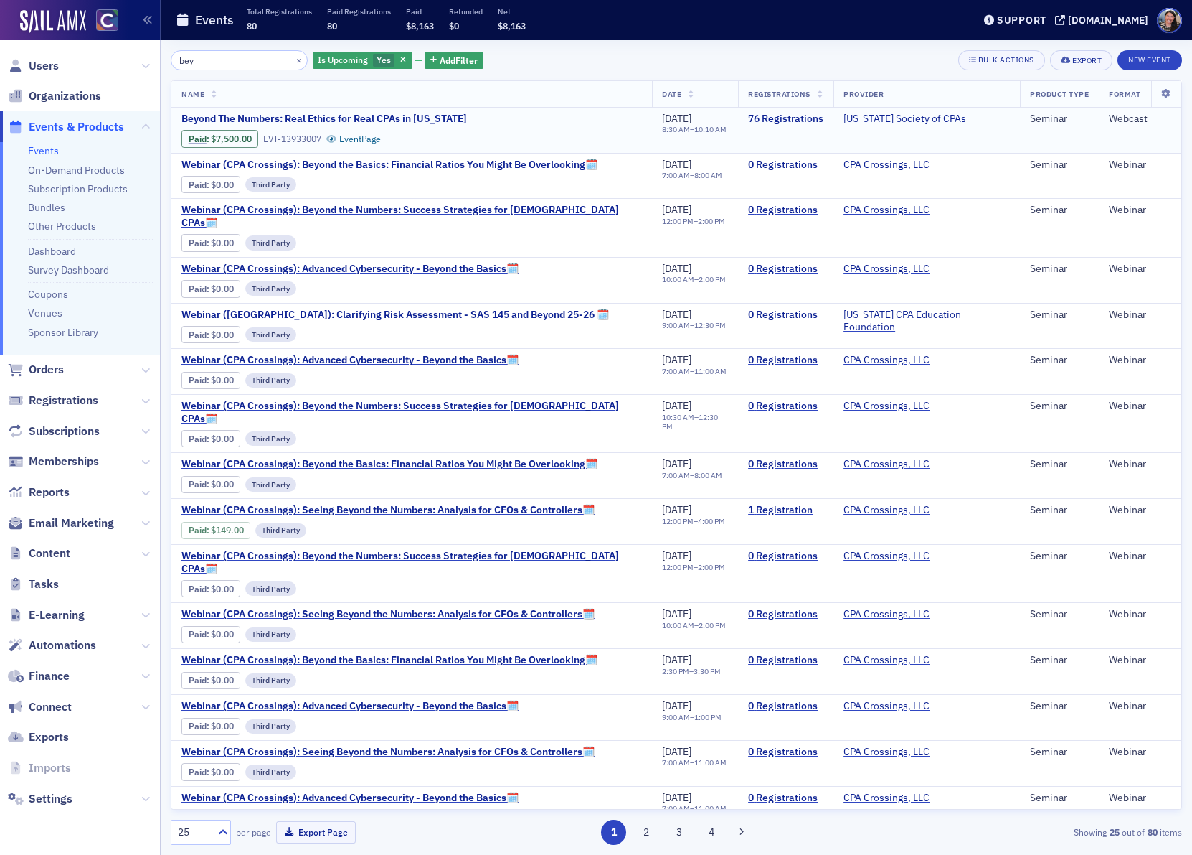
type input "bey"
click at [245, 122] on span "Beyond The Numbers: Real Ethics for Real CPAs in [US_STATE]" at bounding box center [325, 119] width 286 height 13
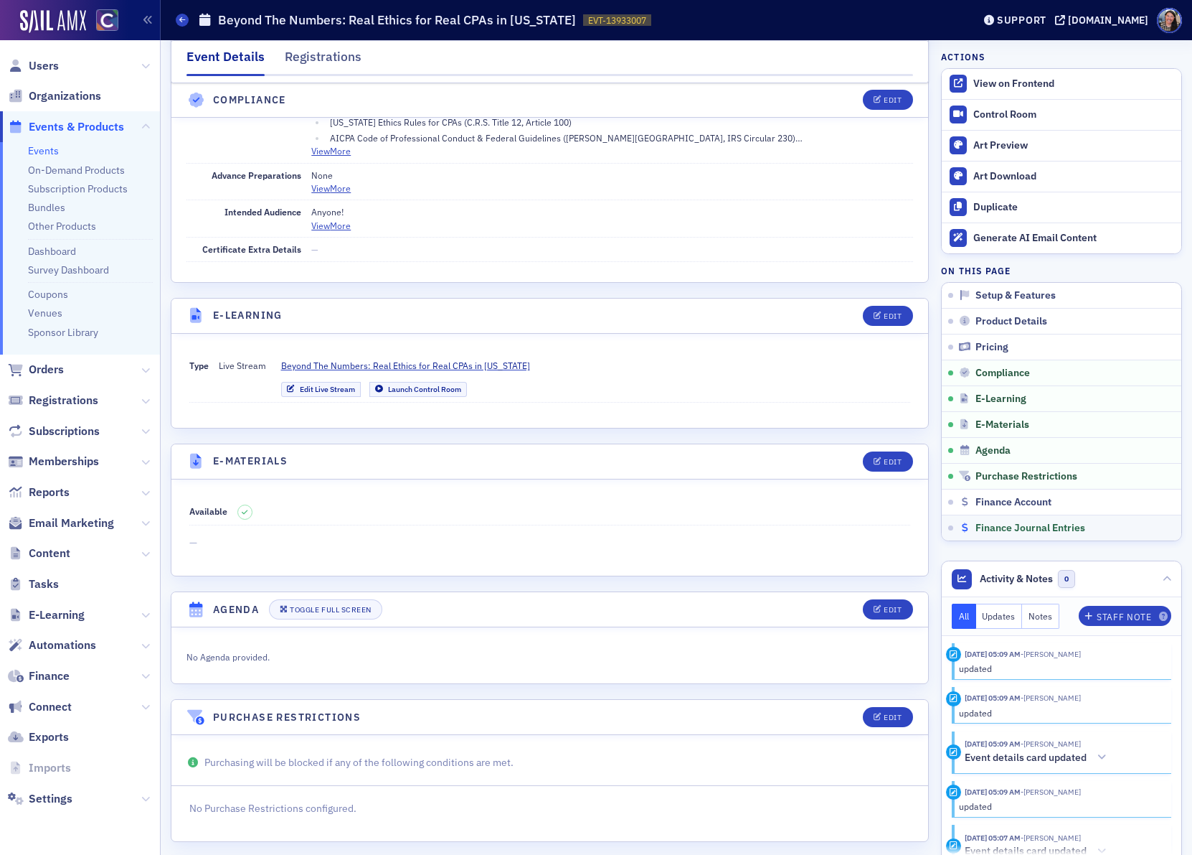
scroll to position [1804, 0]
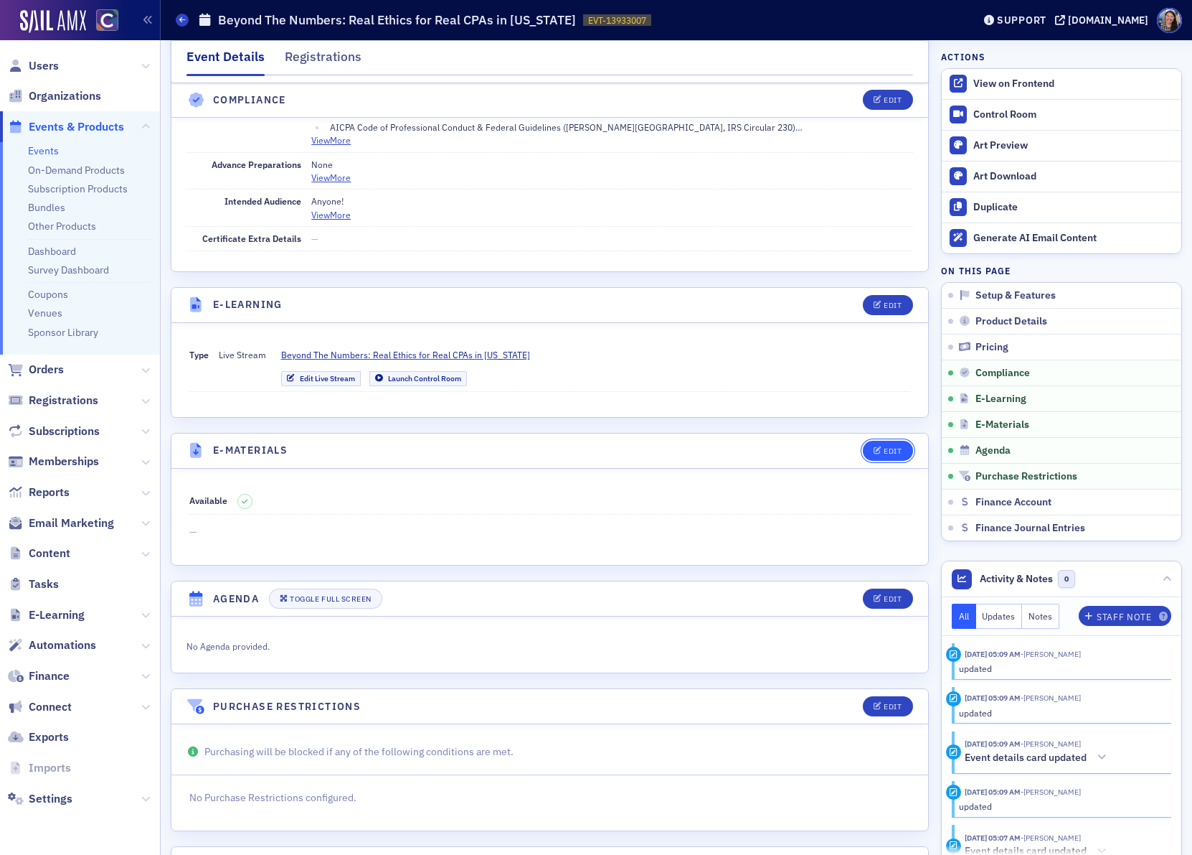
click at [907, 461] on button "Edit" at bounding box center [888, 451] width 50 height 20
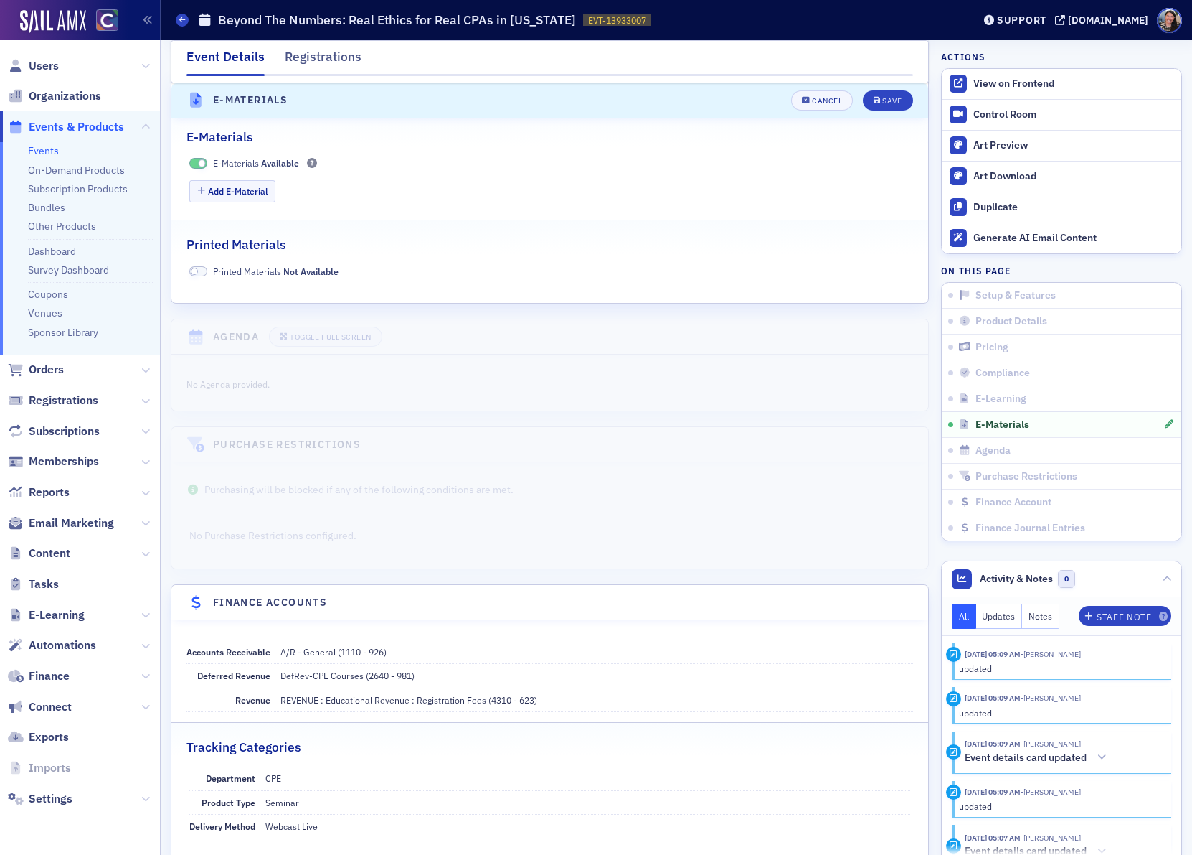
scroll to position [2172, 0]
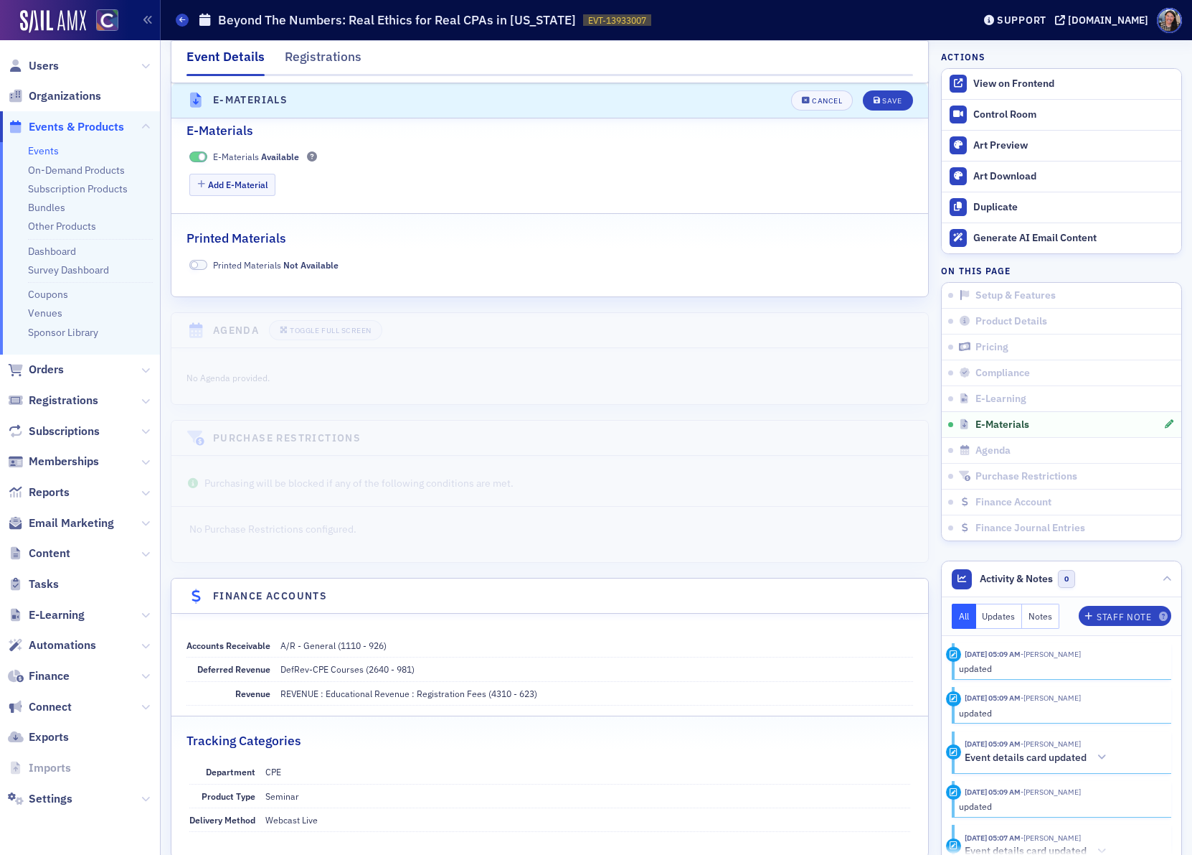
click at [224, 186] on div "E-Materials Available Add E-Material" at bounding box center [549, 174] width 757 height 48
click at [220, 196] on button "Add E-Material" at bounding box center [232, 185] width 87 height 22
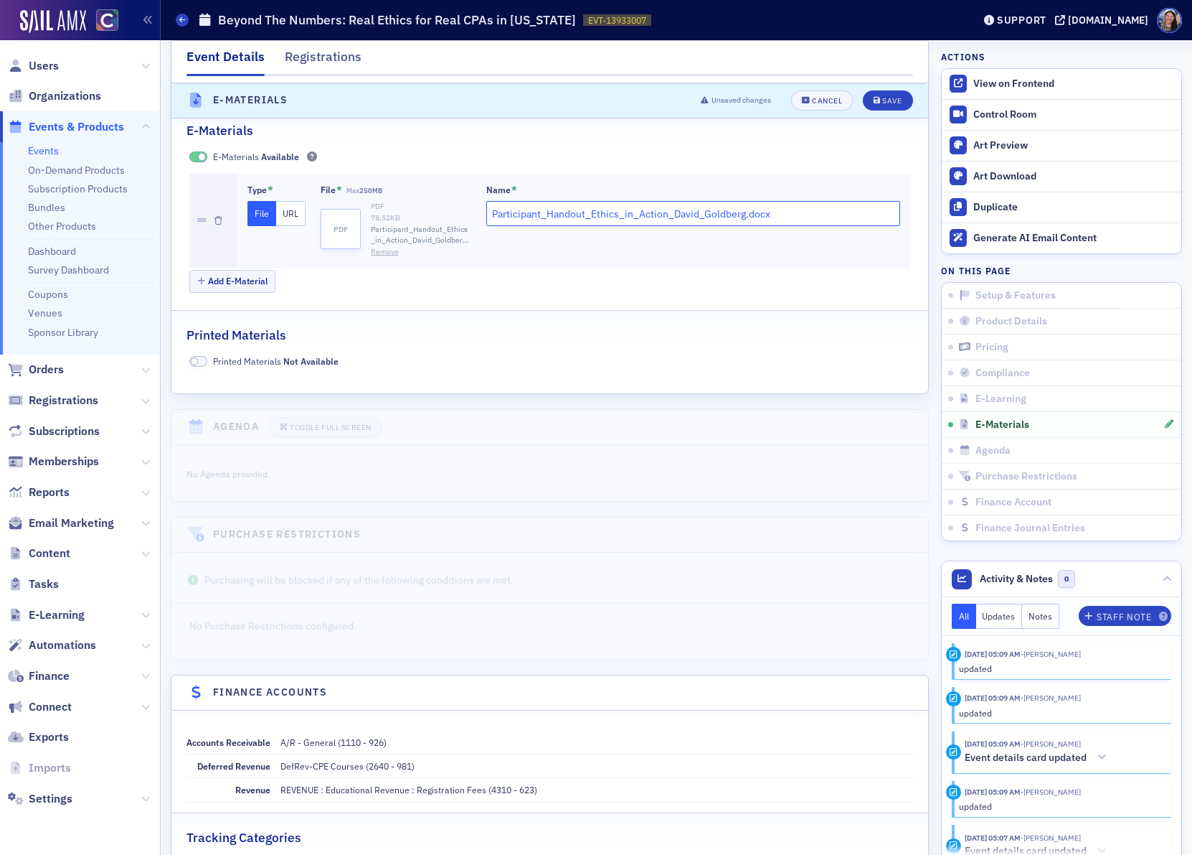
click at [552, 226] on input "Participant_Handout_Ethics_in_Action_David_Goldberg.docx" at bounding box center [693, 213] width 415 height 25
click at [546, 226] on input "Participant_Handout_Ethics_in_Action_David_Goldberg.docx" at bounding box center [693, 213] width 415 height 25
type input "Participant Handout - Ethics in Action_08122025"
click at [885, 92] on button "Save" at bounding box center [888, 100] width 50 height 20
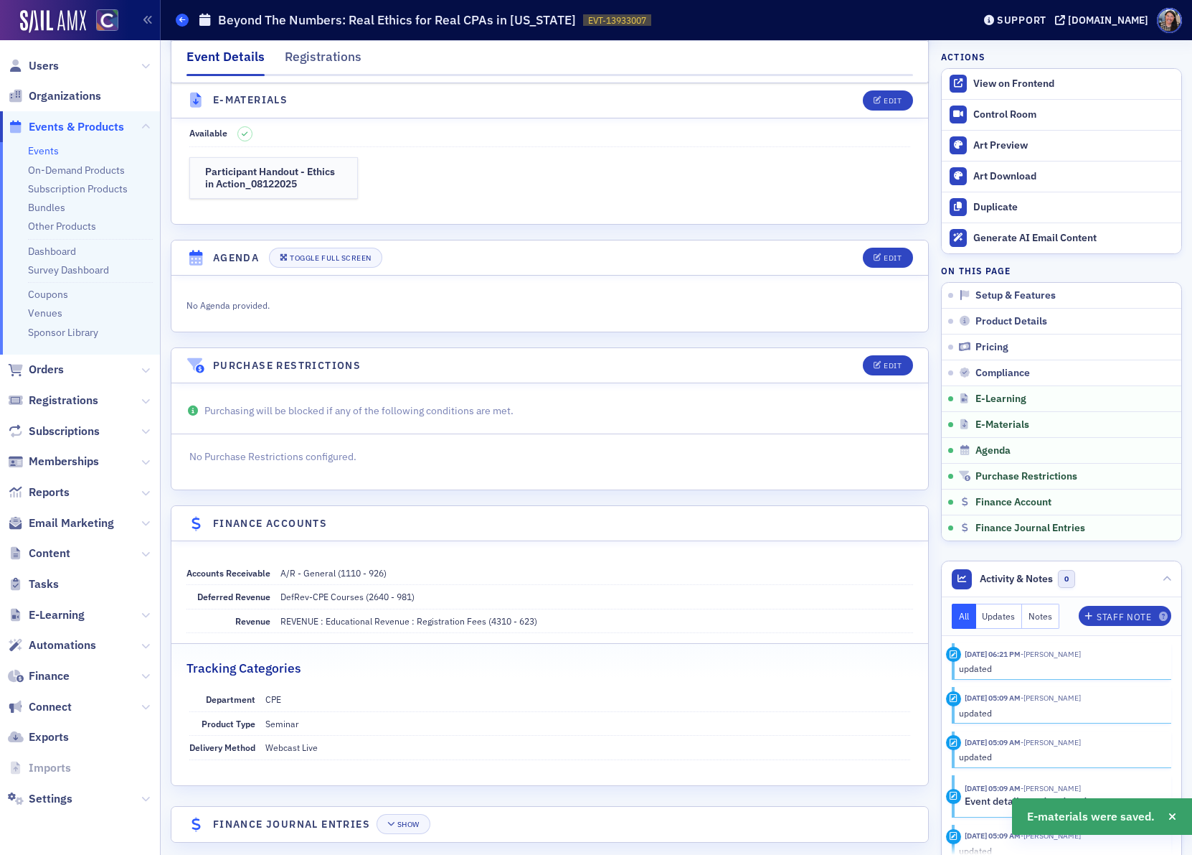
click at [184, 24] on span at bounding box center [182, 20] width 13 height 13
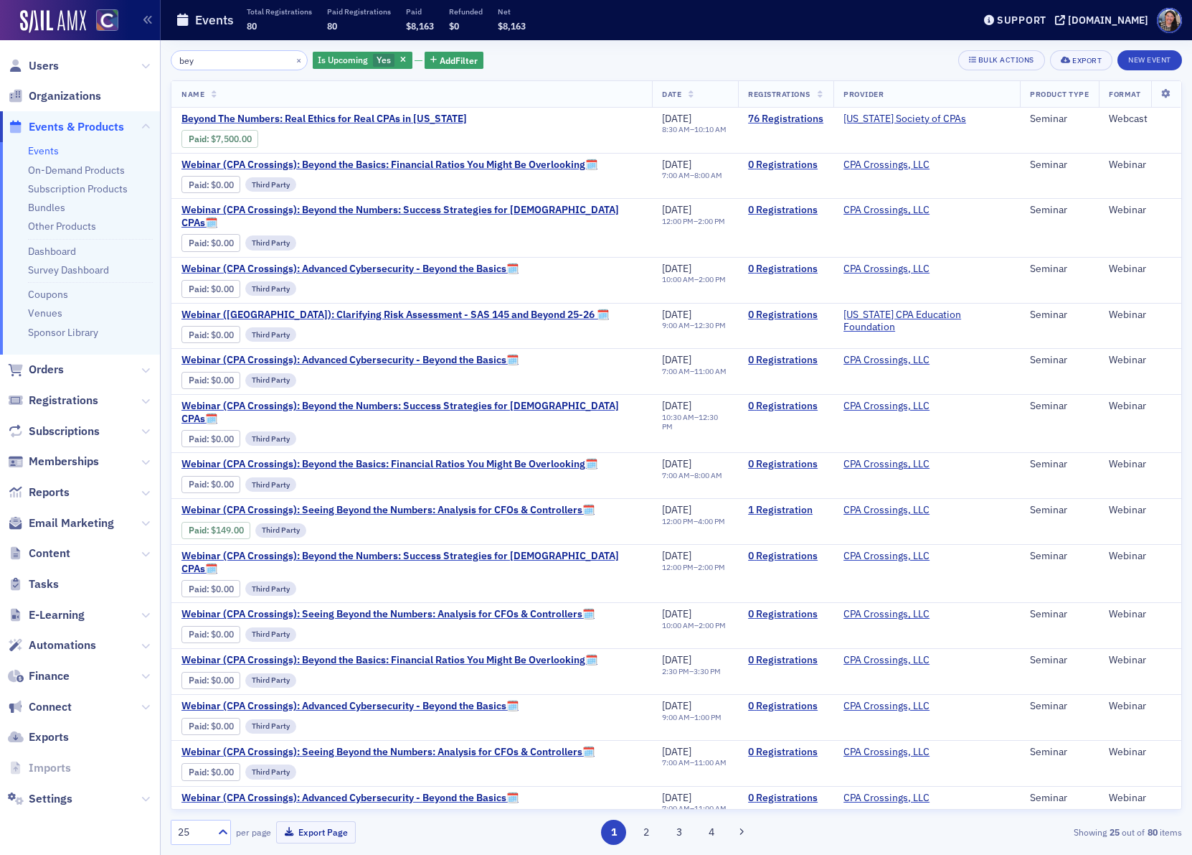
drag, startPoint x: 207, startPoint y: 60, endPoint x: -29, endPoint y: 18, distance: 239.8
click at [0, 18] on html "Users Organizations Events & Products Events On-Demand Products Subscription Pr…" at bounding box center [596, 427] width 1192 height 855
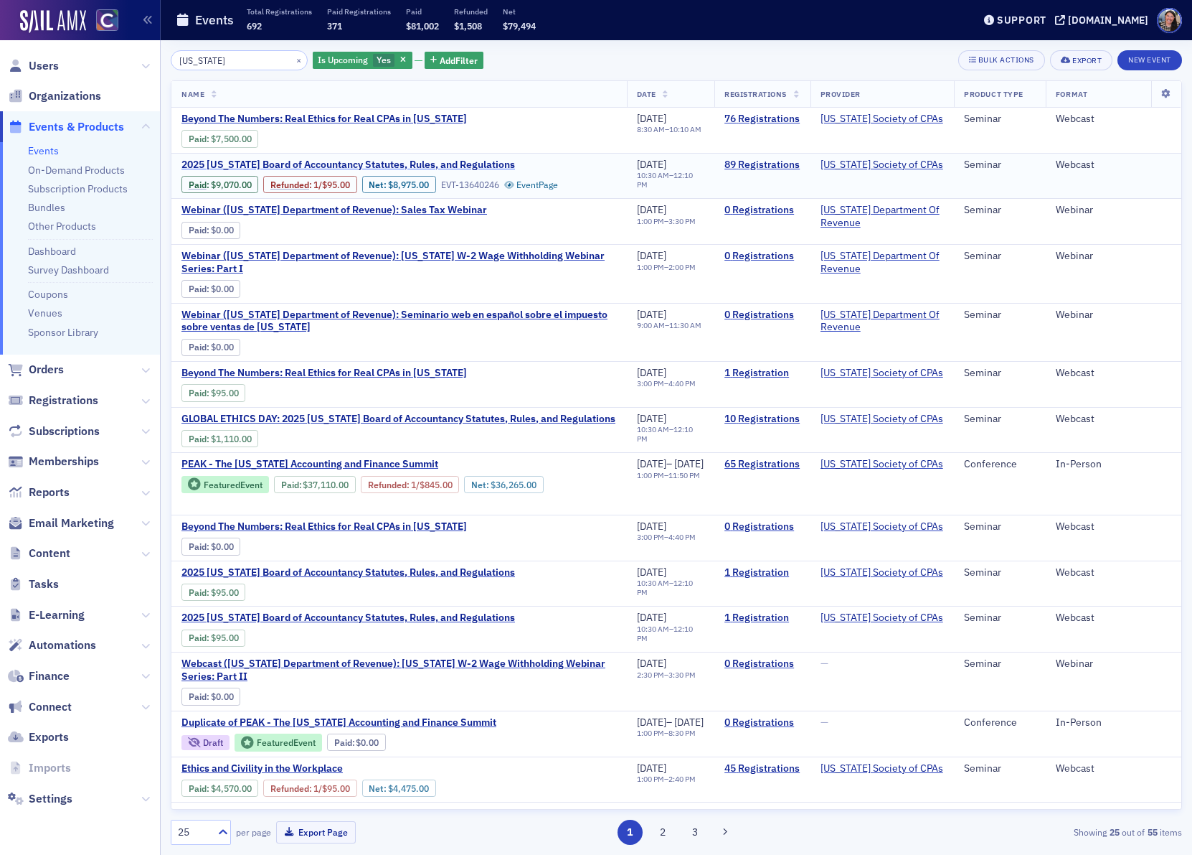
type input "colorado"
click at [275, 167] on span "2025 [US_STATE] Board of Accountancy Statutes, Rules, and Regulations" at bounding box center [349, 165] width 334 height 13
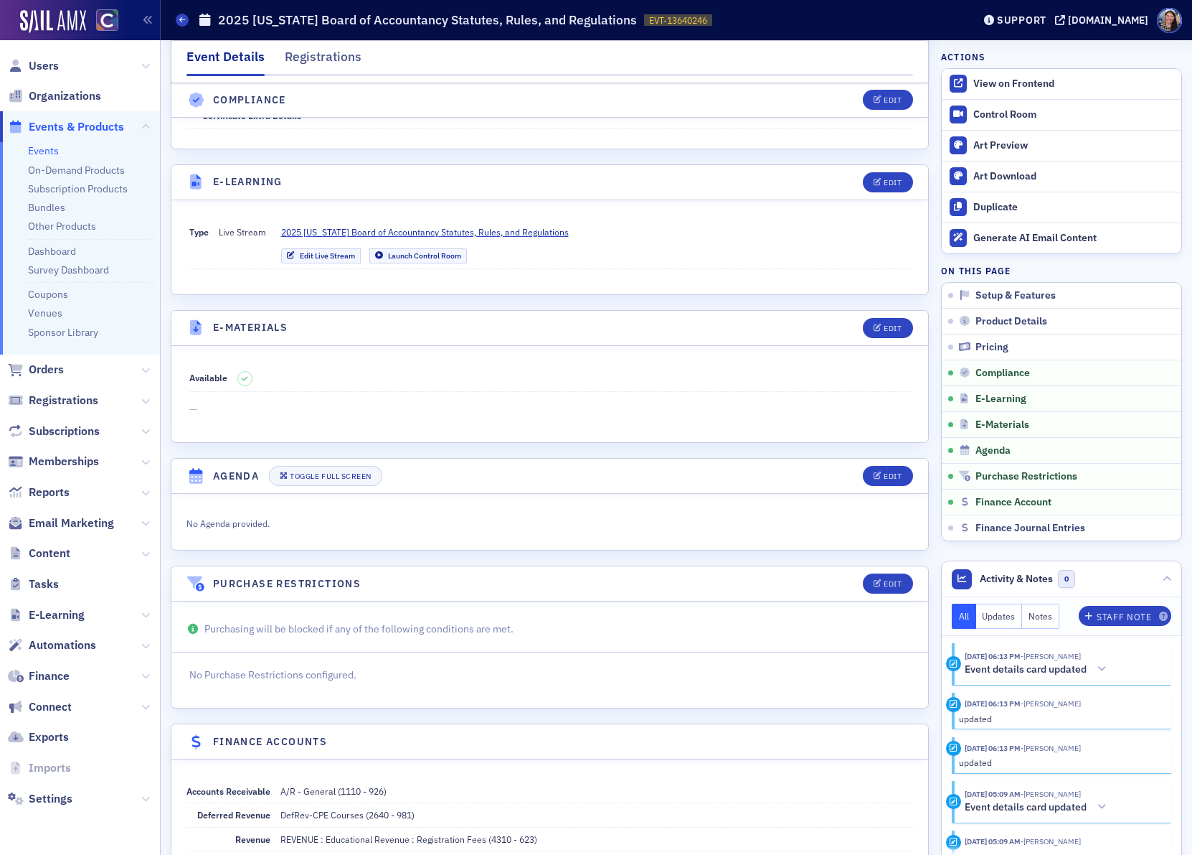
scroll to position [1925, 0]
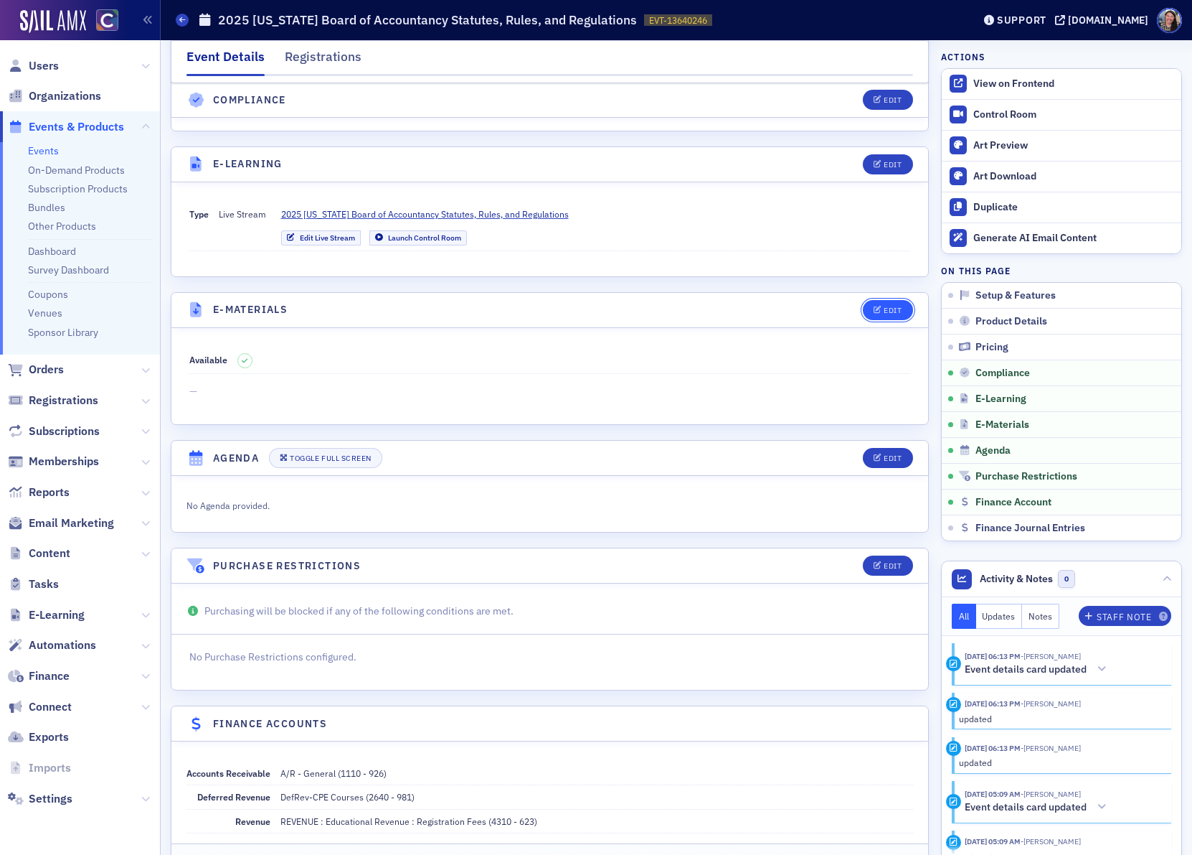
click at [865, 320] on button "Edit" at bounding box center [888, 310] width 50 height 20
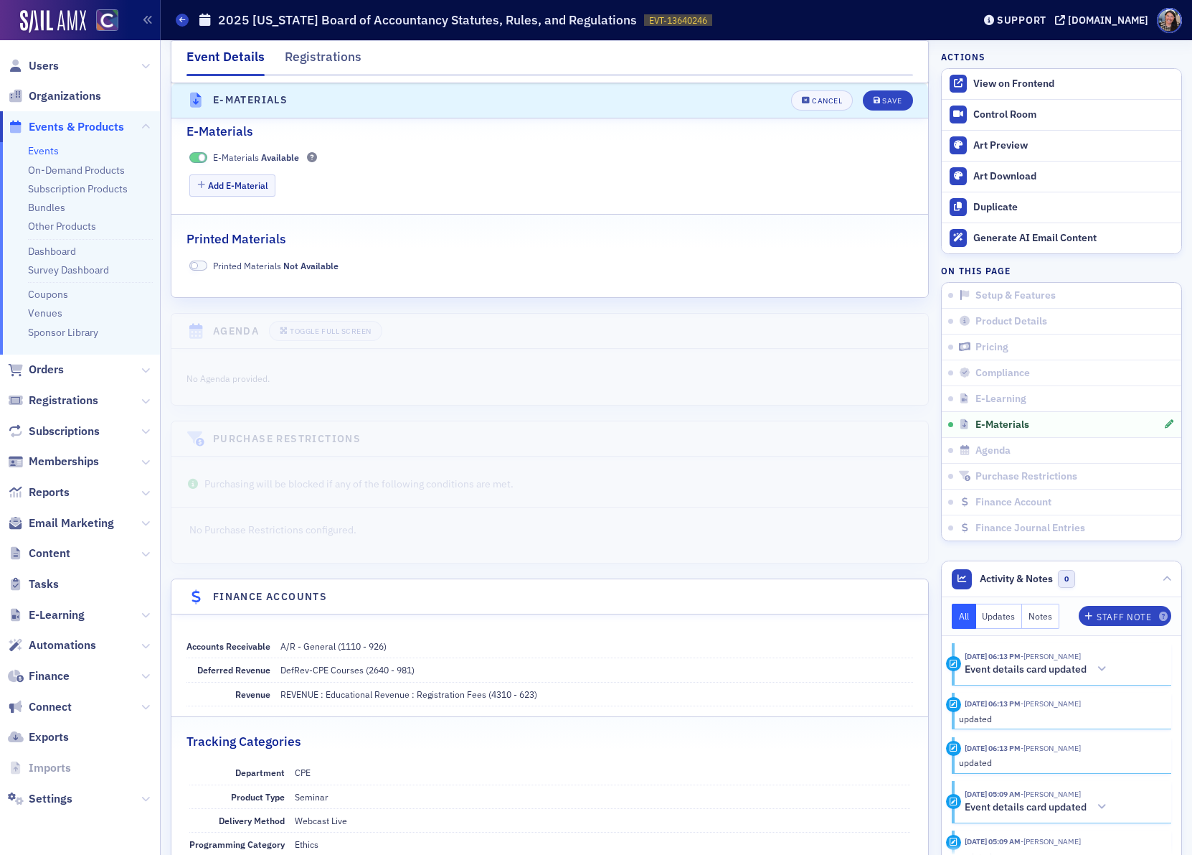
scroll to position [2152, 0]
click at [256, 195] on button "Add E-Material" at bounding box center [232, 184] width 87 height 22
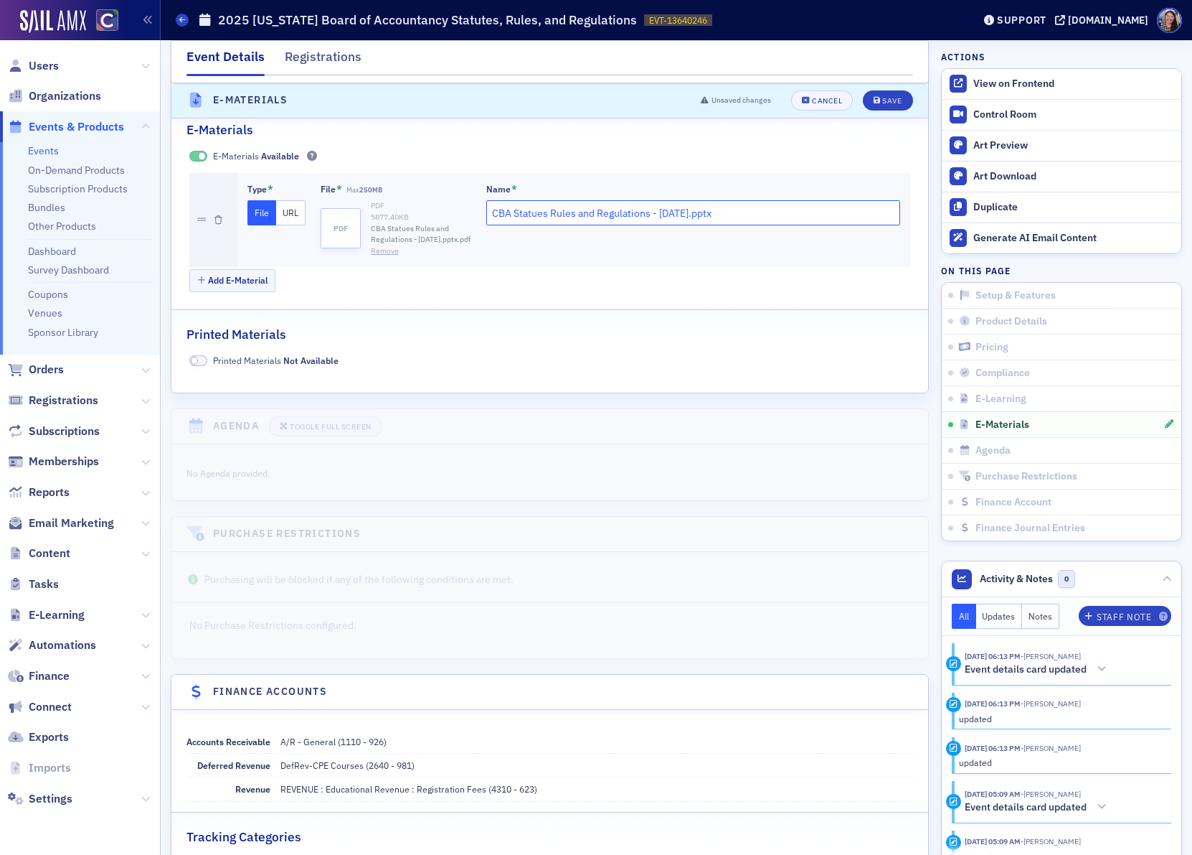
click at [709, 225] on input "CBA Statues Rules and Regulations - January 2025.pptx" at bounding box center [693, 212] width 415 height 25
type input "CBA Statues Rules and Regulations - 2025"
click at [892, 100] on div "Save" at bounding box center [891, 101] width 19 height 8
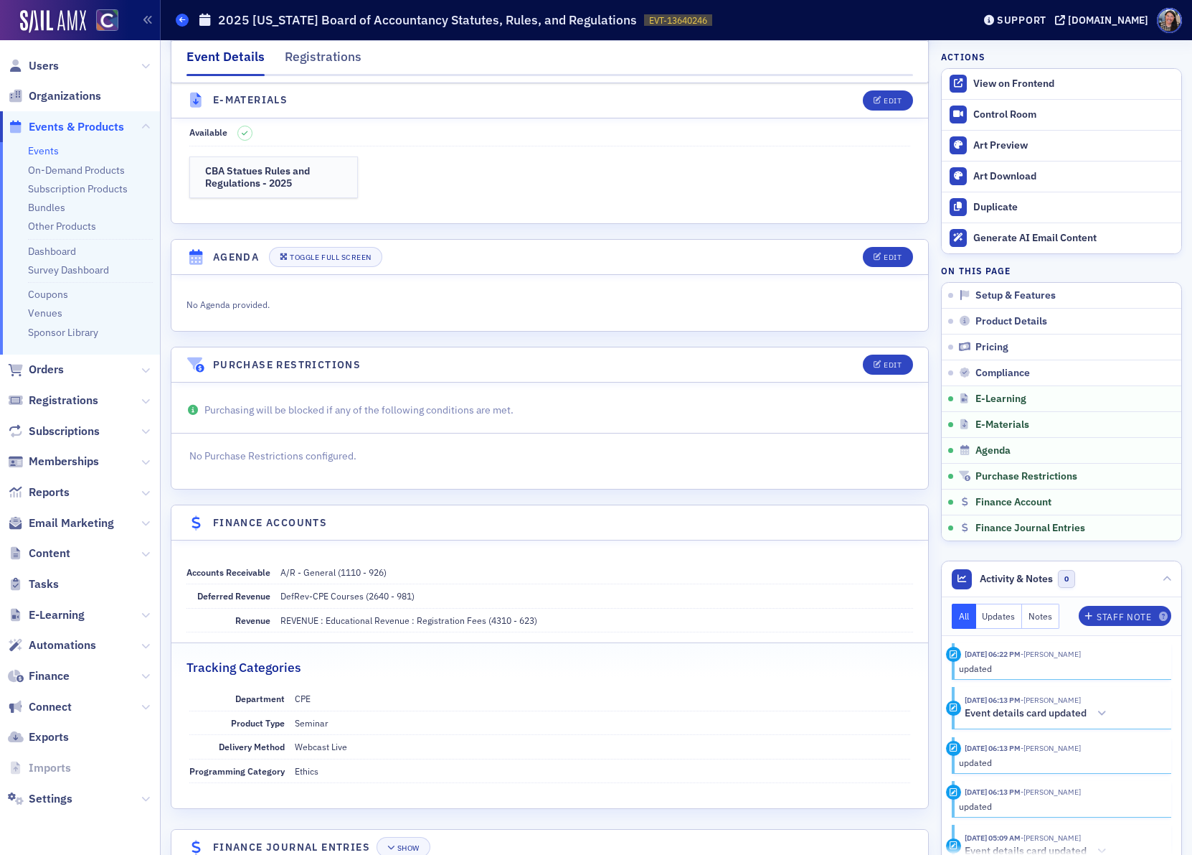
click at [181, 21] on icon at bounding box center [182, 20] width 6 height 6
